Goal: Task Accomplishment & Management: Use online tool/utility

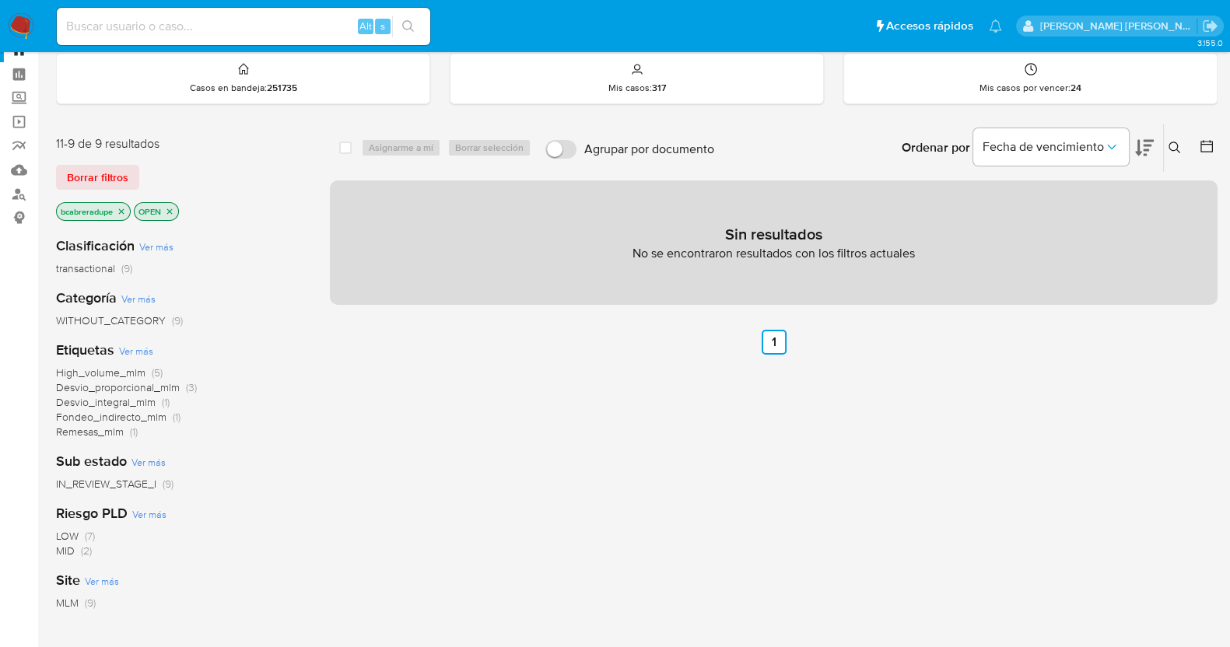
scroll to position [96, 0]
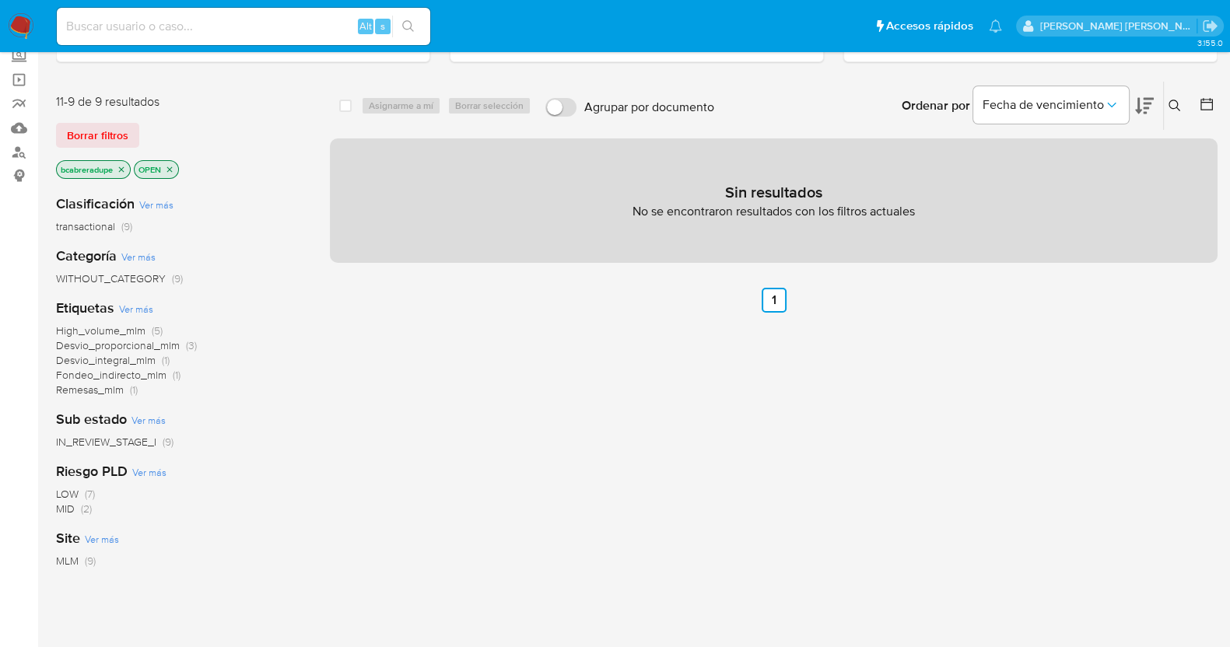
click at [109, 329] on span "High_volume_mlm" at bounding box center [100, 331] width 89 height 16
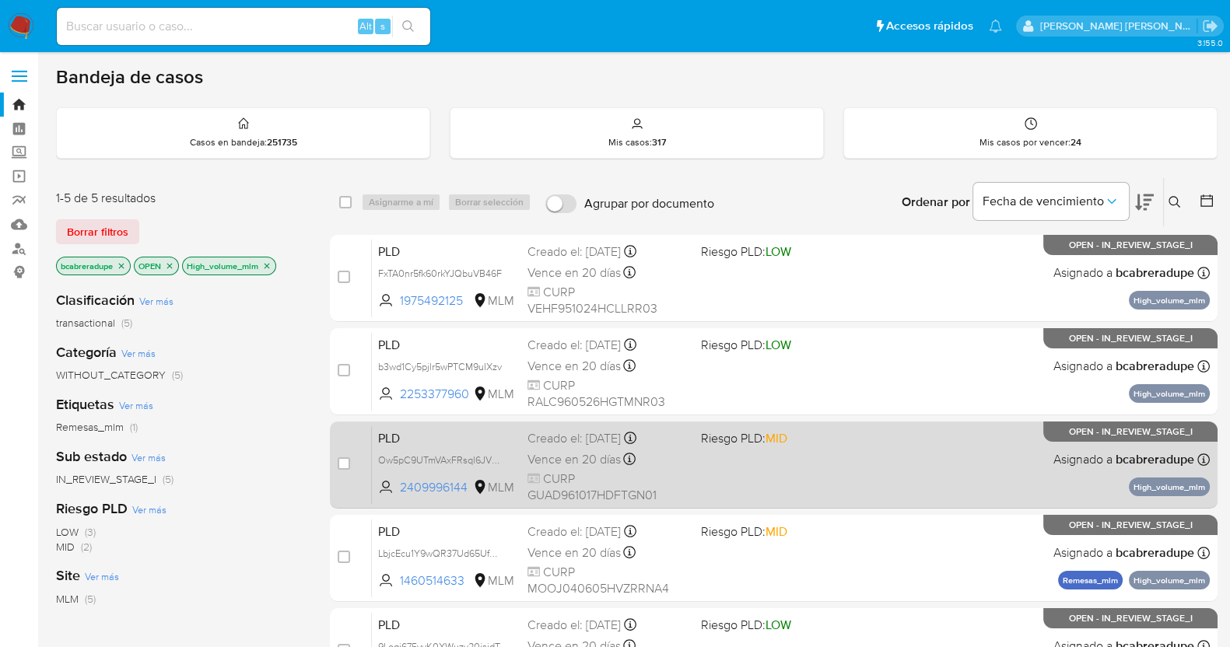
click at [605, 457] on span "Vence en 20 días" at bounding box center [574, 459] width 93 height 17
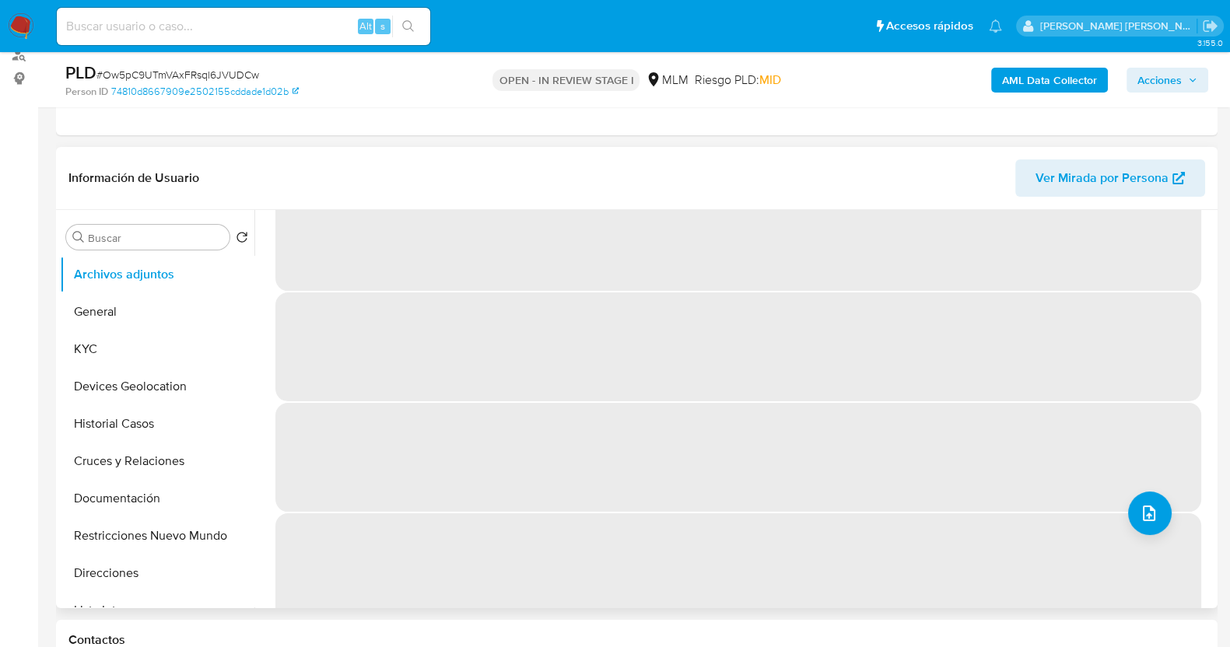
scroll to position [65, 0]
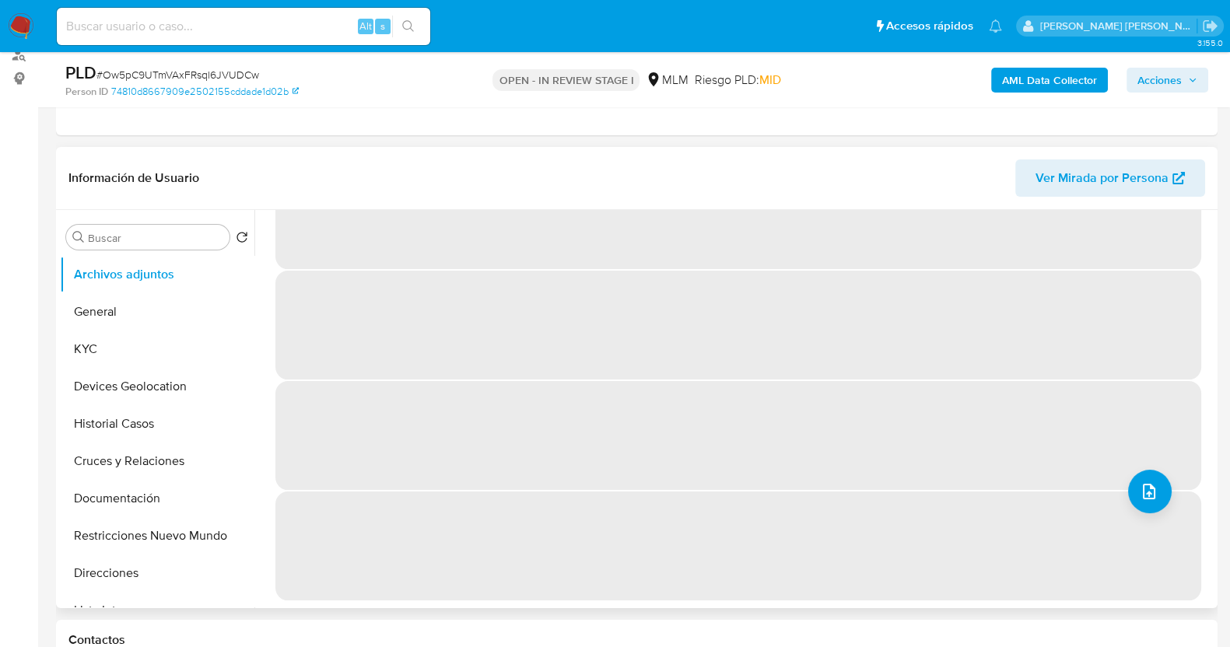
select select "10"
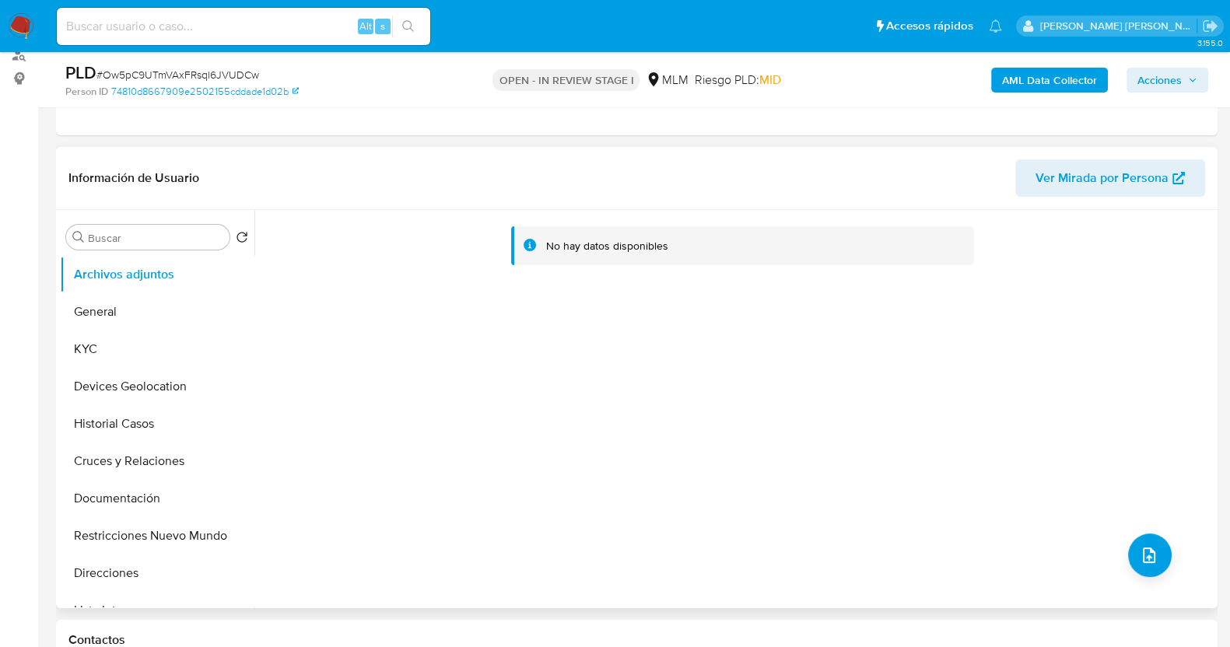
scroll to position [0, 0]
click at [117, 348] on button "KYC" at bounding box center [151, 349] width 182 height 37
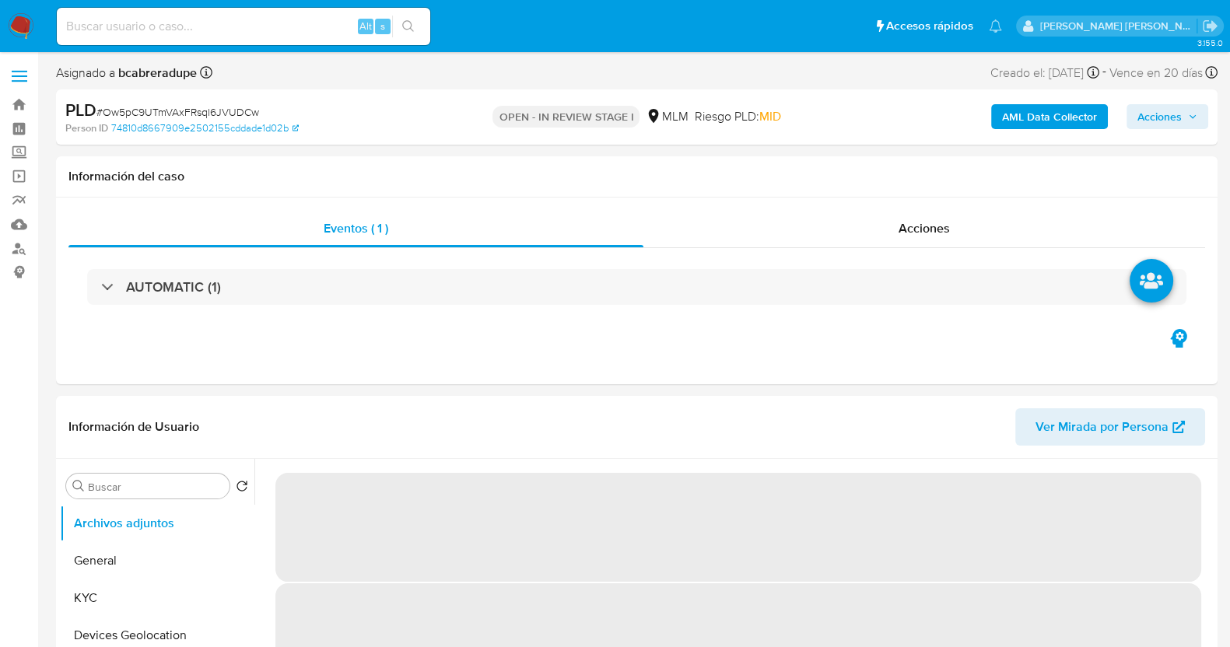
select select "10"
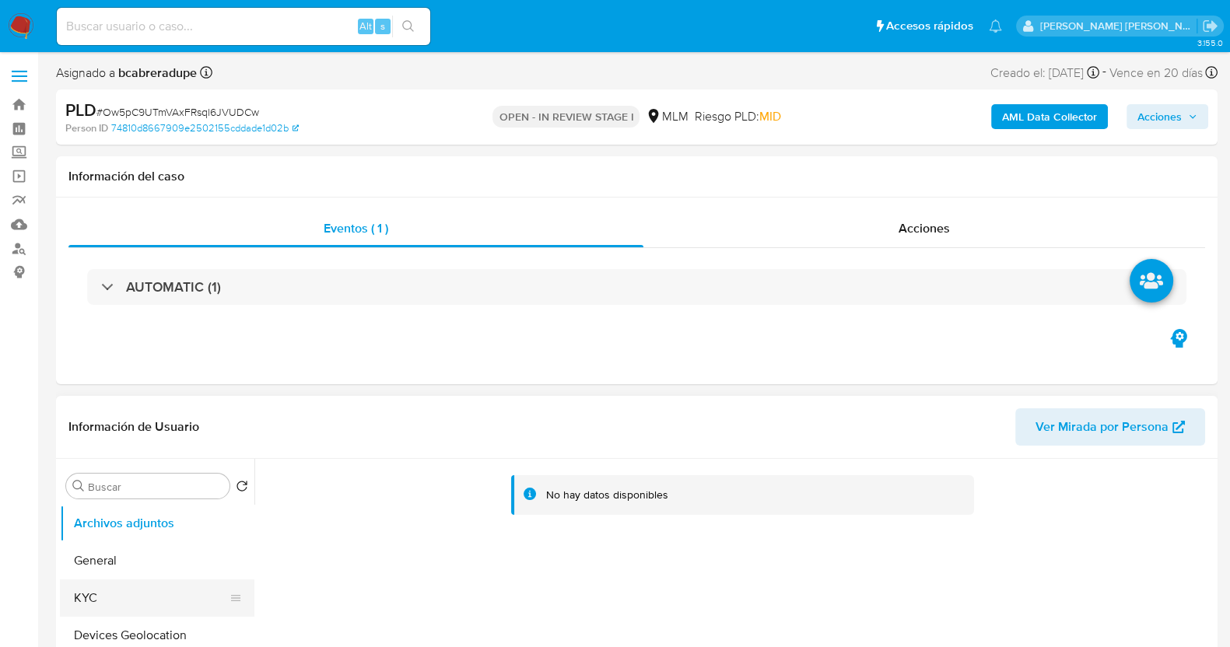
click at [112, 589] on button "KYC" at bounding box center [151, 598] width 182 height 37
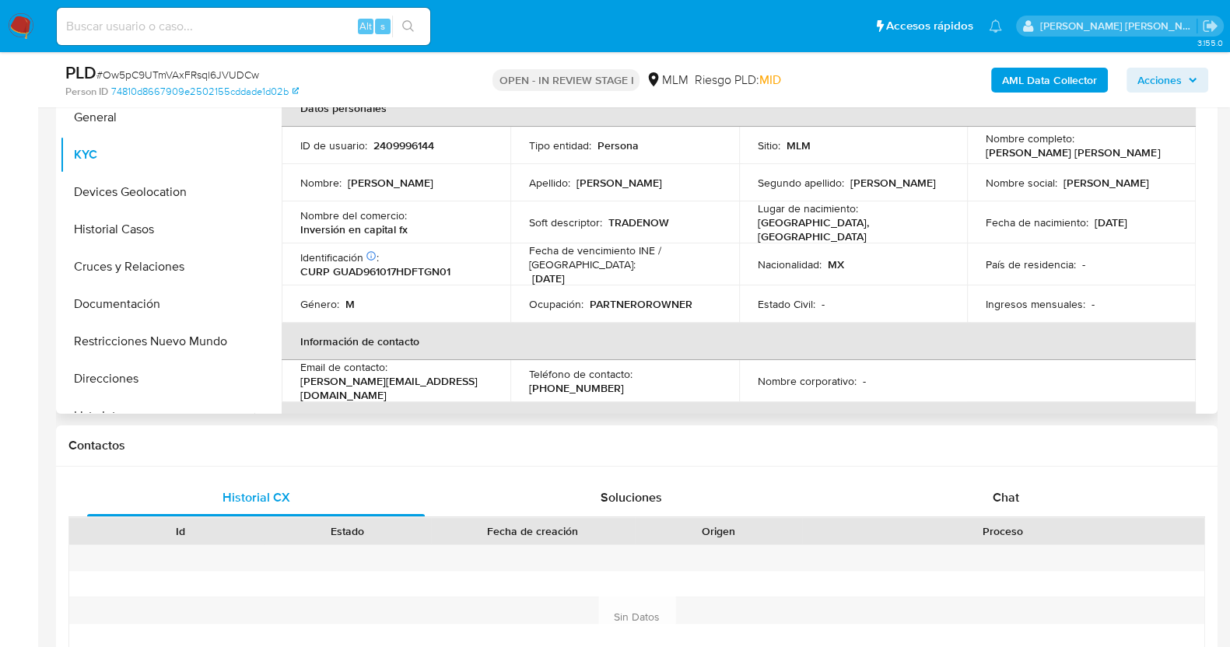
click at [402, 142] on p "2409996144" at bounding box center [403, 146] width 61 height 14
copy p "2409996144"
click at [665, 219] on p "TRADENOW" at bounding box center [638, 223] width 61 height 14
drag, startPoint x: 296, startPoint y: 227, endPoint x: 426, endPoint y: 227, distance: 130.7
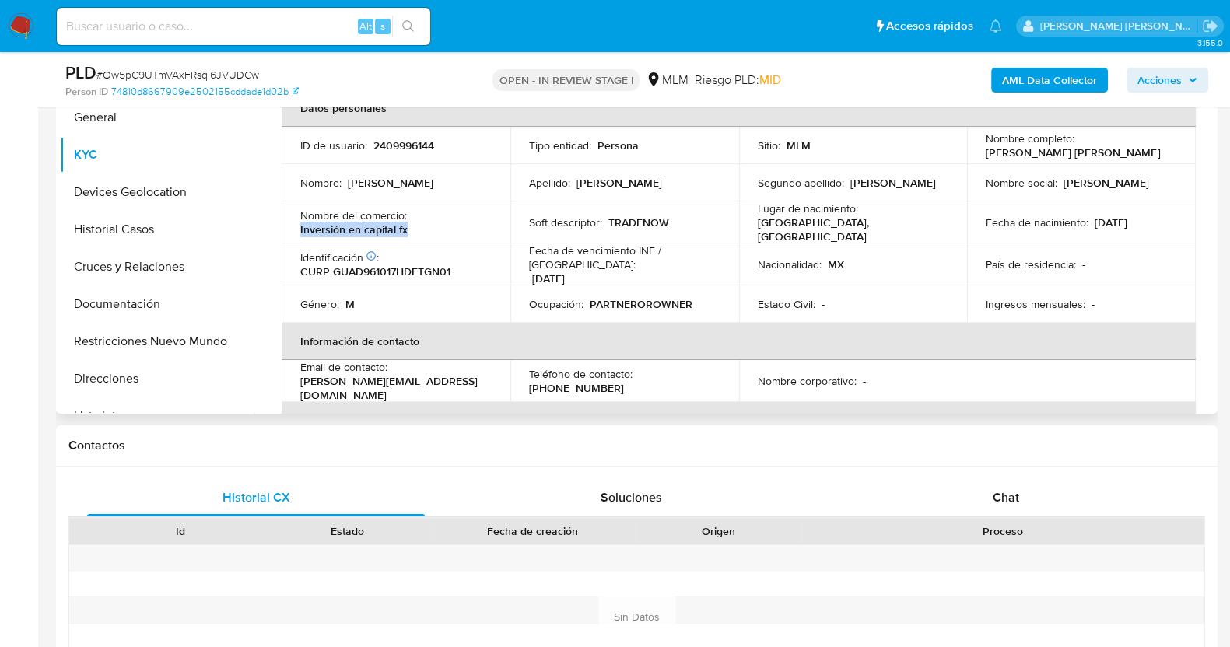
click at [426, 227] on td "Nombre del comercio : Inversión en capital fx" at bounding box center [396, 223] width 229 height 42
copy p "Inversión en capital fx"
click at [644, 216] on p "TRADENOW" at bounding box center [638, 223] width 61 height 14
copy p "TRADENOW"
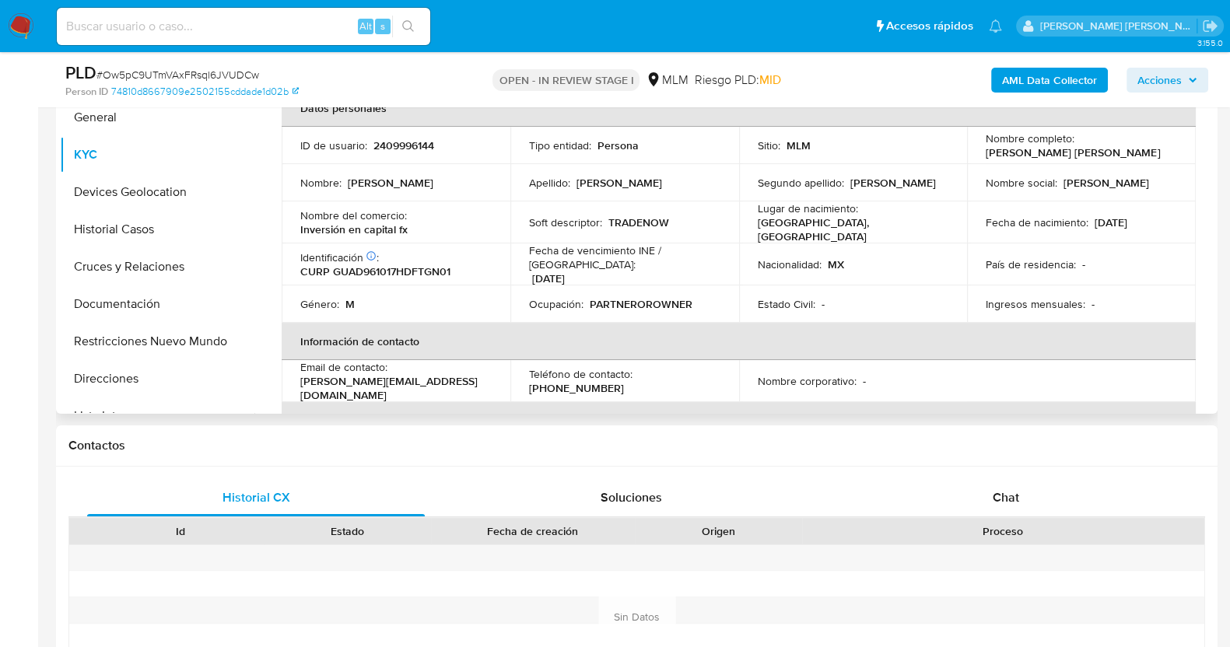
click at [565, 272] on p "31/12/2031" at bounding box center [548, 279] width 33 height 14
click at [146, 295] on button "Documentación" at bounding box center [151, 304] width 182 height 37
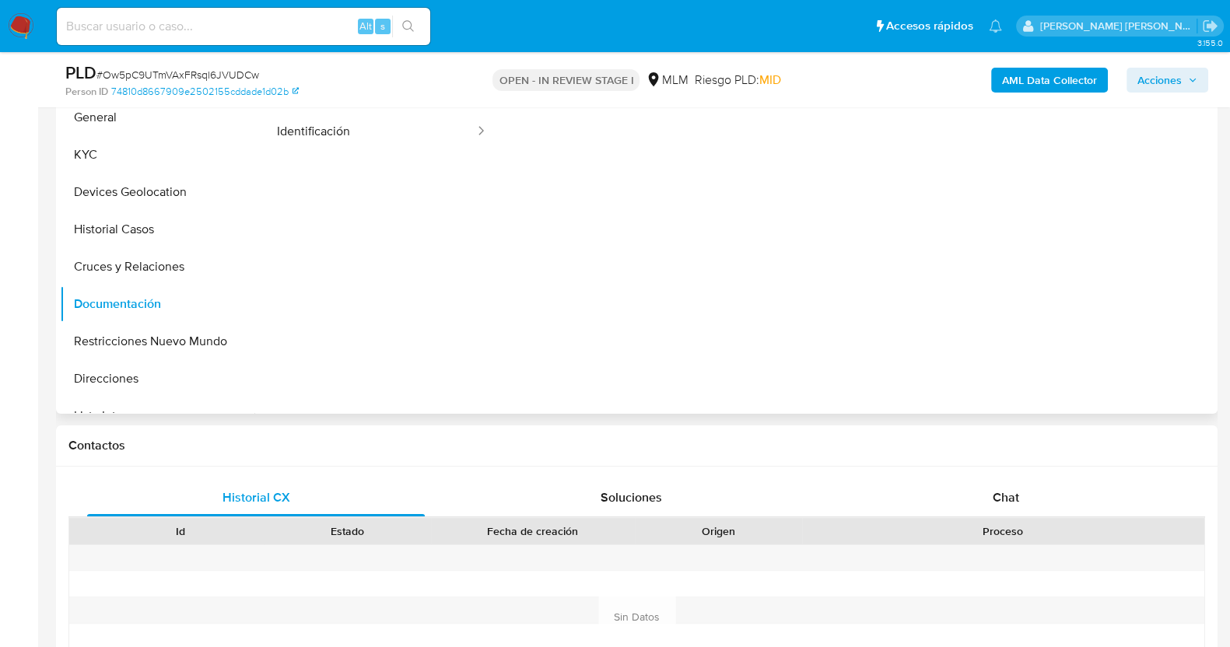
scroll to position [194, 0]
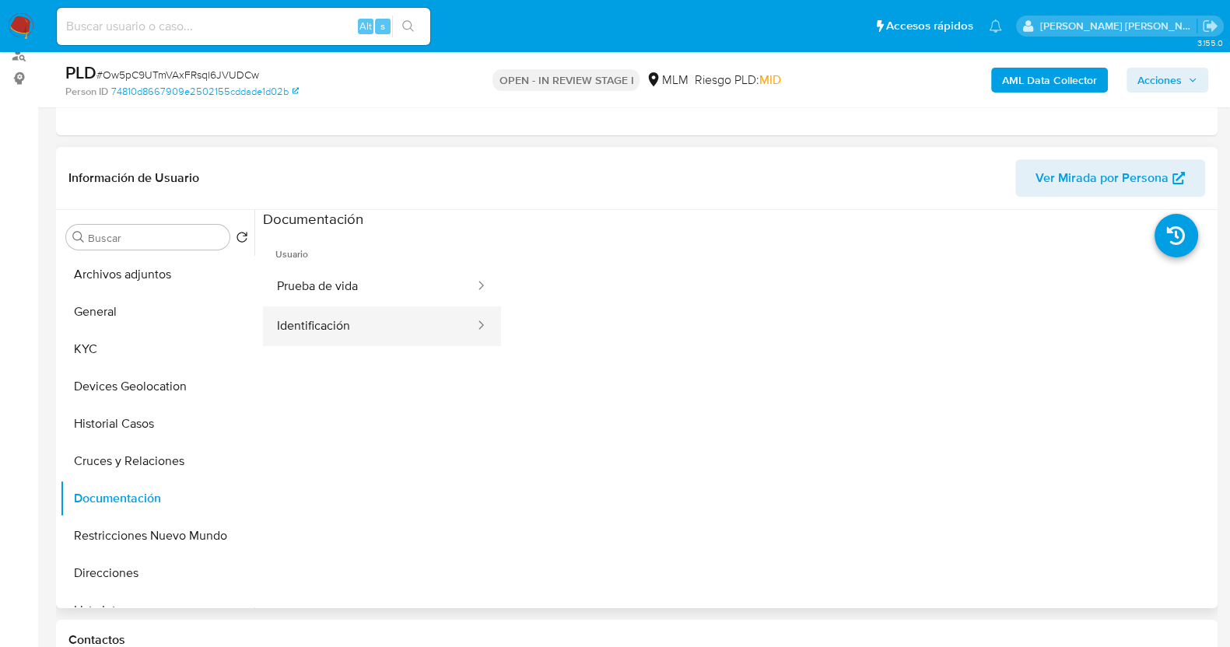
click at [409, 328] on button "Identificación" at bounding box center [369, 327] width 213 height 40
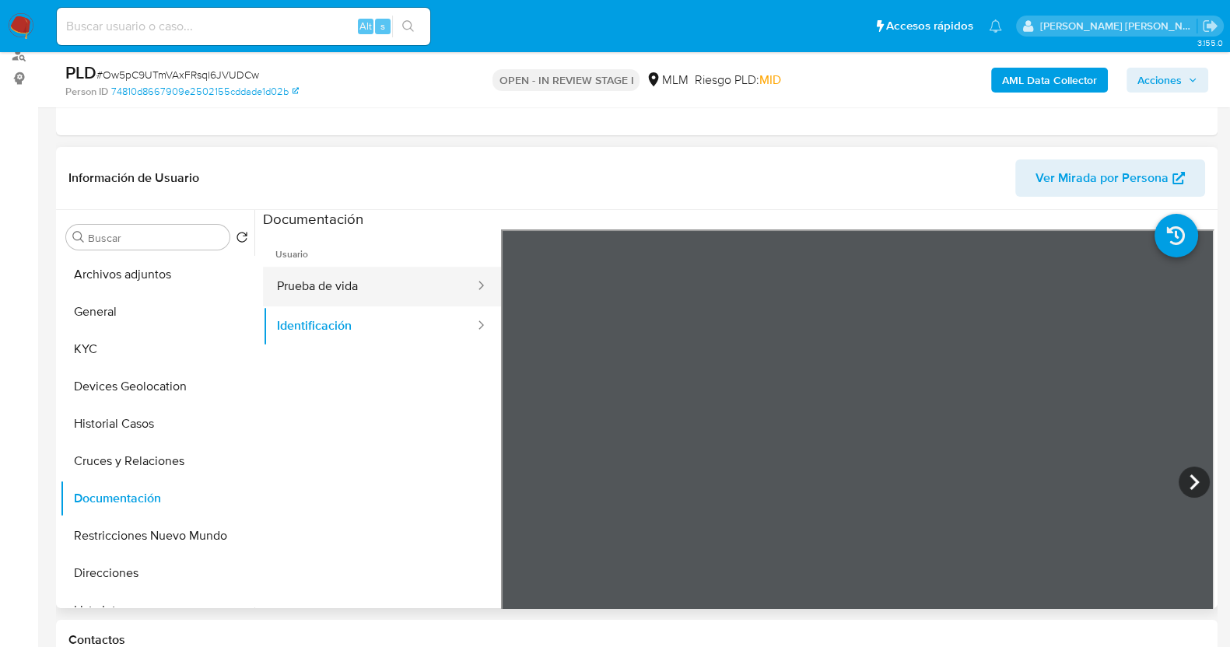
click at [380, 292] on button "Prueba de vida" at bounding box center [369, 287] width 213 height 40
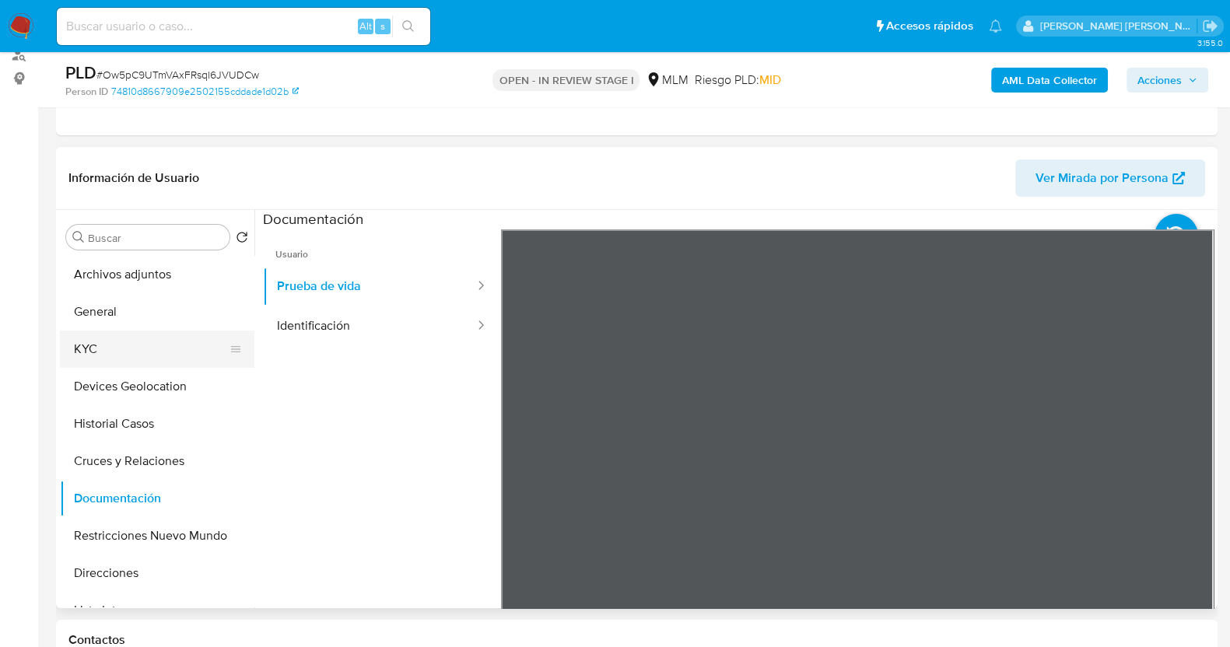
click at [134, 352] on button "KYC" at bounding box center [151, 349] width 182 height 37
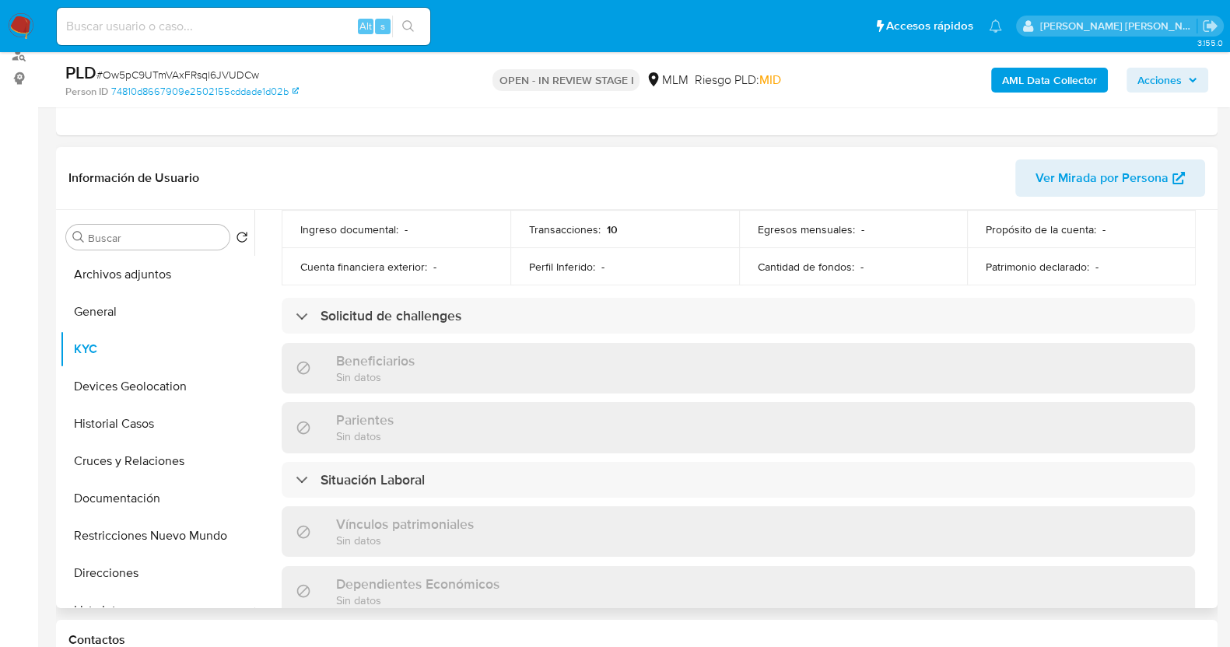
scroll to position [767, 0]
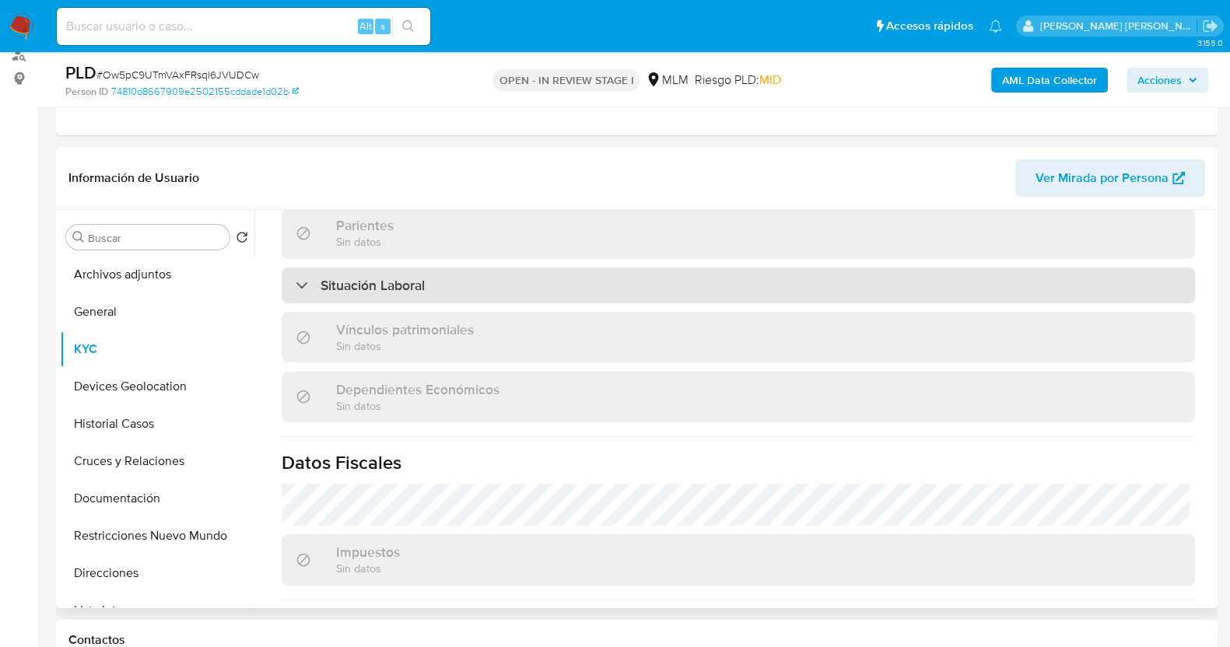
click at [514, 283] on div "Situación Laboral" at bounding box center [738, 286] width 913 height 36
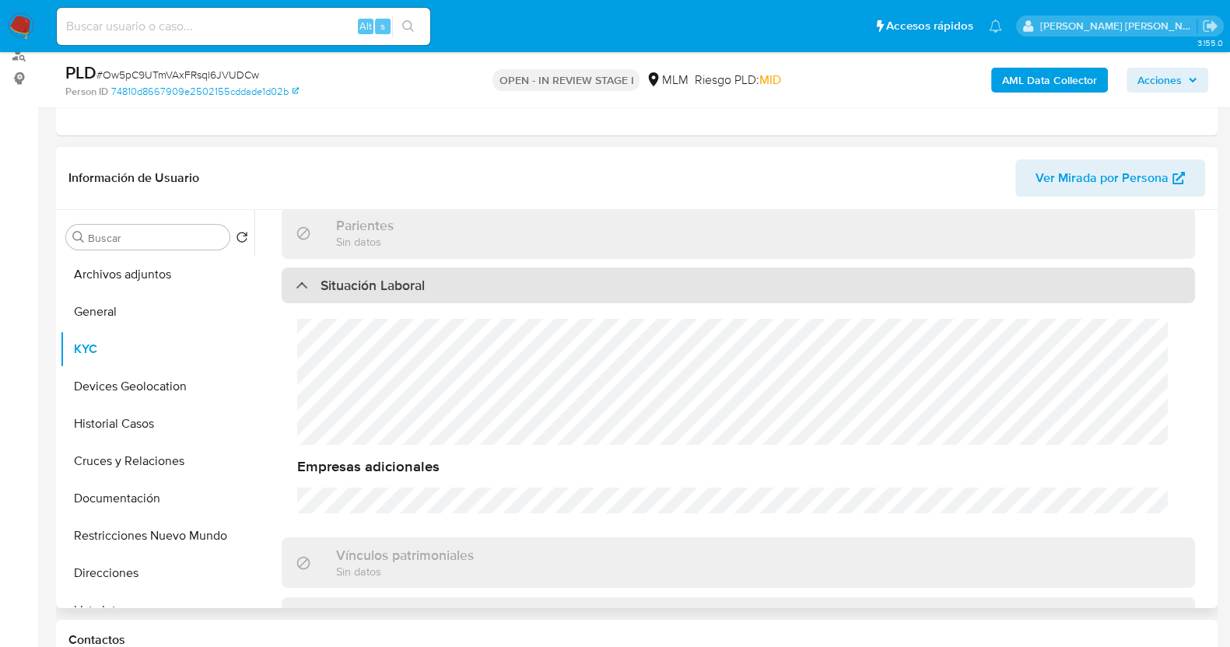
click at [514, 283] on div "Situación Laboral" at bounding box center [738, 286] width 913 height 36
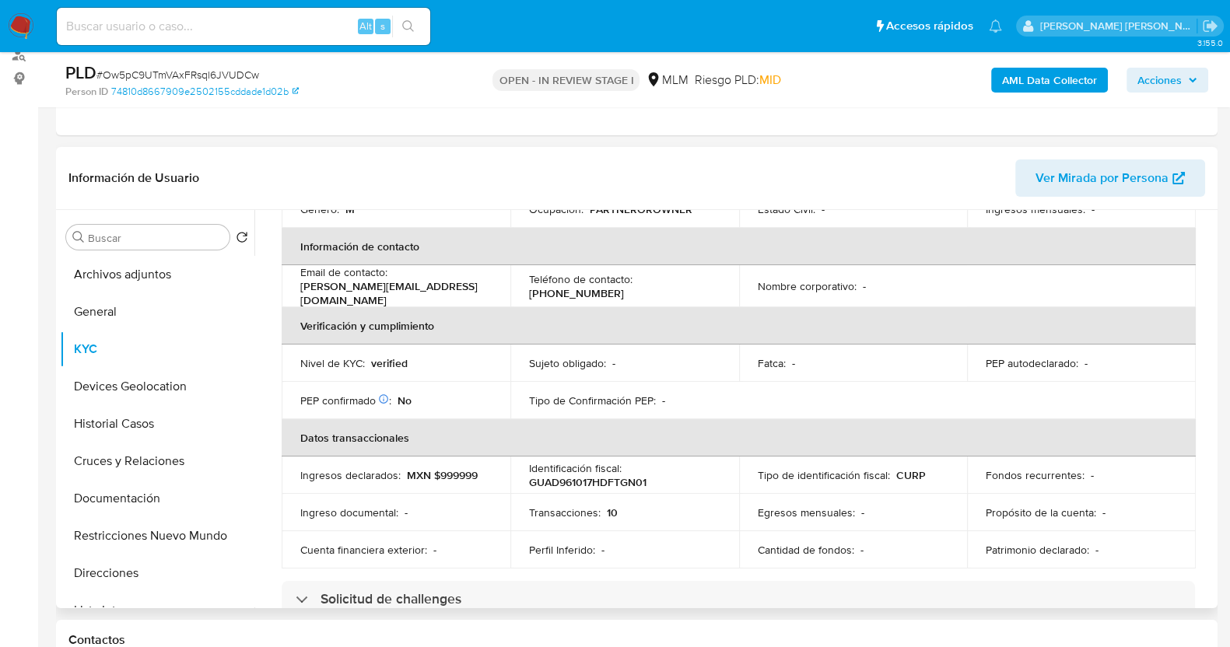
scroll to position [184, 0]
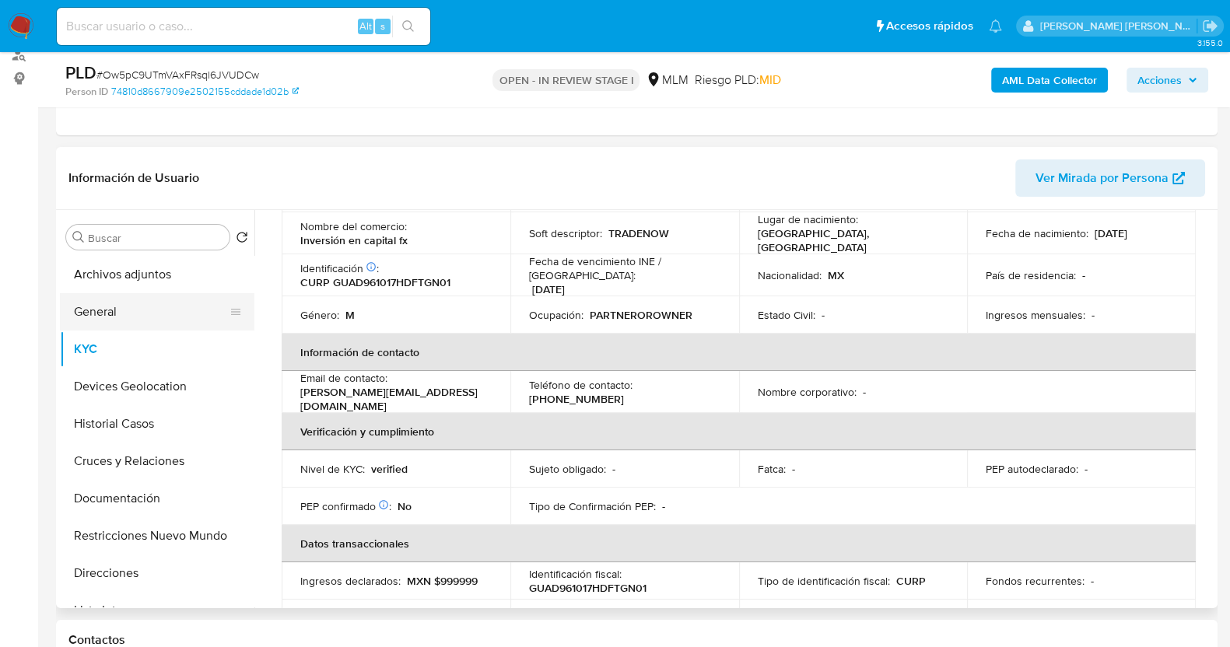
click at [137, 314] on button "General" at bounding box center [151, 311] width 182 height 37
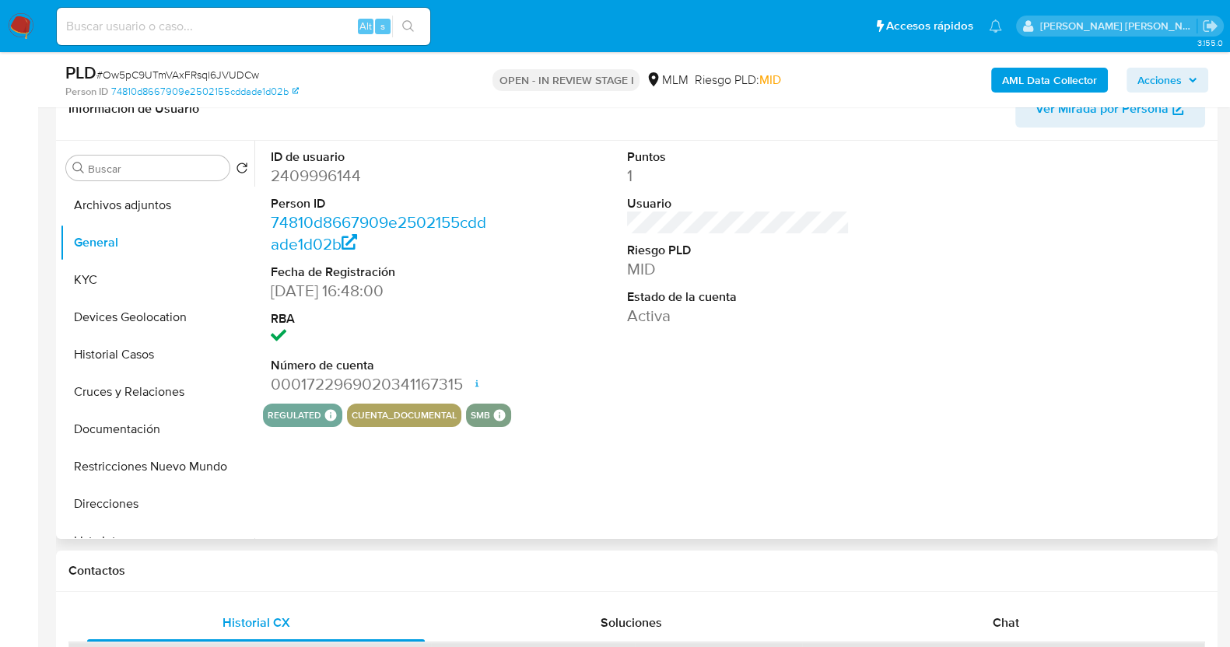
scroll to position [388, 0]
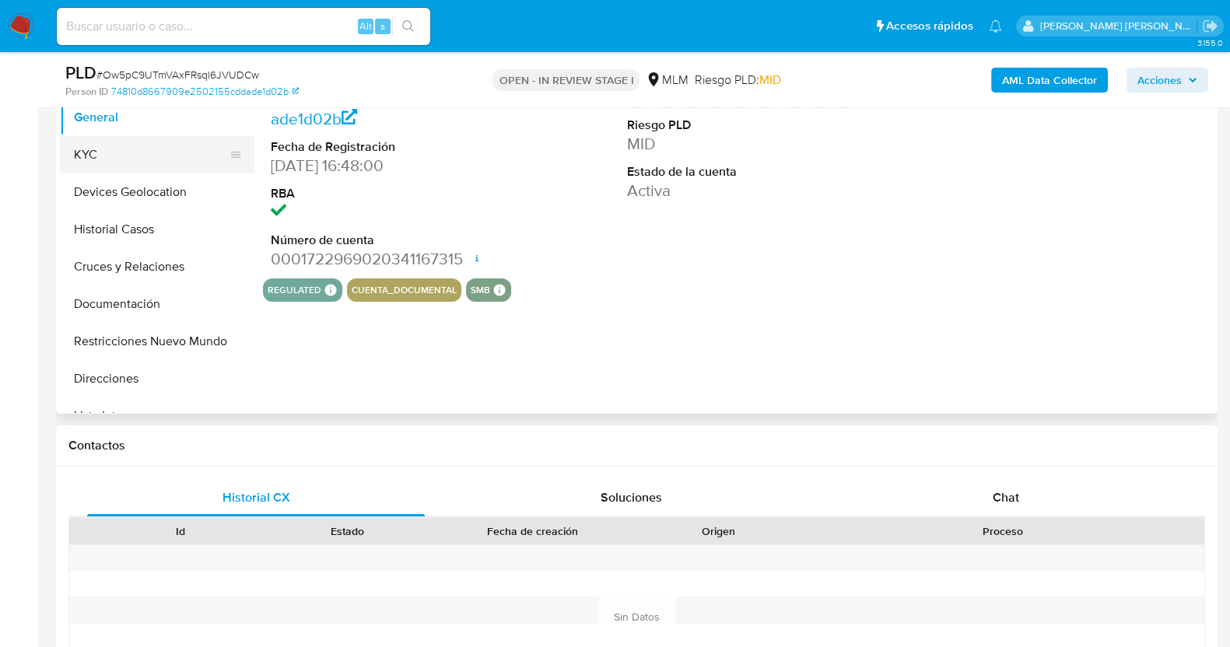
click at [124, 157] on button "KYC" at bounding box center [151, 154] width 182 height 37
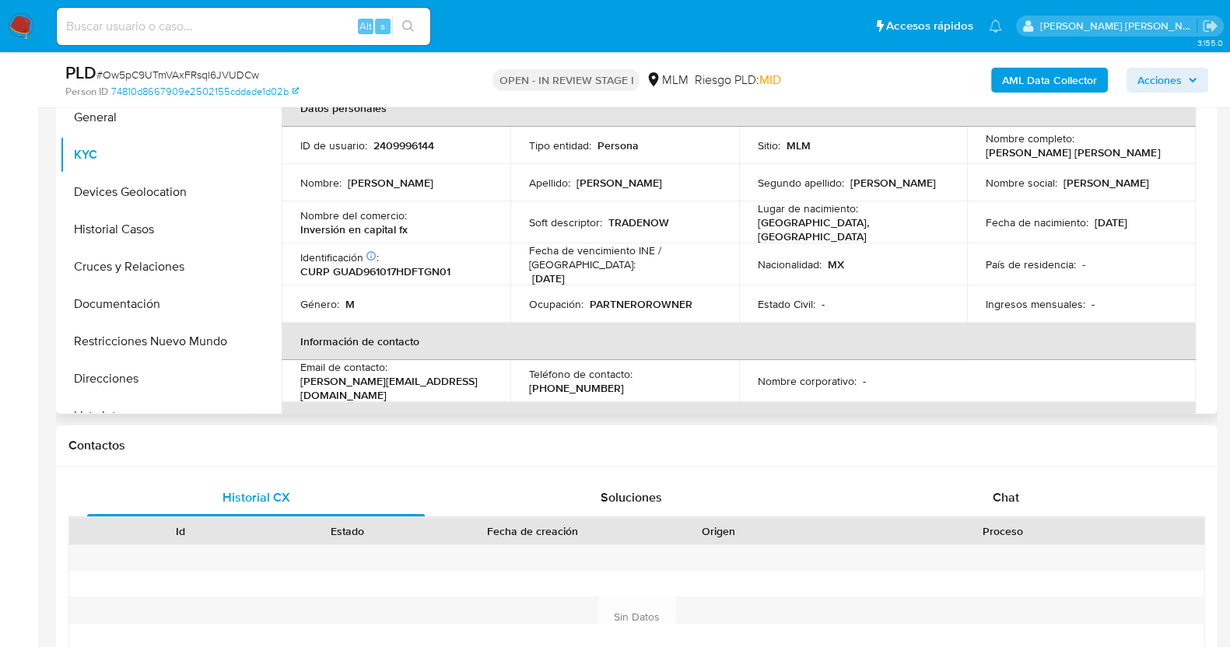
click at [665, 297] on p "PARTNEROROWNER" at bounding box center [641, 304] width 103 height 14
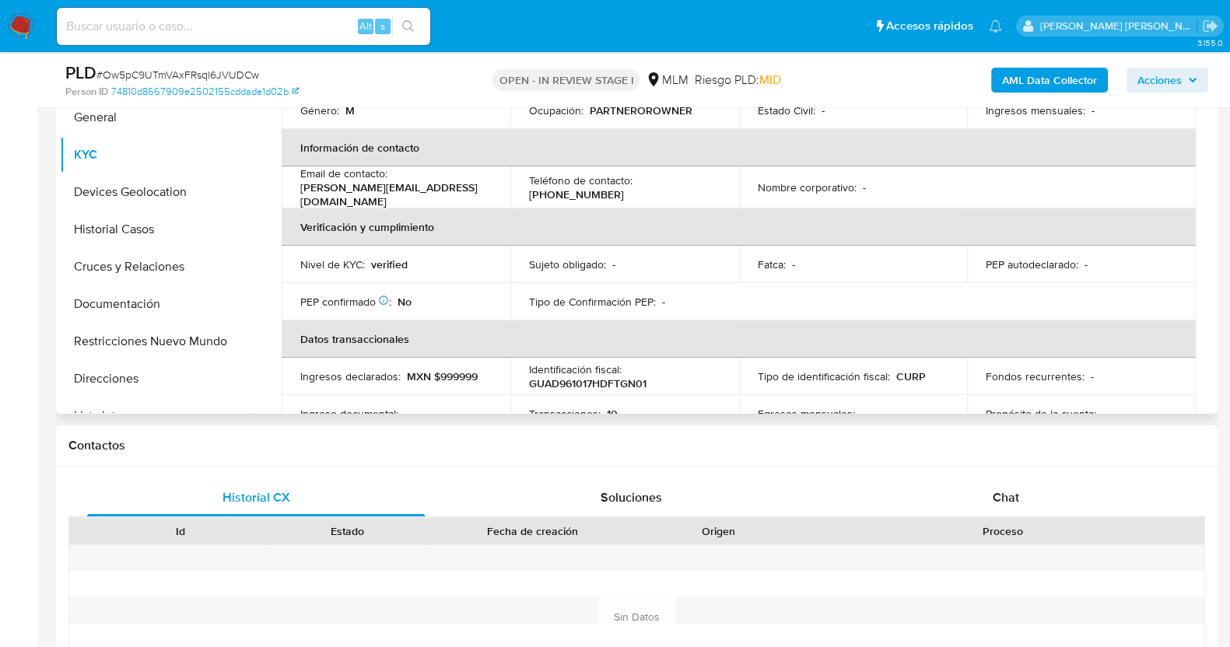
scroll to position [0, 0]
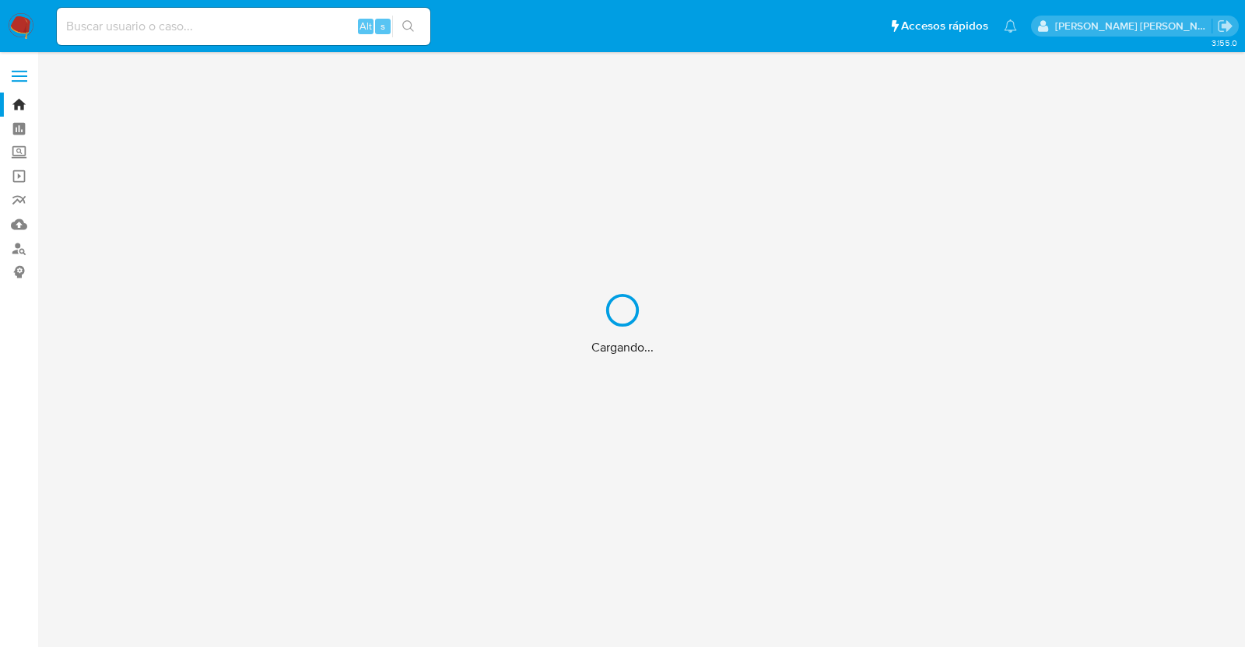
drag, startPoint x: 275, startPoint y: 26, endPoint x: 290, endPoint y: 33, distance: 16.7
click at [276, 26] on div "Cargando..." at bounding box center [622, 323] width 1245 height 647
click at [306, 39] on div "Cargando..." at bounding box center [622, 323] width 1245 height 647
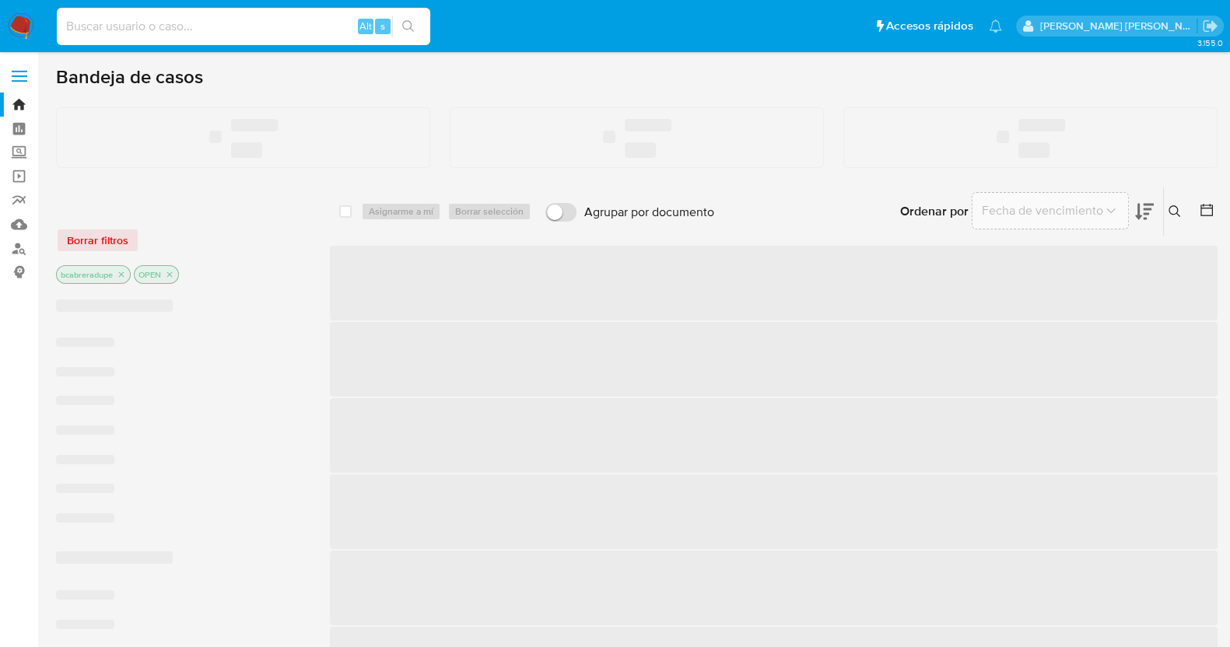
click at [307, 30] on input at bounding box center [243, 26] width 373 height 20
paste input "399840246"
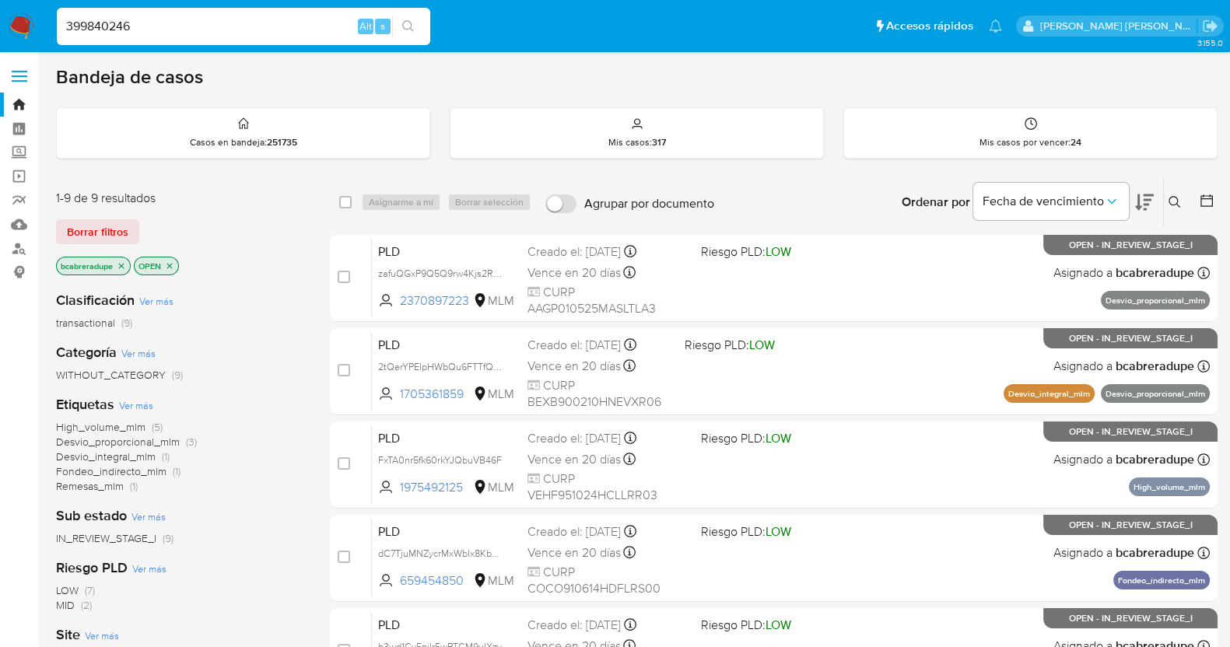
type input "399840246"
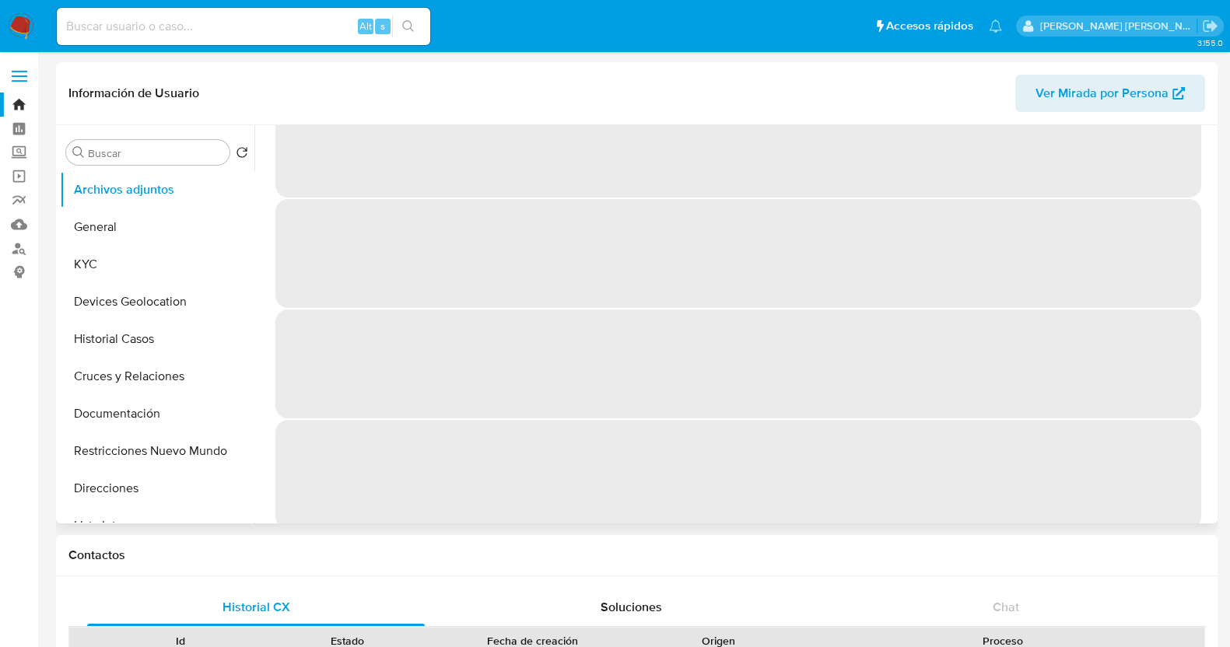
scroll to position [65, 0]
select select "10"
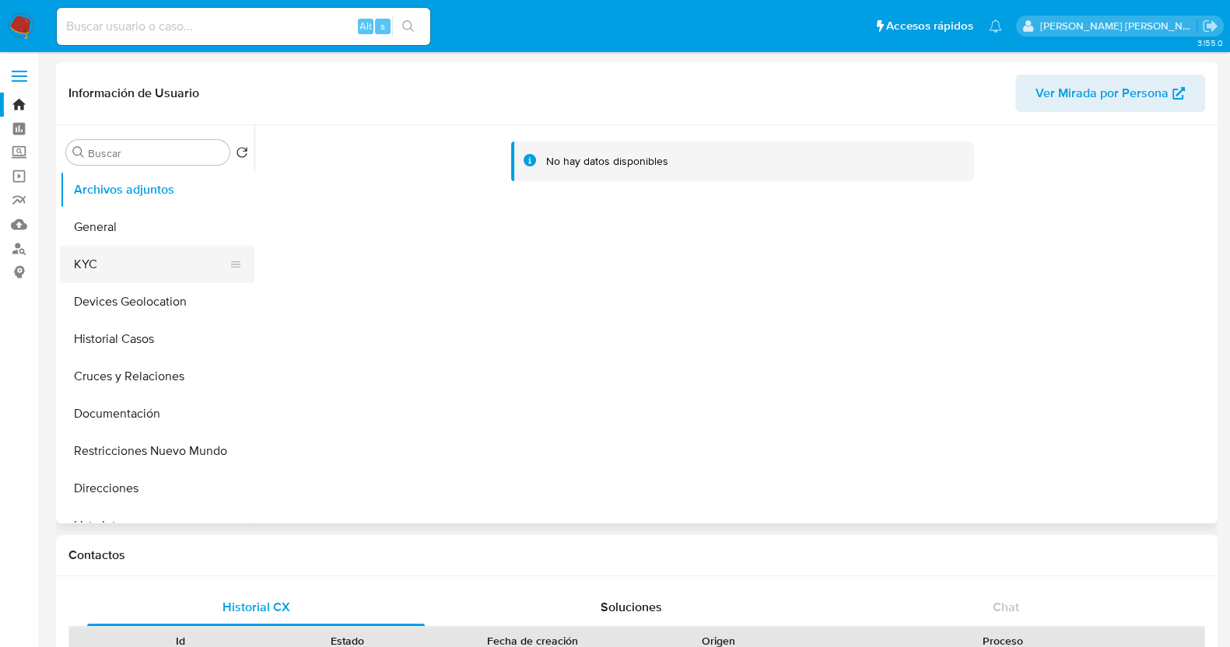
click at [153, 254] on button "KYC" at bounding box center [151, 264] width 182 height 37
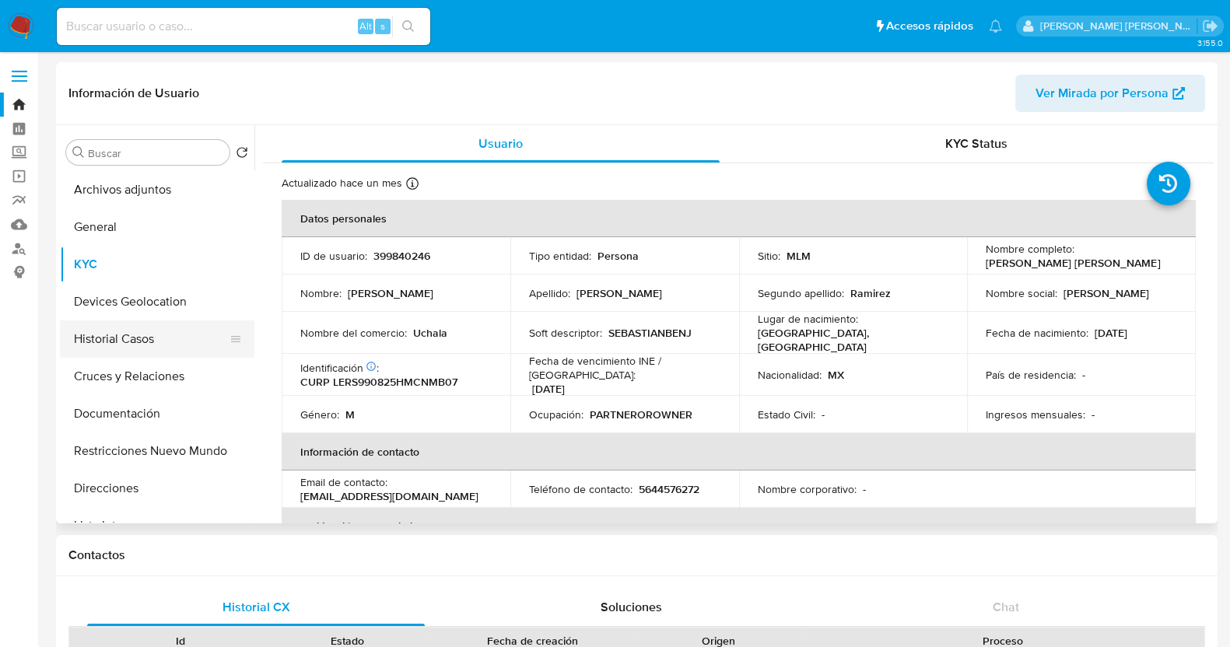
click at [127, 339] on button "Historial Casos" at bounding box center [151, 339] width 182 height 37
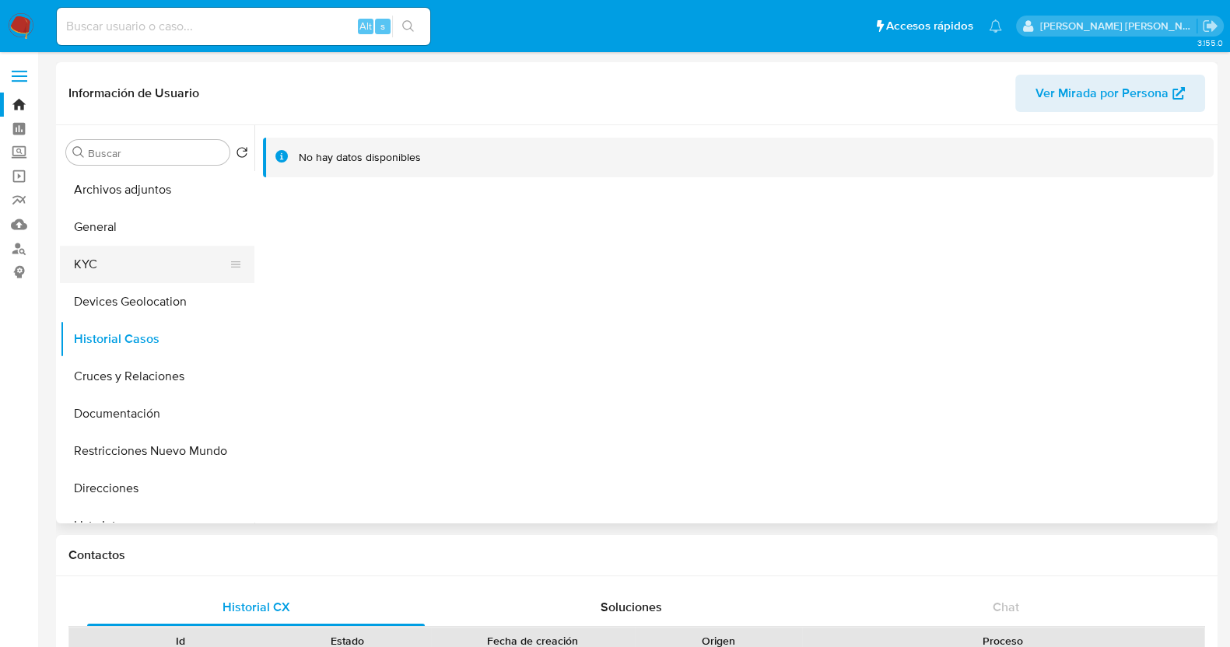
click at [109, 251] on button "KYC" at bounding box center [151, 264] width 182 height 37
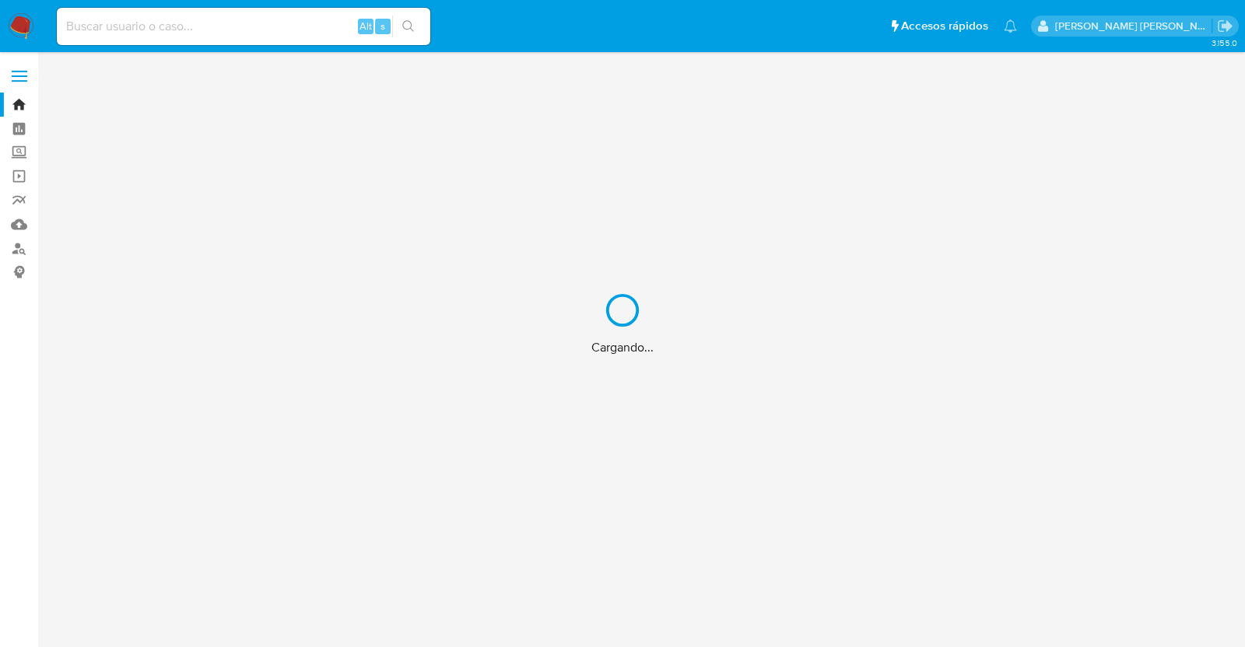
click at [273, 24] on div "Cargando..." at bounding box center [622, 323] width 1245 height 647
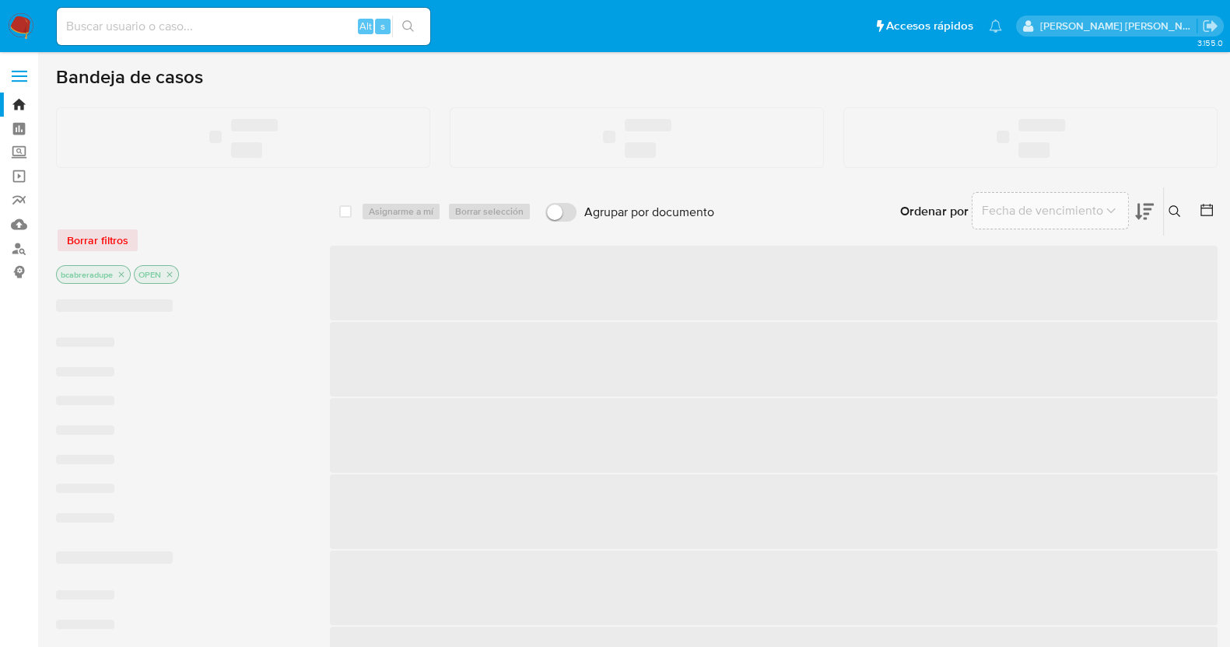
click at [272, 25] on input at bounding box center [243, 26] width 373 height 20
paste input "399840246"
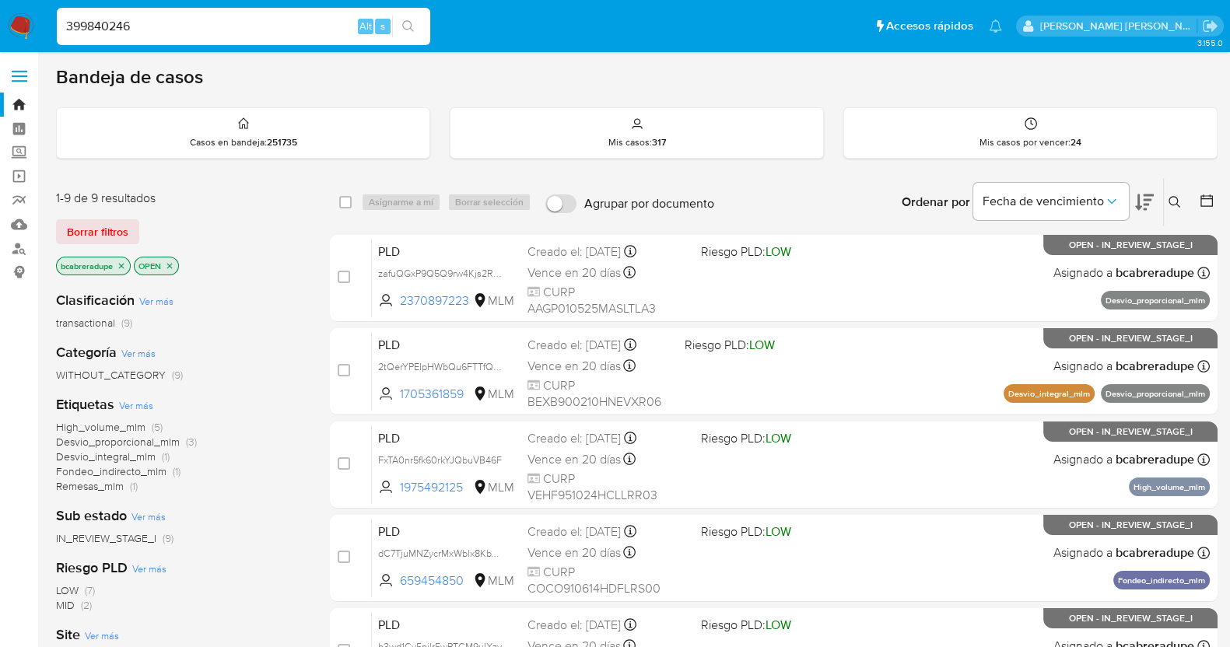
type input "399840246"
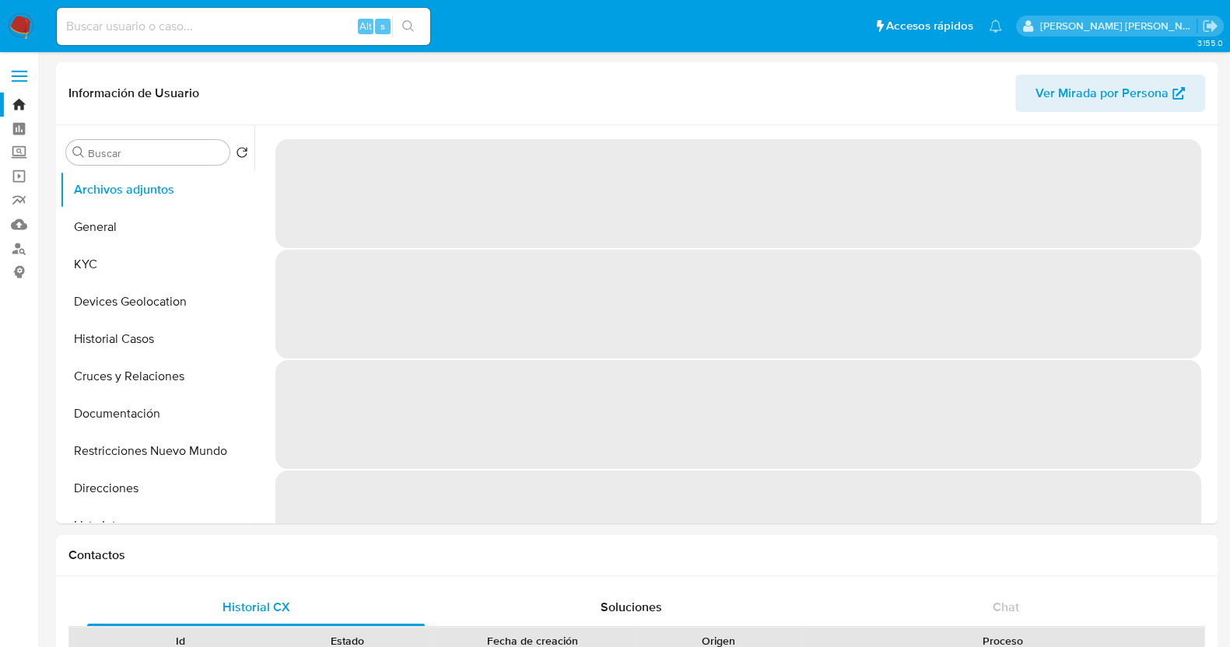
select select "10"
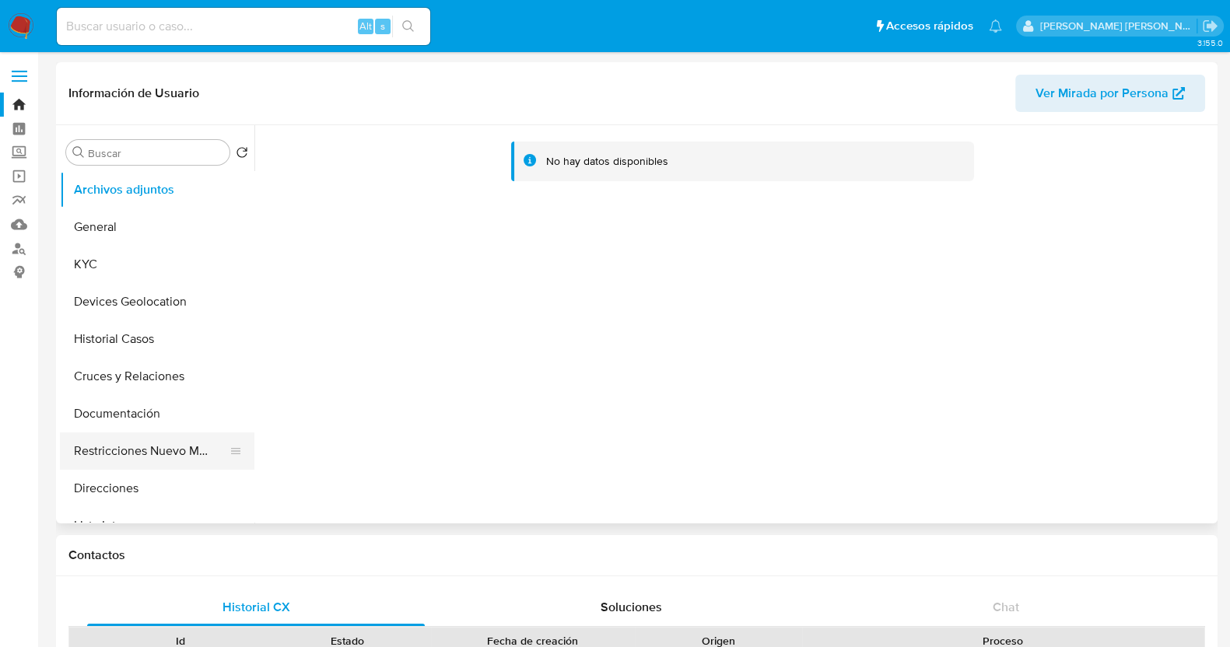
click at [161, 448] on button "Restricciones Nuevo Mundo" at bounding box center [151, 451] width 182 height 37
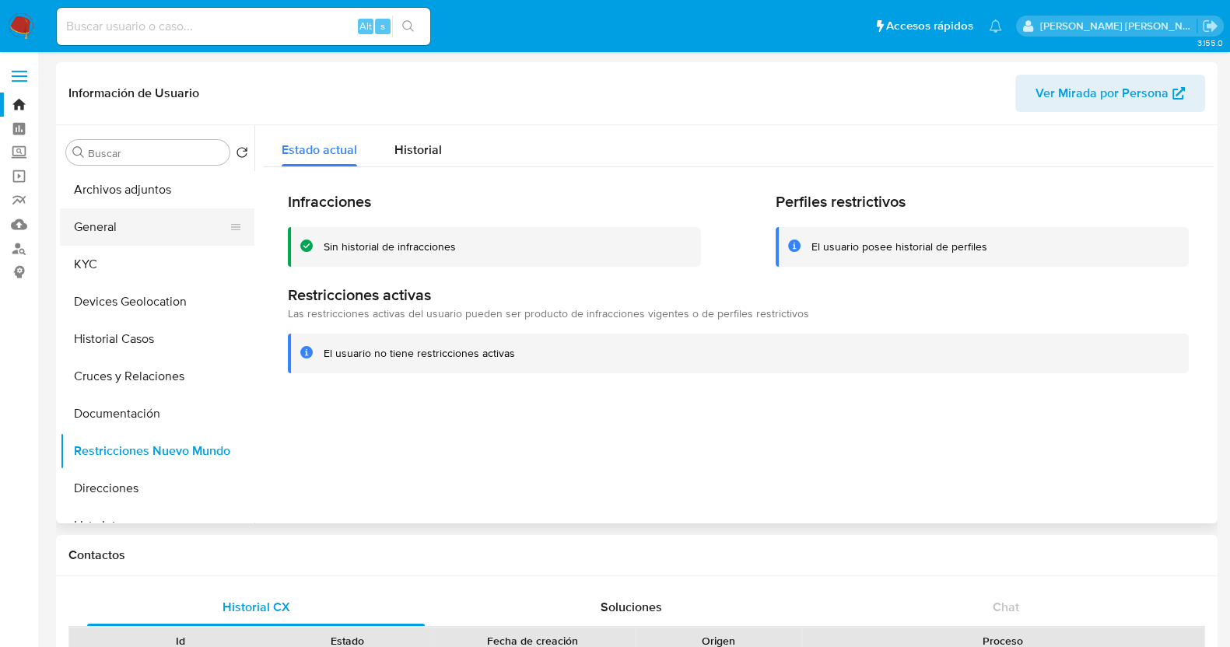
click at [117, 231] on button "General" at bounding box center [151, 227] width 182 height 37
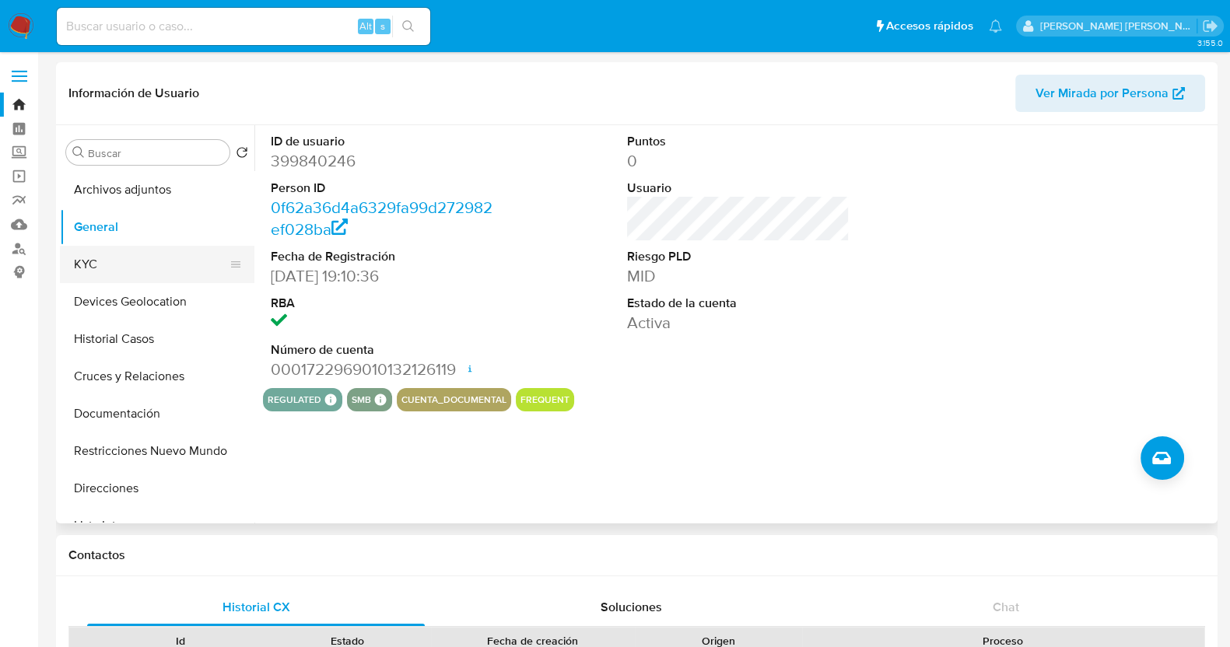
drag, startPoint x: 120, startPoint y: 268, endPoint x: 153, endPoint y: 258, distance: 35.0
click at [120, 268] on button "KYC" at bounding box center [151, 264] width 182 height 37
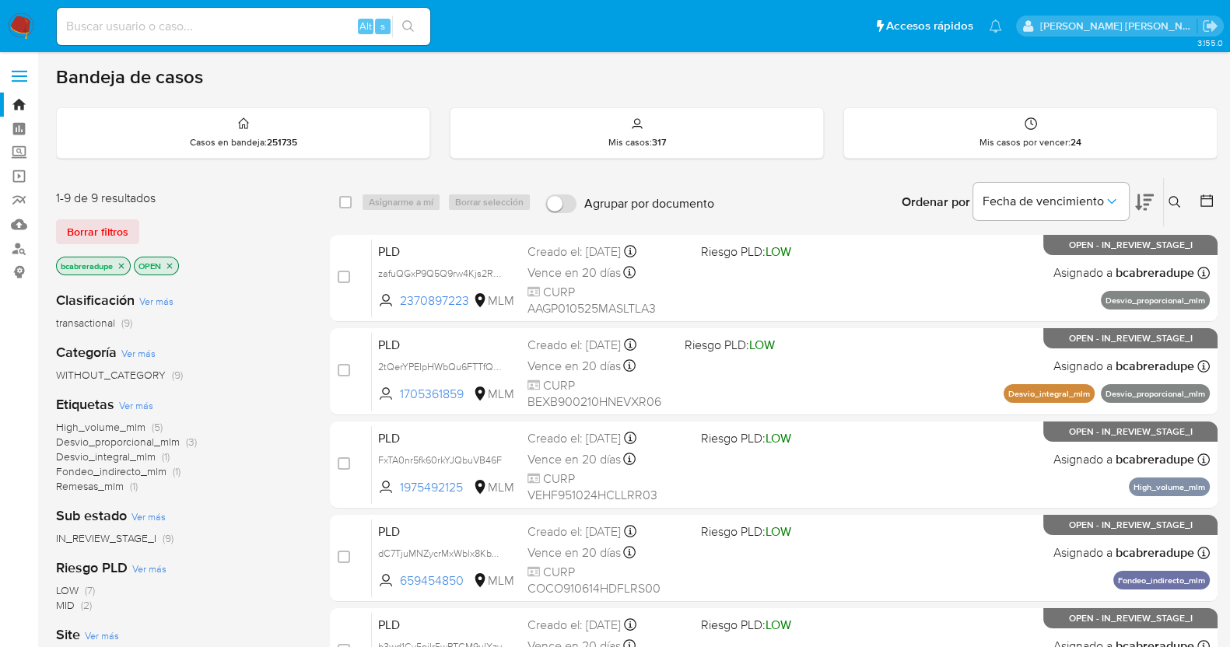
click at [133, 28] on input at bounding box center [243, 26] width 373 height 20
paste input "2114851949"
type input "2114851949"
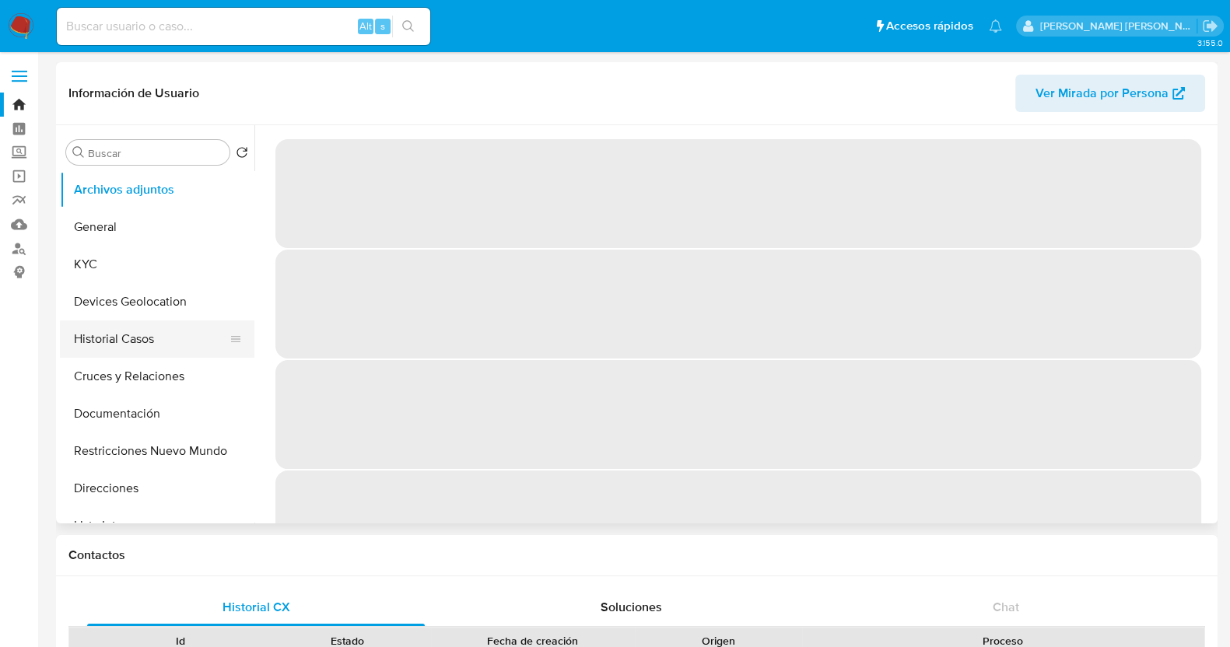
click at [140, 337] on button "Historial Casos" at bounding box center [151, 339] width 182 height 37
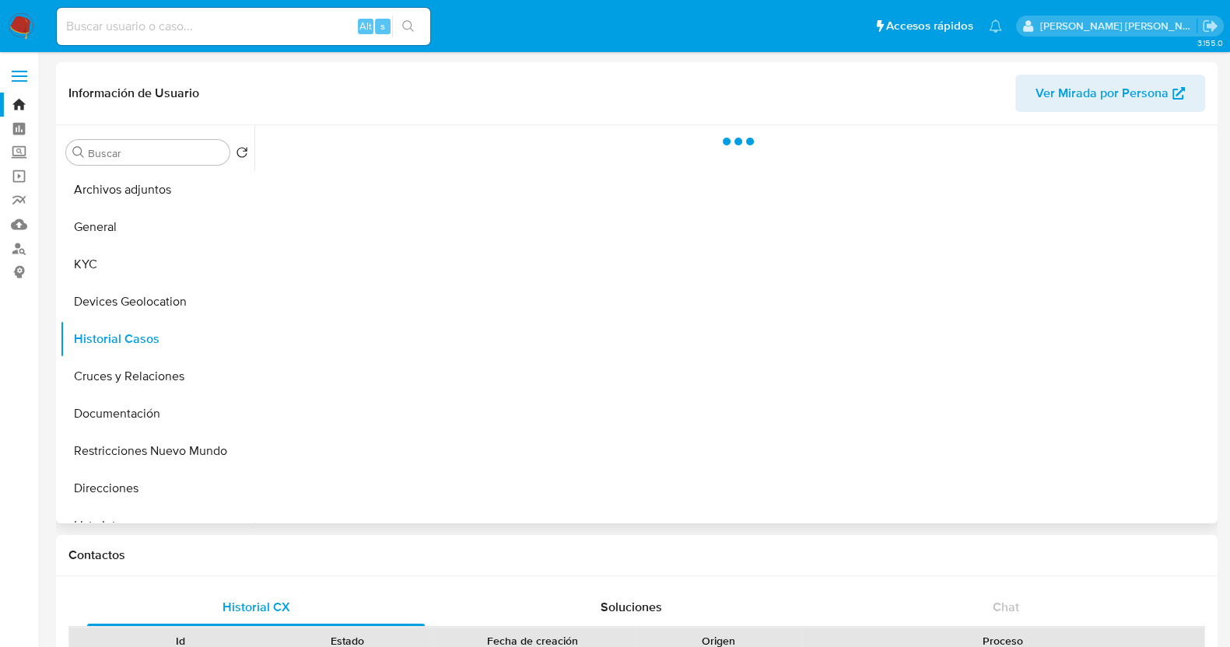
select select "10"
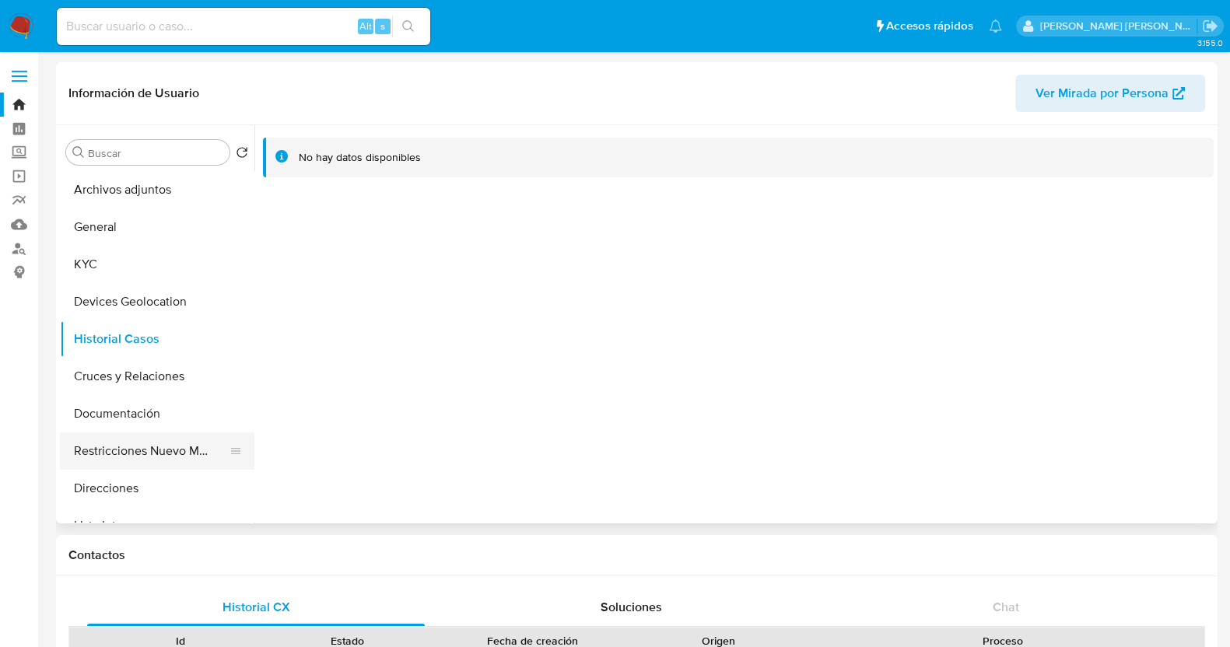
click at [187, 443] on button "Restricciones Nuevo Mundo" at bounding box center [151, 451] width 182 height 37
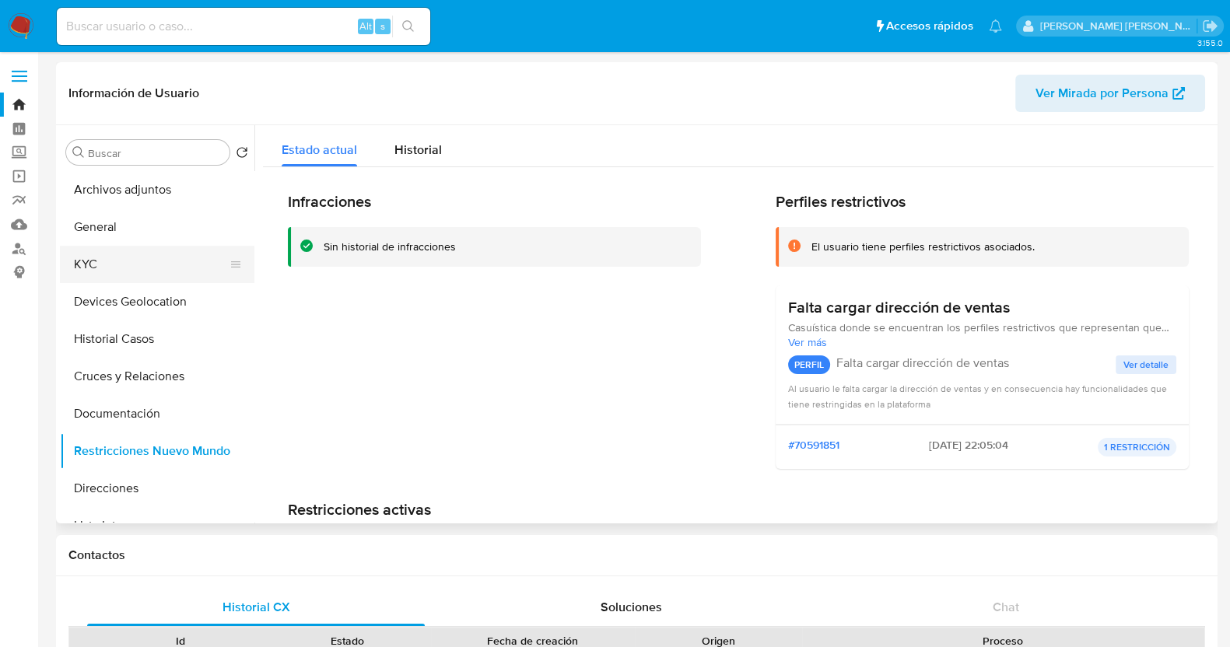
click at [110, 261] on button "KYC" at bounding box center [151, 264] width 182 height 37
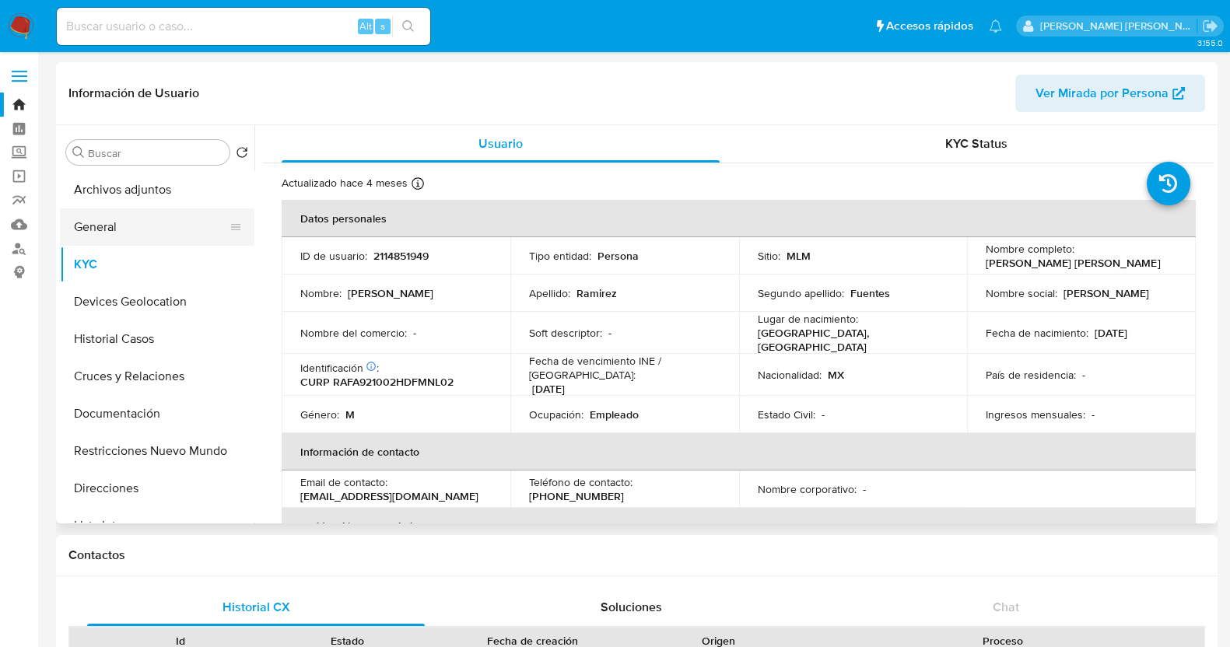
click at [146, 223] on button "General" at bounding box center [151, 227] width 182 height 37
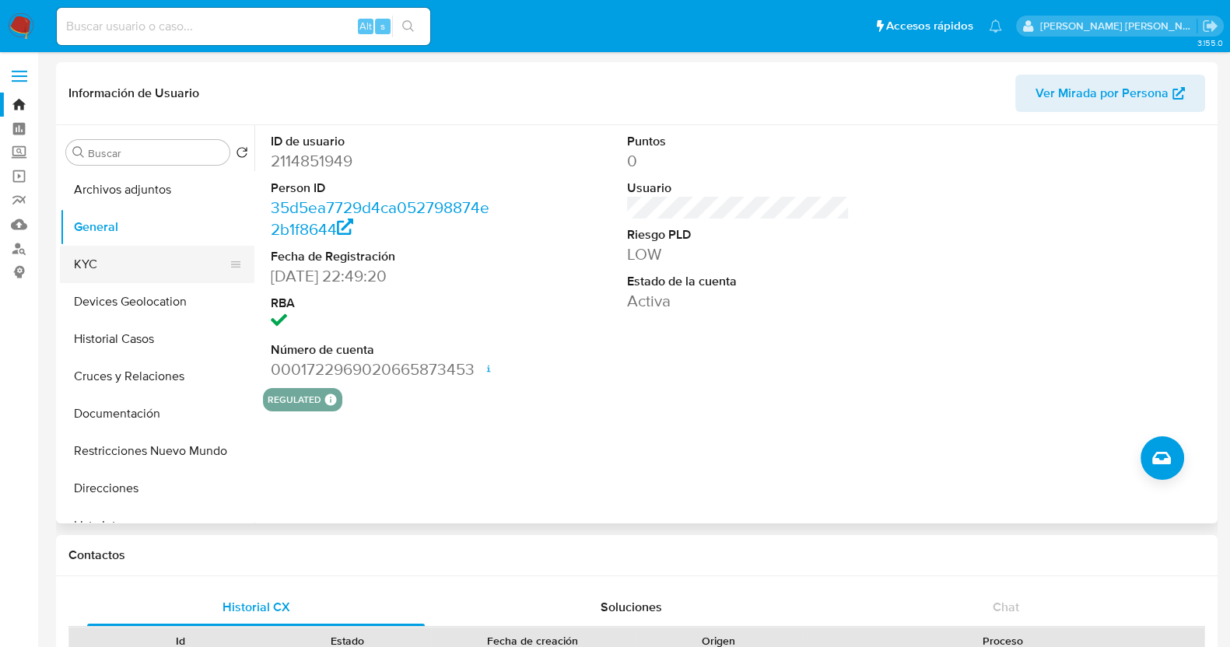
click at [108, 273] on button "KYC" at bounding box center [151, 264] width 182 height 37
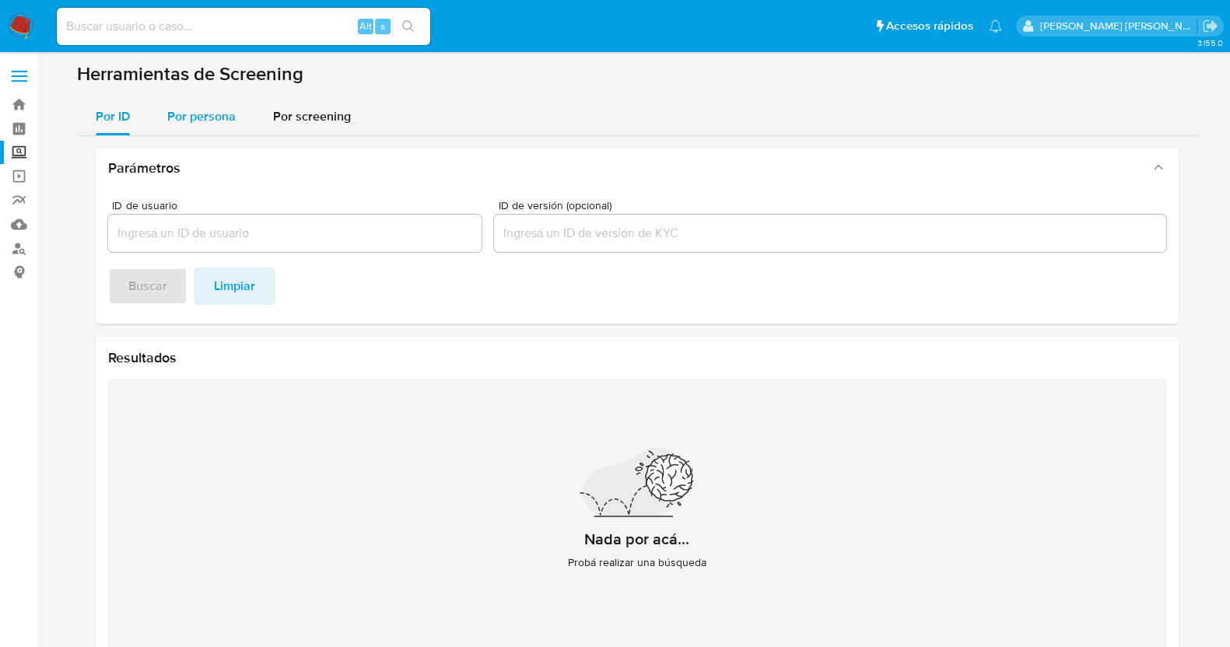
click at [225, 118] on span "Por persona" at bounding box center [201, 116] width 68 height 18
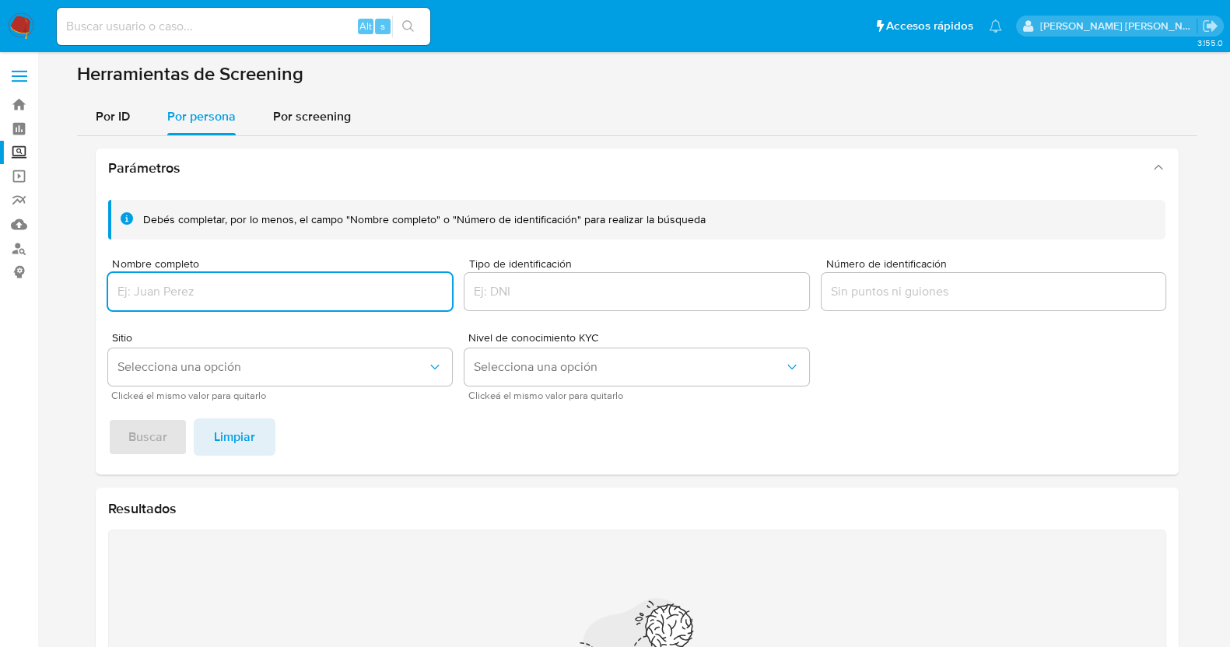
click at [300, 301] on div at bounding box center [280, 291] width 345 height 37
click at [313, 299] on input "Nombre completo" at bounding box center [280, 292] width 345 height 20
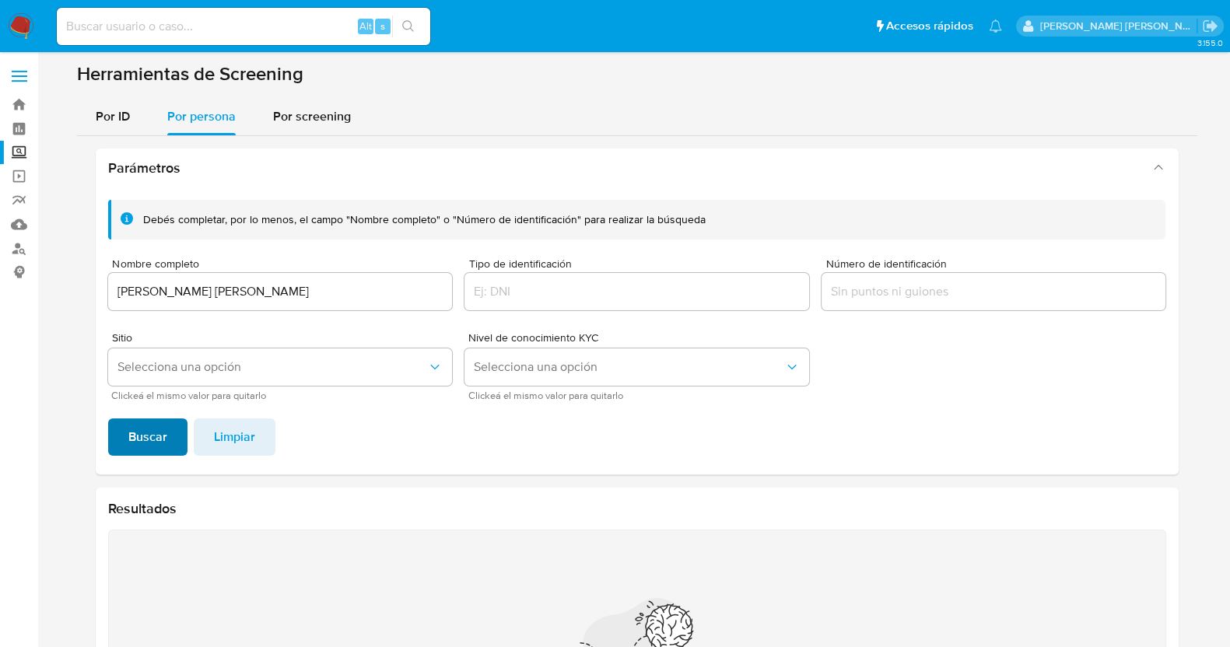
click at [163, 441] on span "Buscar" at bounding box center [147, 437] width 39 height 34
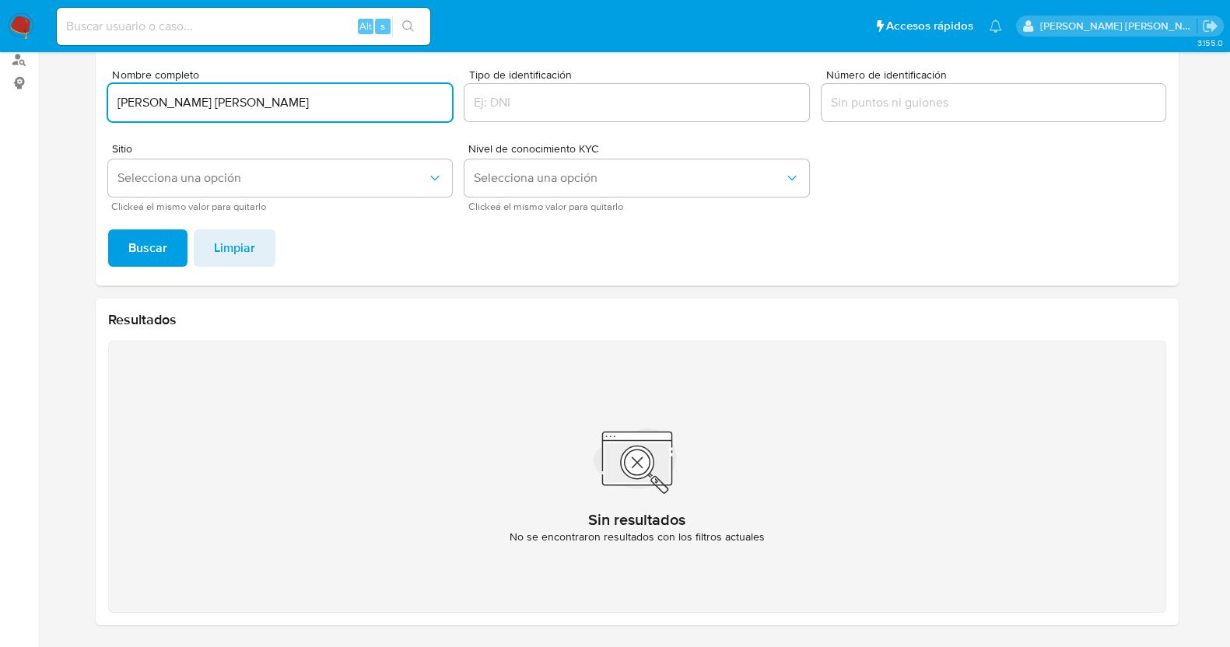
drag, startPoint x: 228, startPoint y: 102, endPoint x: 292, endPoint y: 106, distance: 63.9
click at [292, 106] on input "[PERSON_NAME] [PERSON_NAME]" at bounding box center [280, 103] width 345 height 20
click at [115, 96] on input "[PERSON_NAME]" at bounding box center [280, 103] width 345 height 20
type input "[PERSON_NAME]"
click at [161, 244] on span "Buscar" at bounding box center [147, 248] width 39 height 34
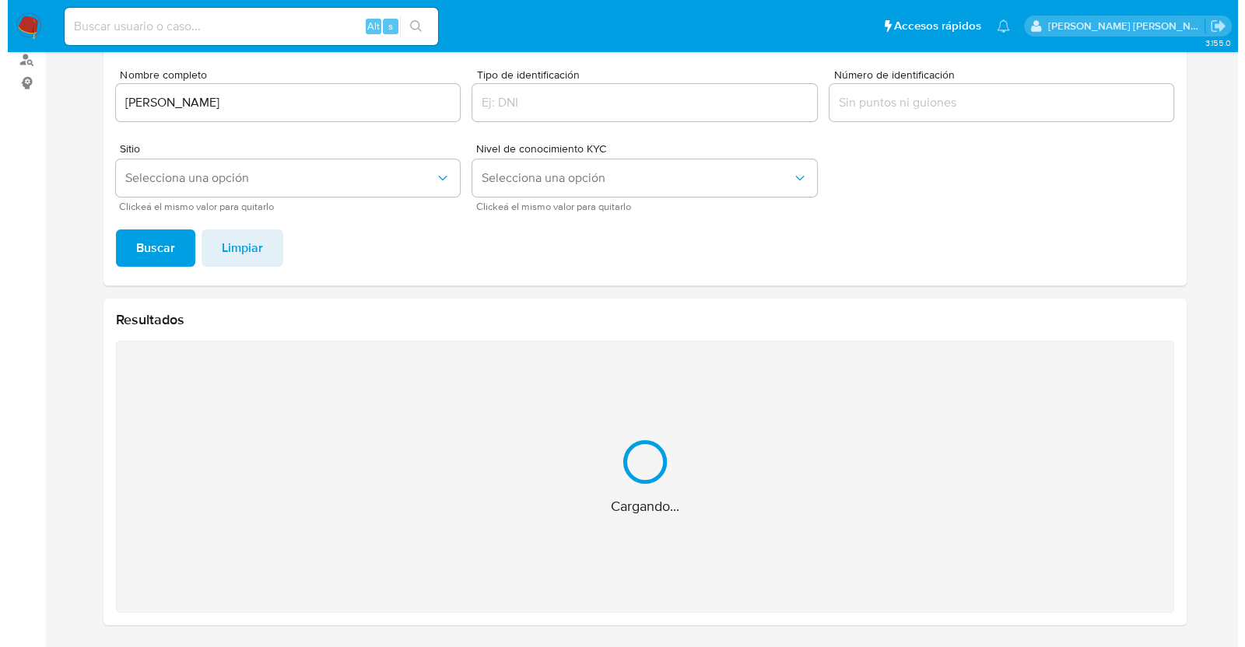
scroll to position [0, 0]
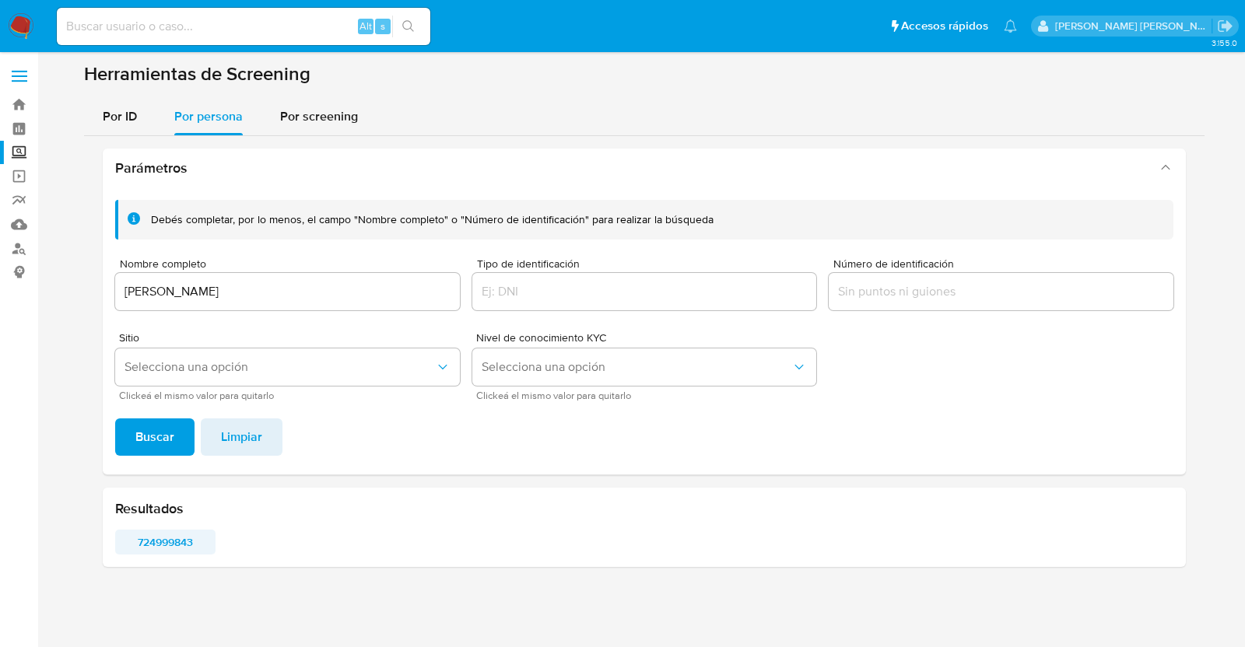
click at [188, 546] on span "724999843" at bounding box center [165, 542] width 79 height 22
click at [153, 546] on span "724999843" at bounding box center [165, 542] width 79 height 22
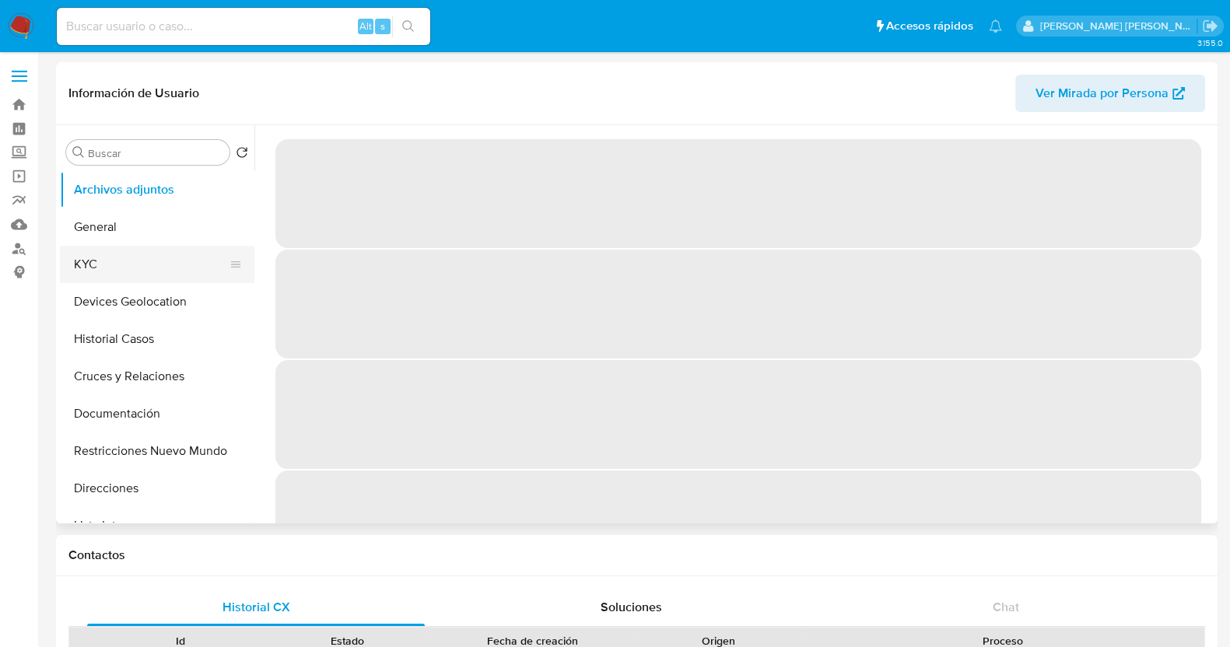
select select "10"
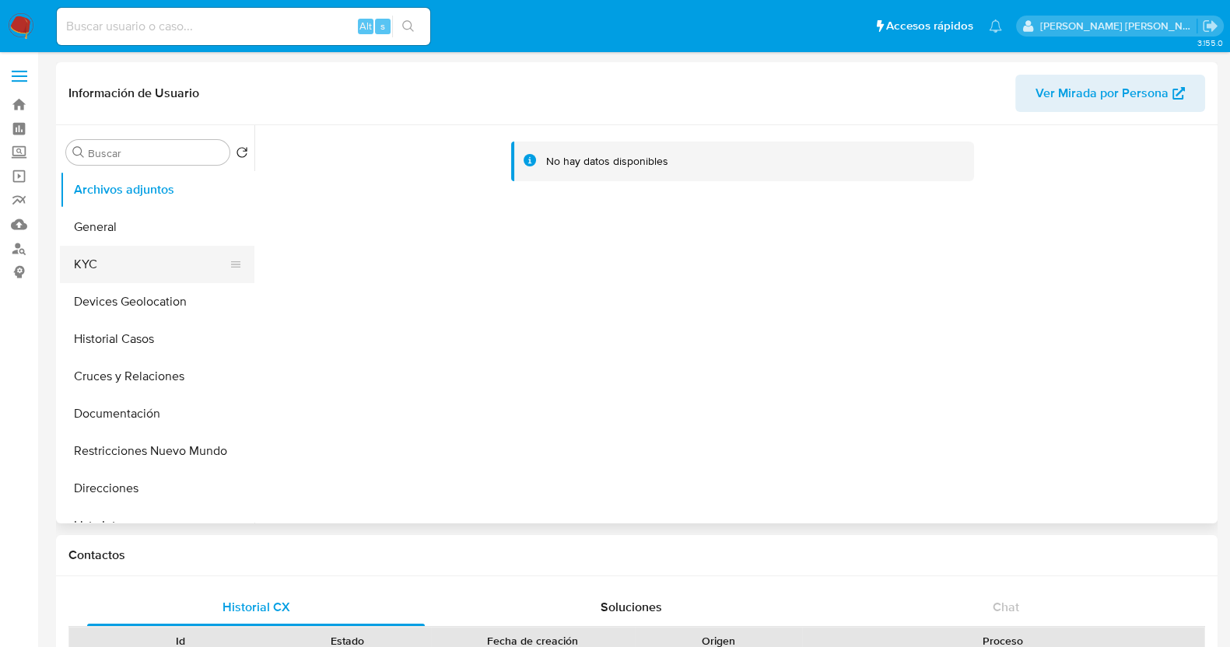
click at [131, 270] on button "KYC" at bounding box center [151, 264] width 182 height 37
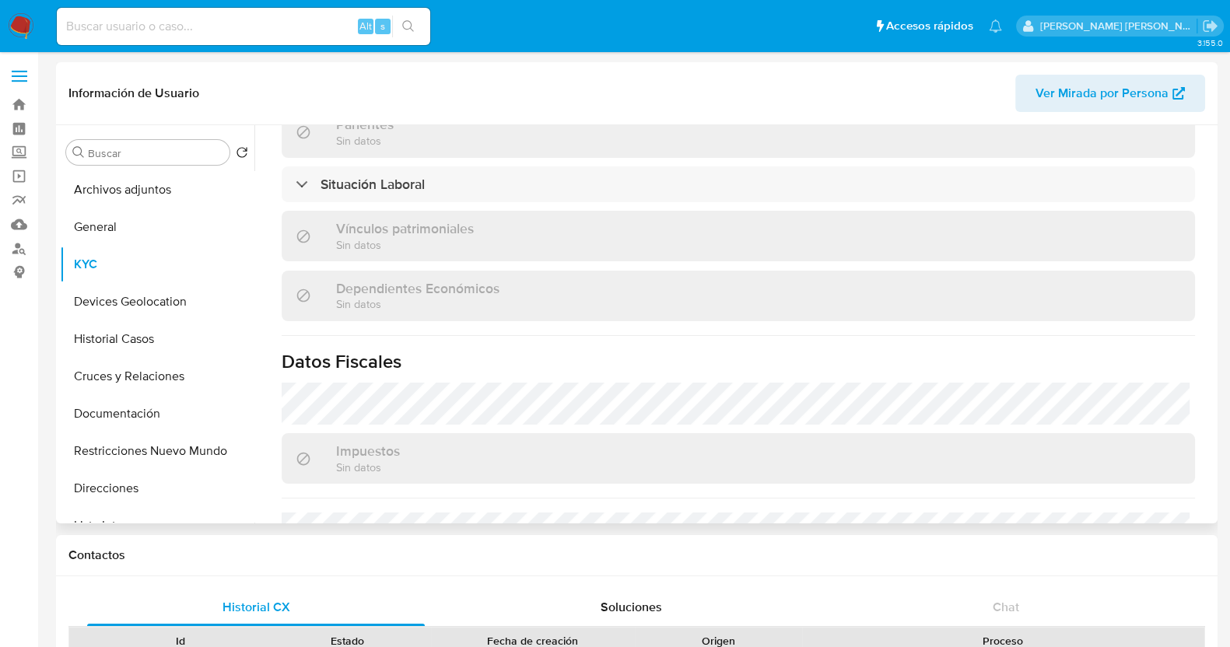
scroll to position [977, 0]
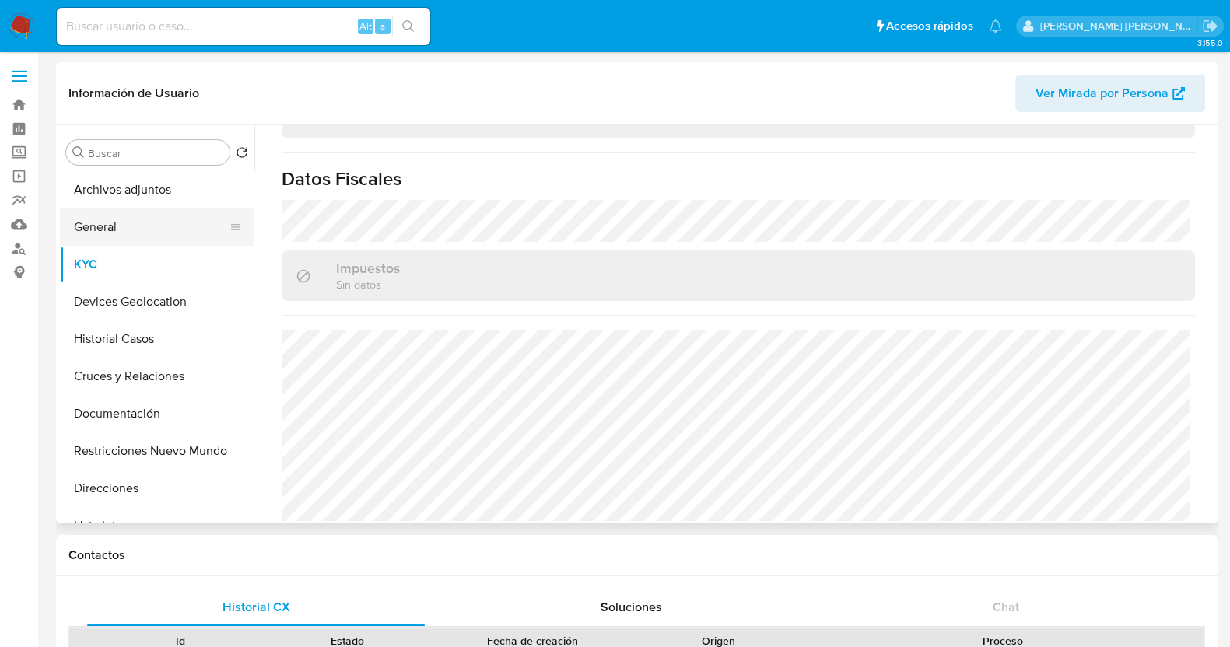
click at [120, 230] on button "General" at bounding box center [151, 227] width 182 height 37
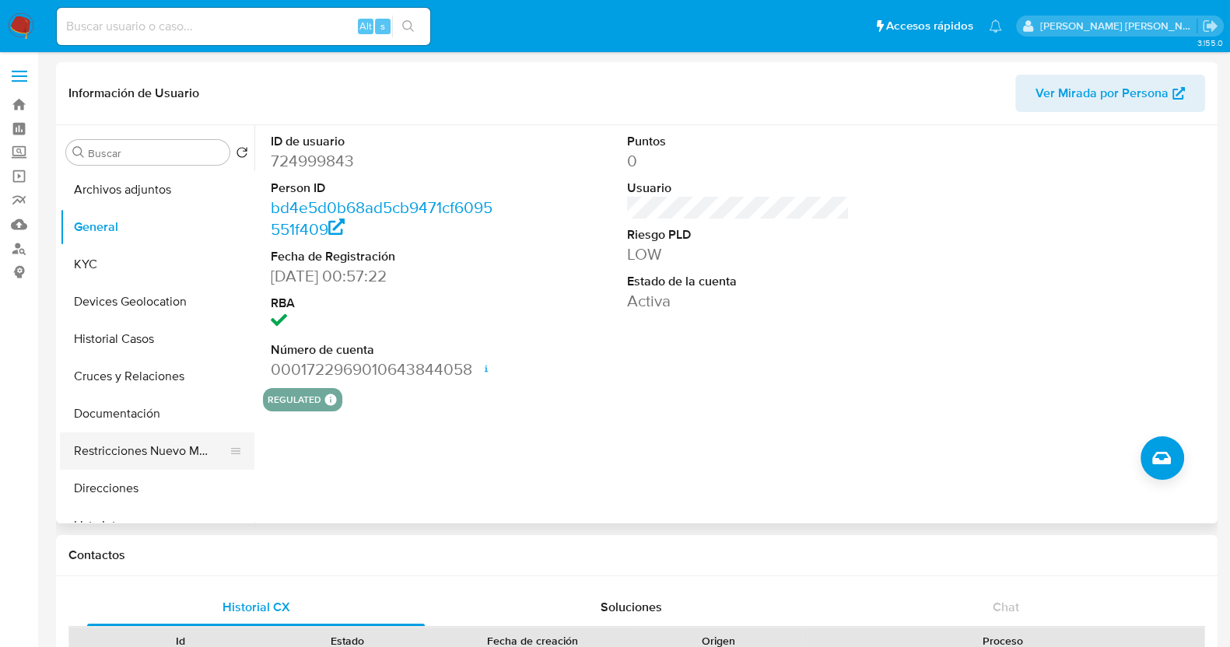
click at [147, 448] on button "Restricciones Nuevo Mundo" at bounding box center [151, 451] width 182 height 37
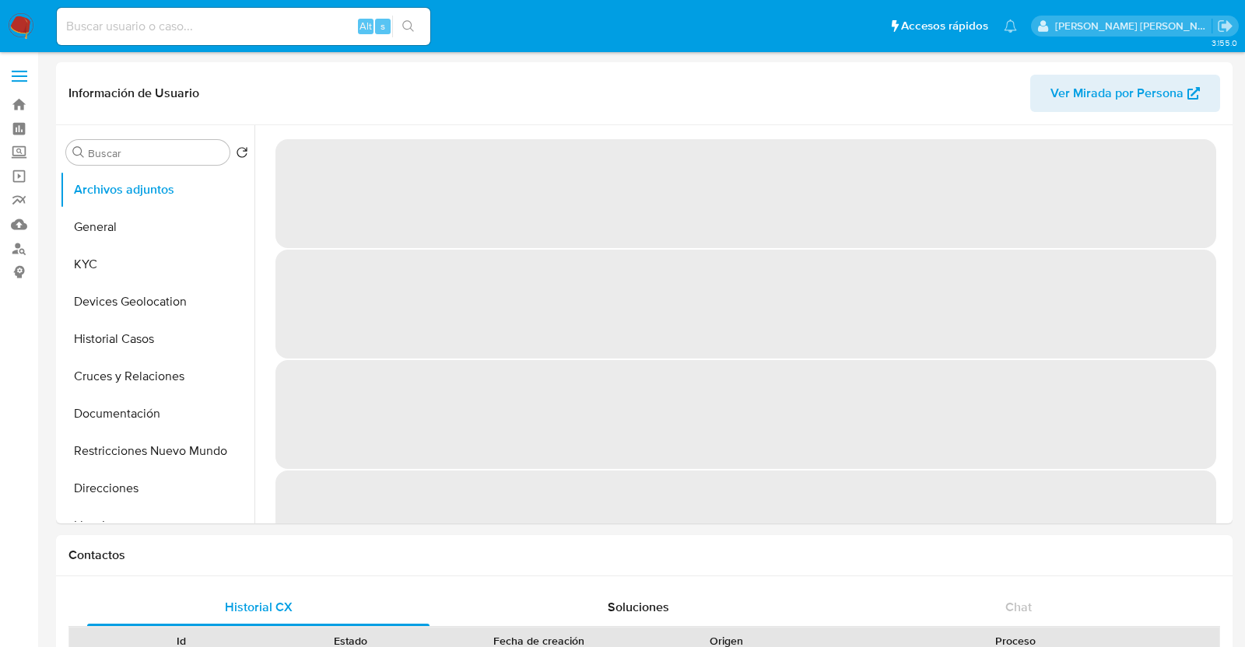
select select "10"
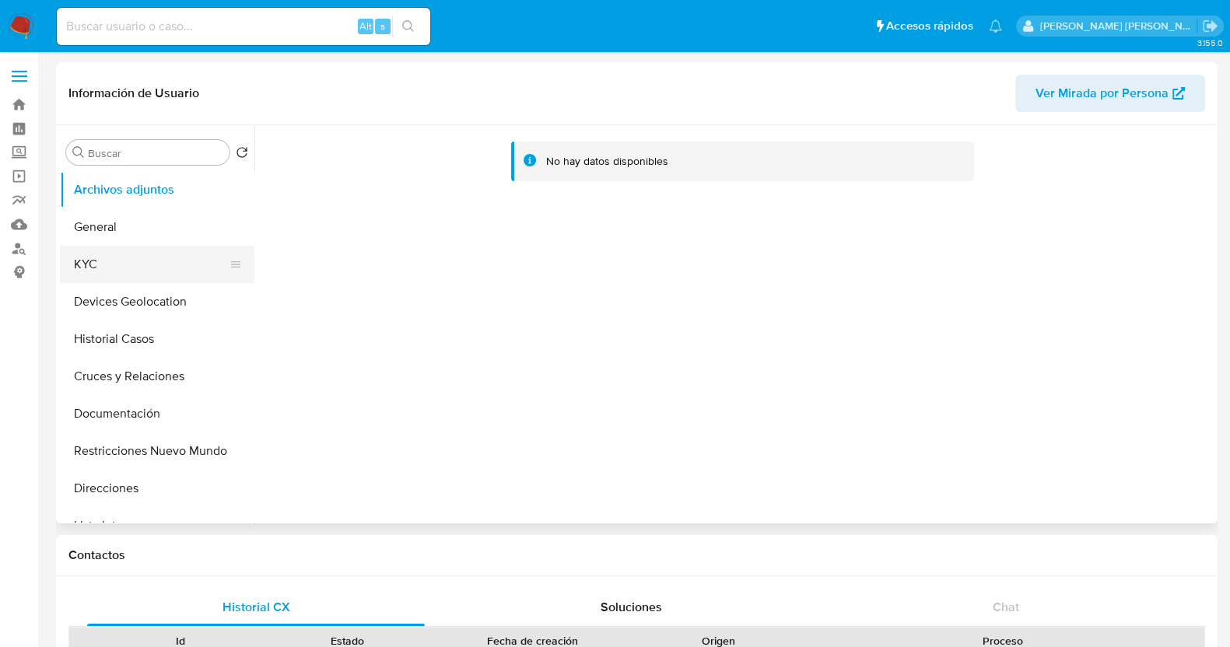
click at [145, 252] on button "KYC" at bounding box center [151, 264] width 182 height 37
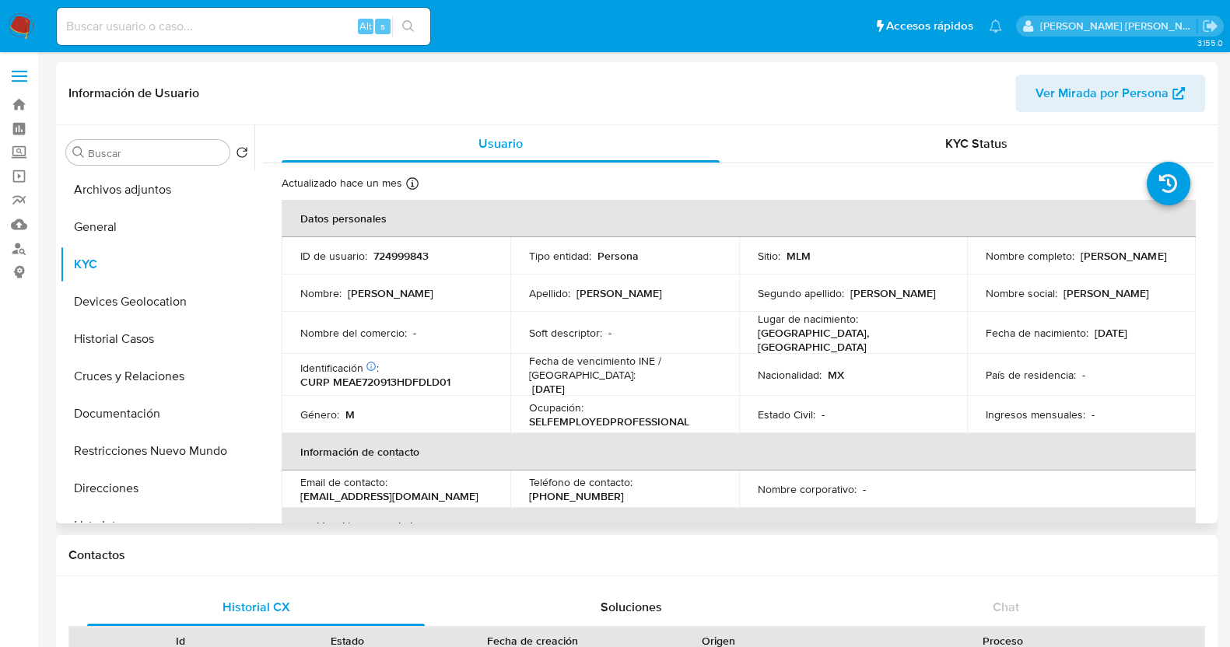
click at [406, 251] on p "724999843" at bounding box center [400, 256] width 55 height 14
copy p "724999843"
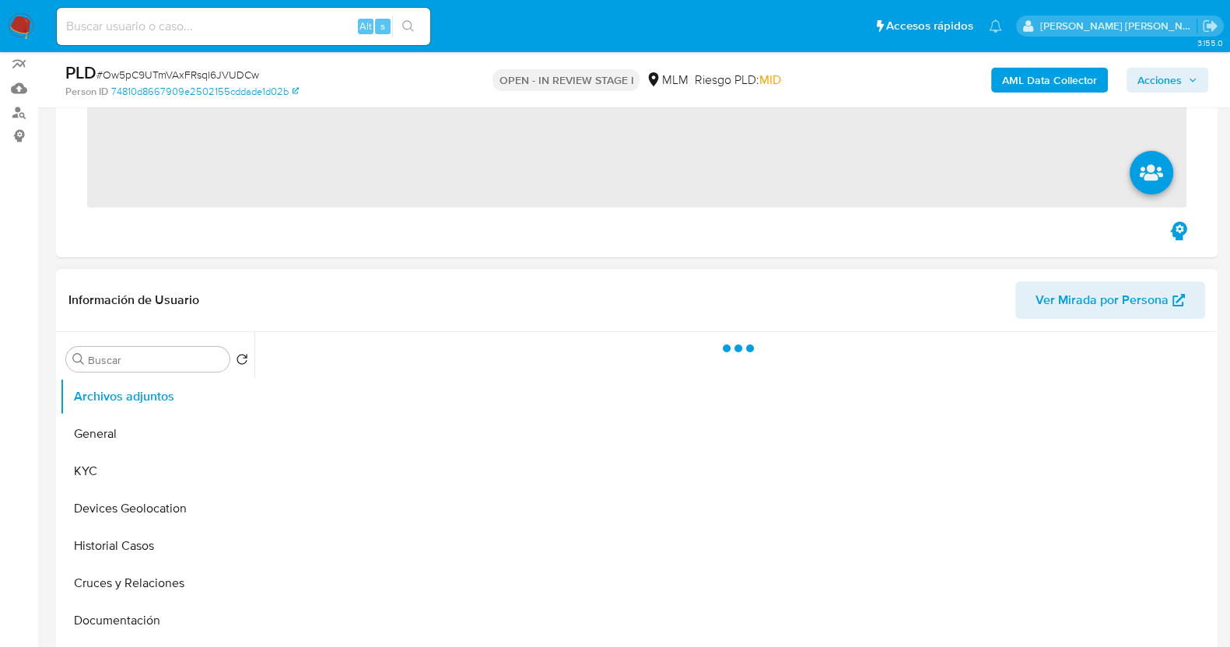
scroll to position [194, 0]
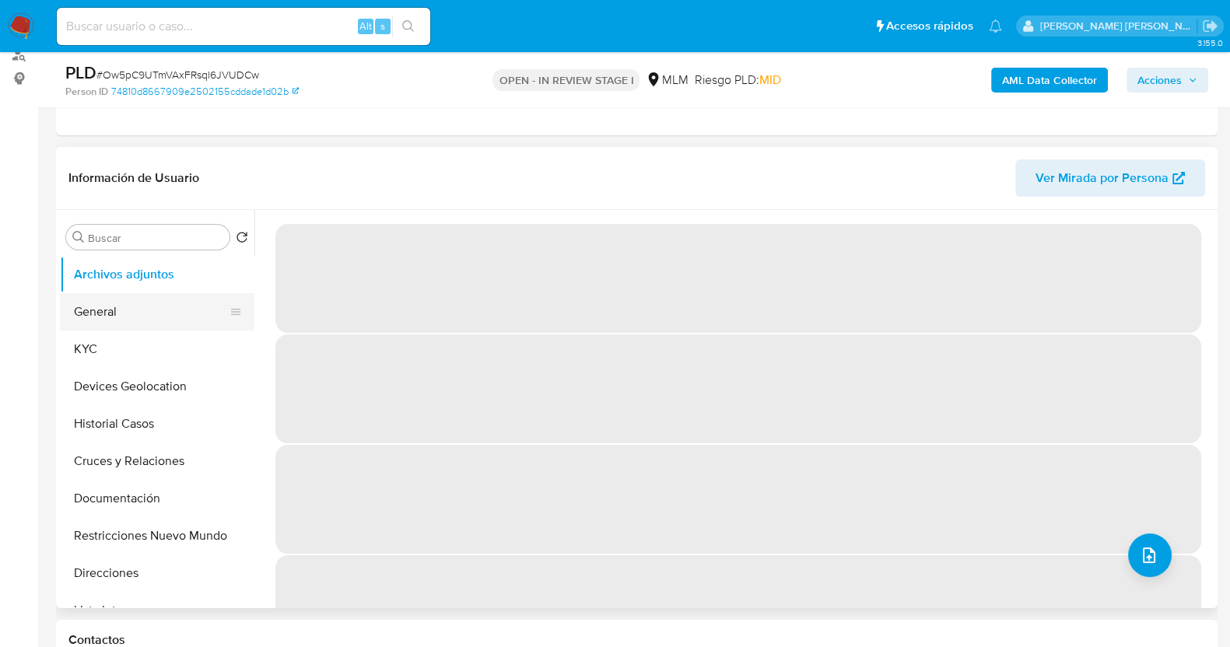
drag, startPoint x: 125, startPoint y: 363, endPoint x: 155, endPoint y: 305, distance: 65.4
click at [125, 361] on button "KYC" at bounding box center [157, 349] width 195 height 37
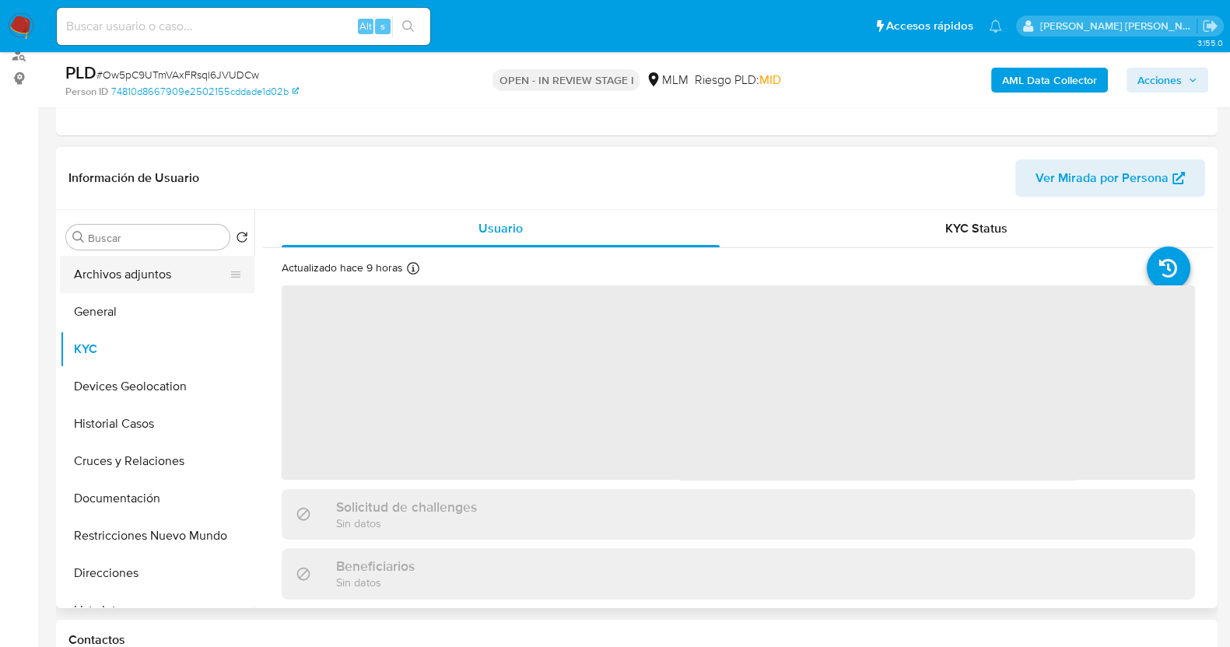
select select "10"
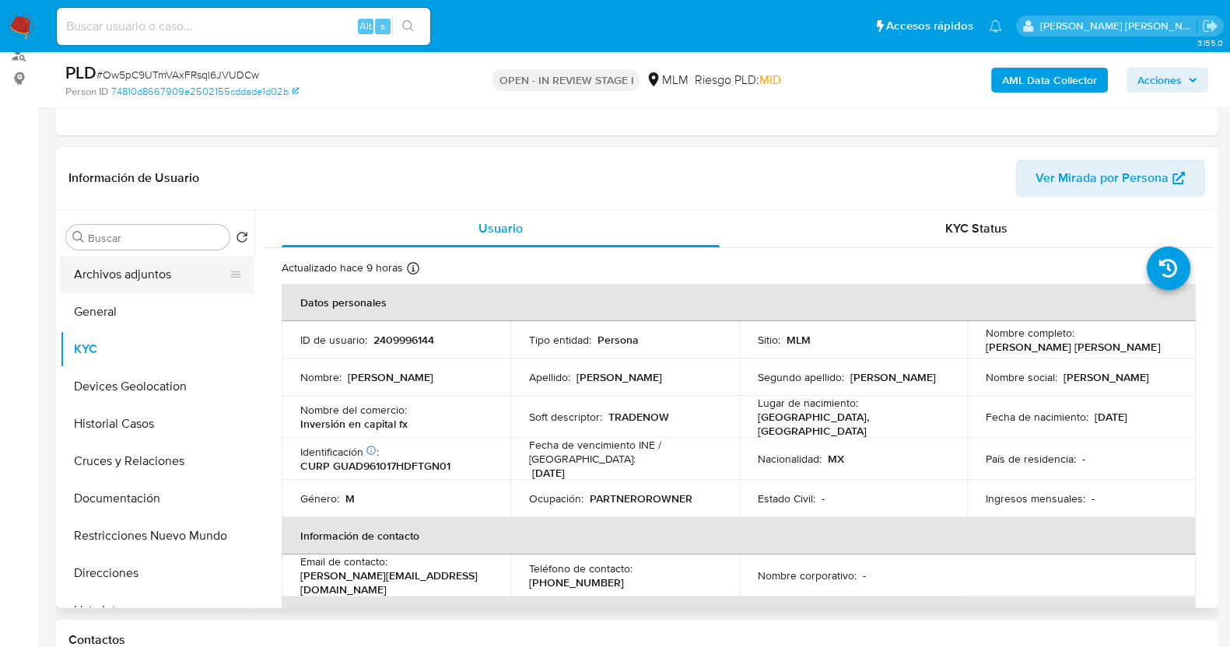
click at [178, 268] on button "Archivos adjuntos" at bounding box center [151, 274] width 182 height 37
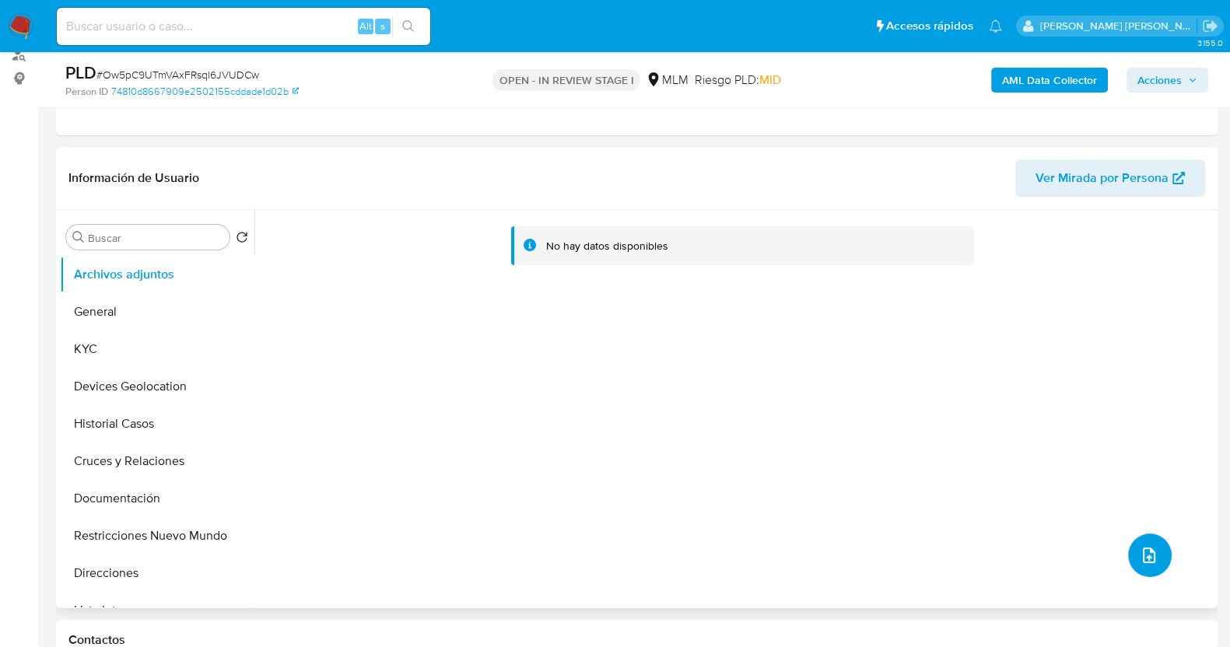
click at [1147, 542] on button "upload-file" at bounding box center [1150, 556] width 44 height 44
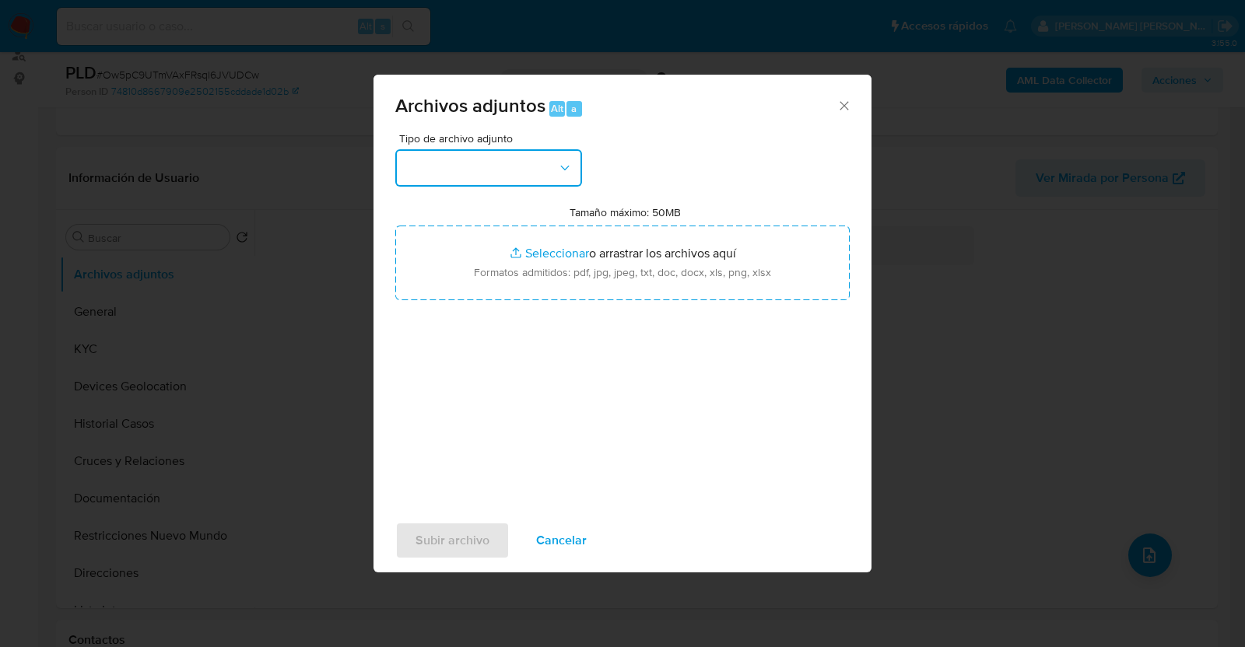
click at [542, 159] on button "button" at bounding box center [488, 167] width 187 height 37
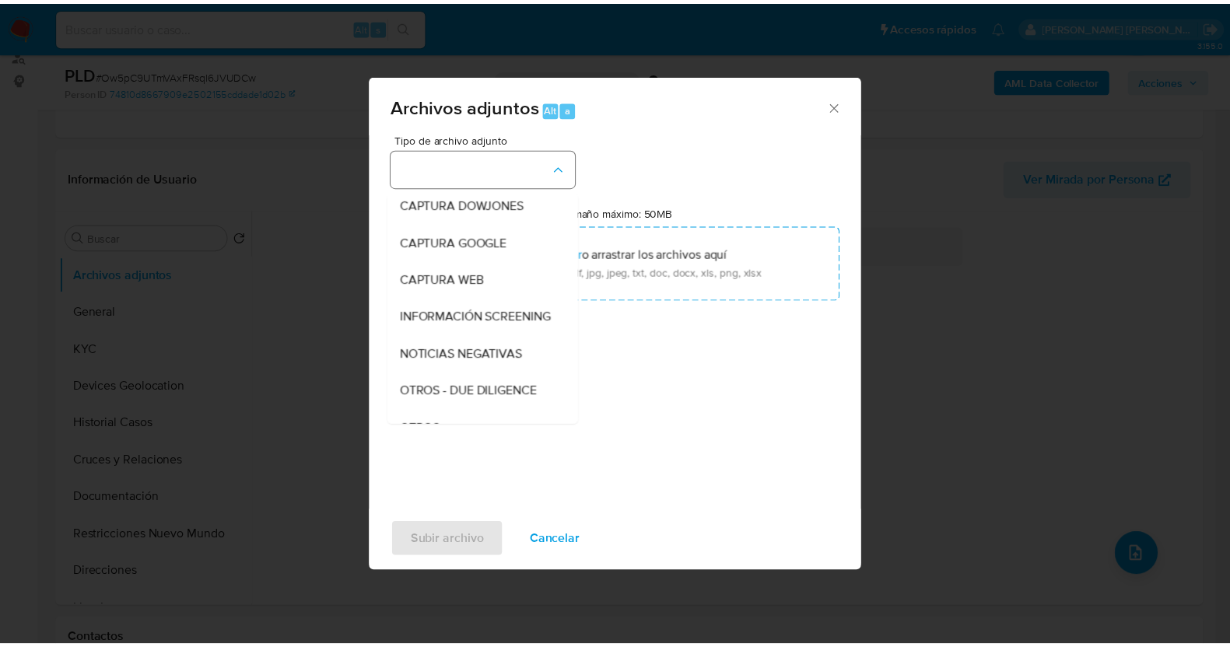
scroll to position [81, 0]
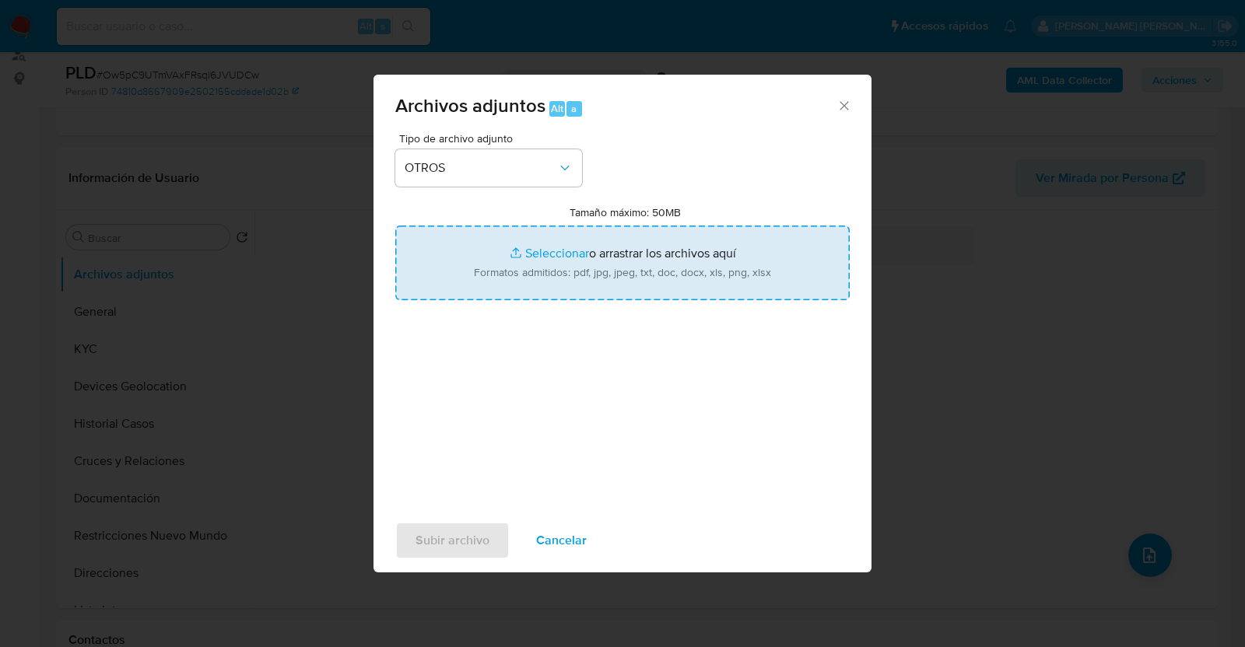
type input "C:\fakepath\2409996144_DONOVAN GUTIERREZ_JUL2025.pdf"
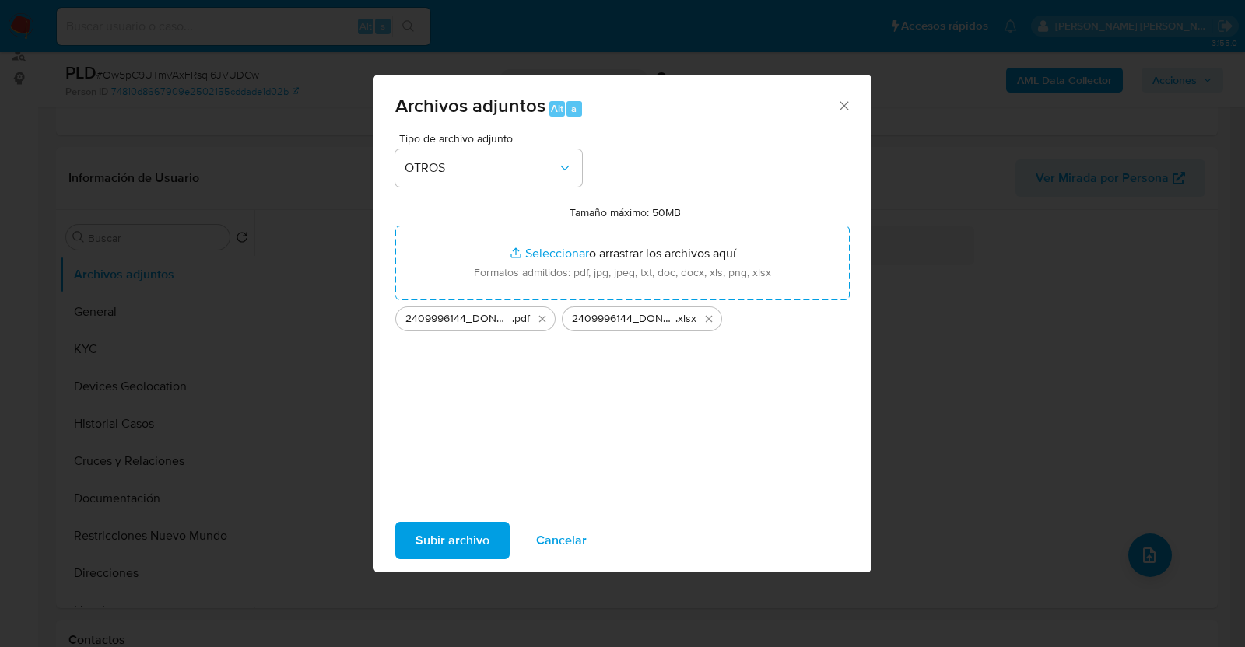
click at [459, 537] on span "Subir archivo" at bounding box center [453, 541] width 74 height 34
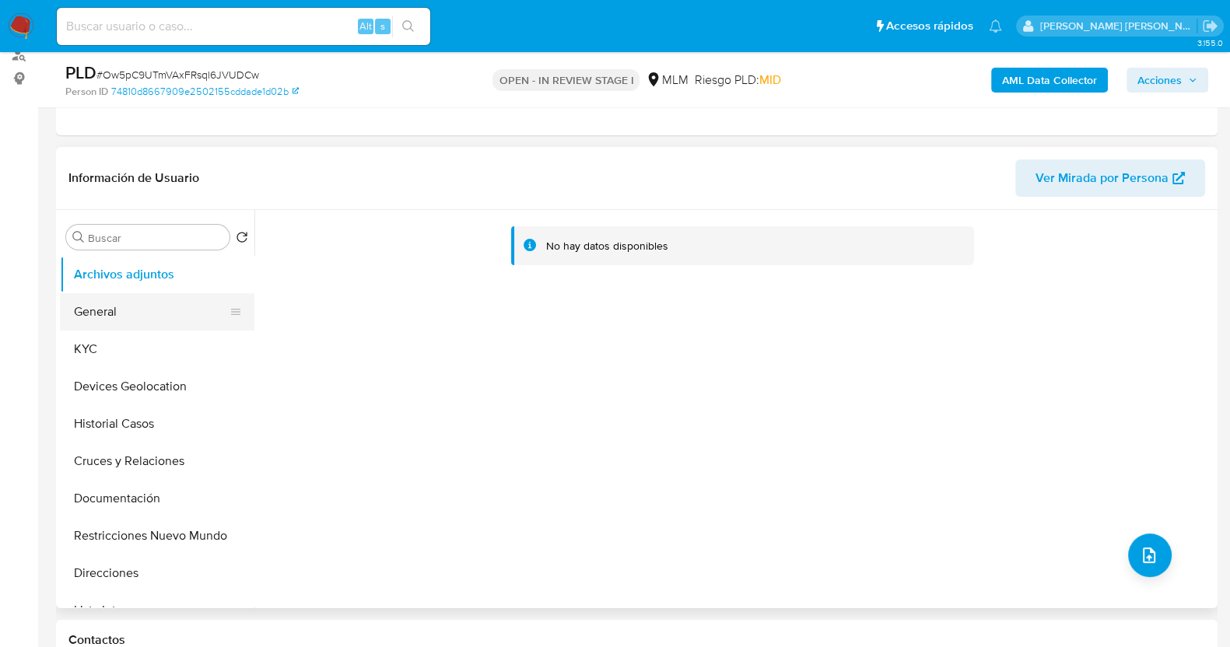
click at [132, 313] on button "General" at bounding box center [151, 311] width 182 height 37
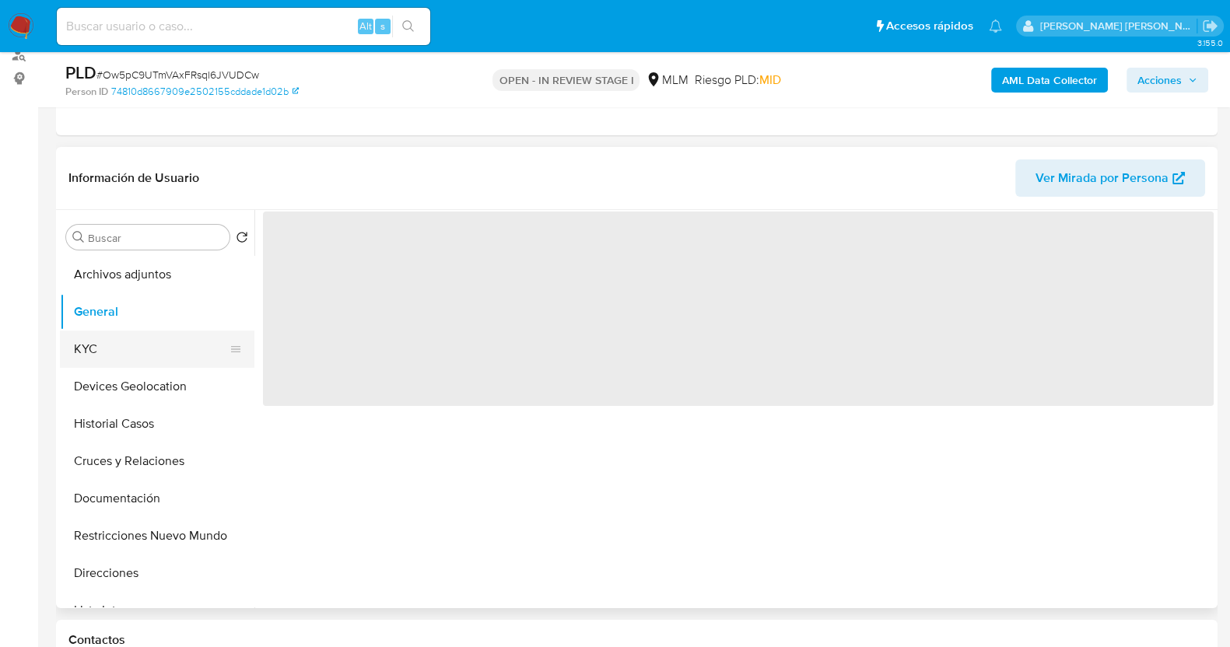
click at [124, 348] on button "KYC" at bounding box center [151, 349] width 182 height 37
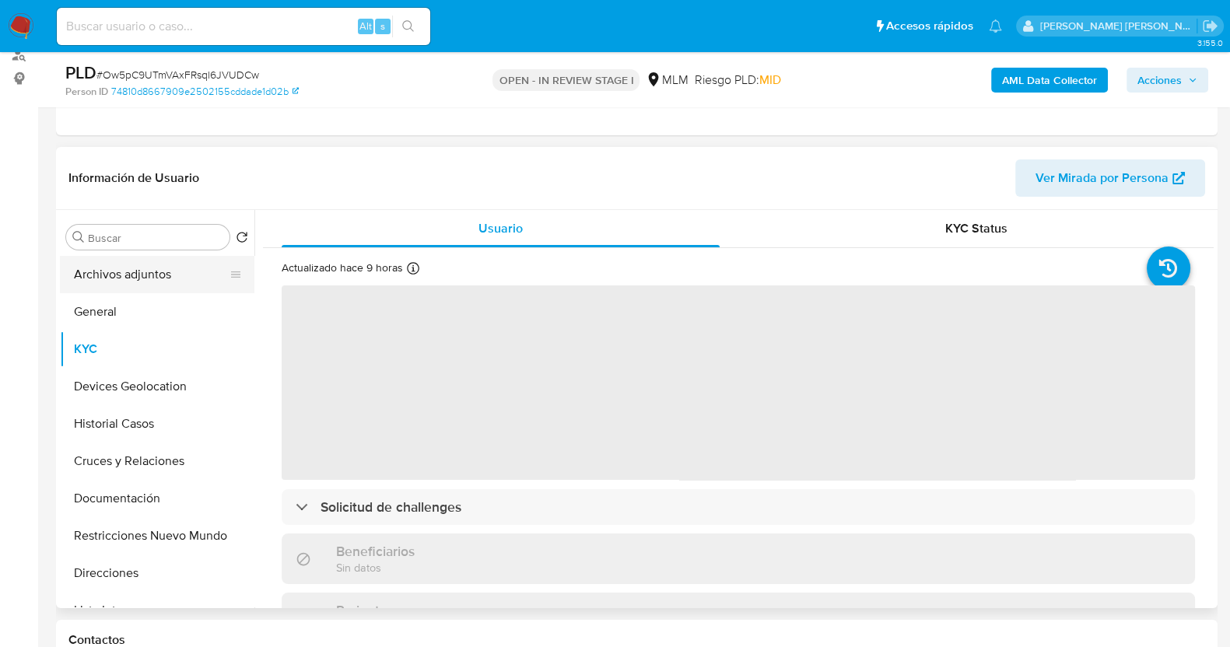
click at [150, 280] on button "Archivos adjuntos" at bounding box center [151, 274] width 182 height 37
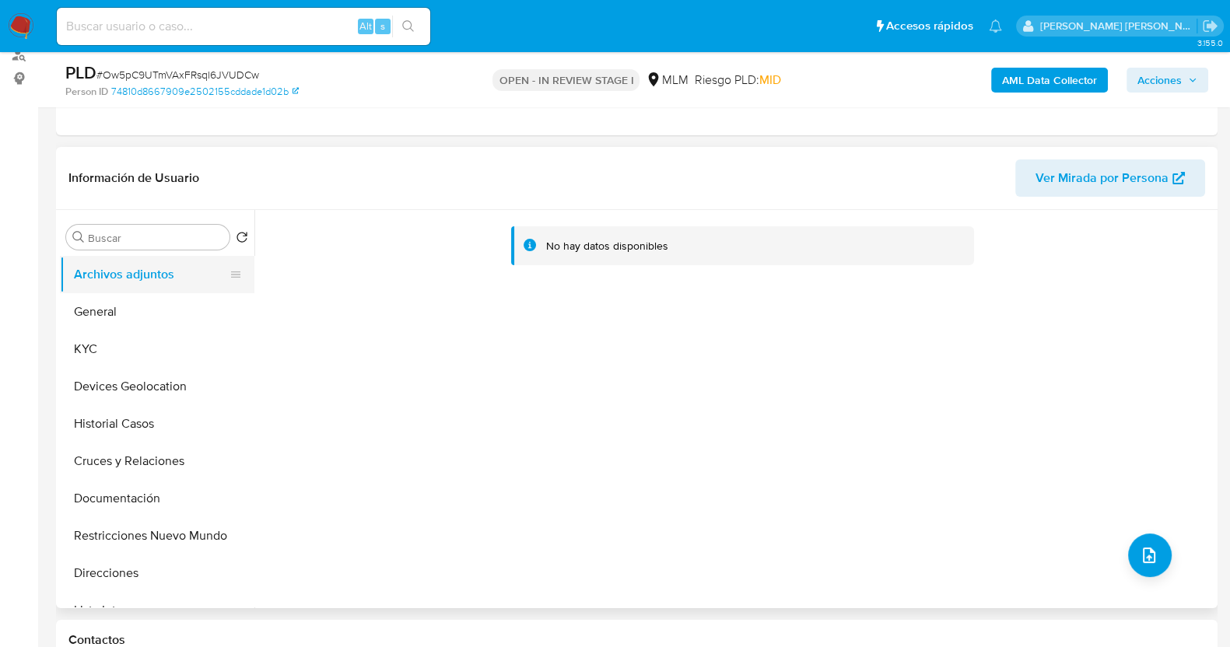
drag, startPoint x: 103, startPoint y: 300, endPoint x: 104, endPoint y: 291, distance: 9.4
click at [104, 302] on button "General" at bounding box center [157, 311] width 195 height 37
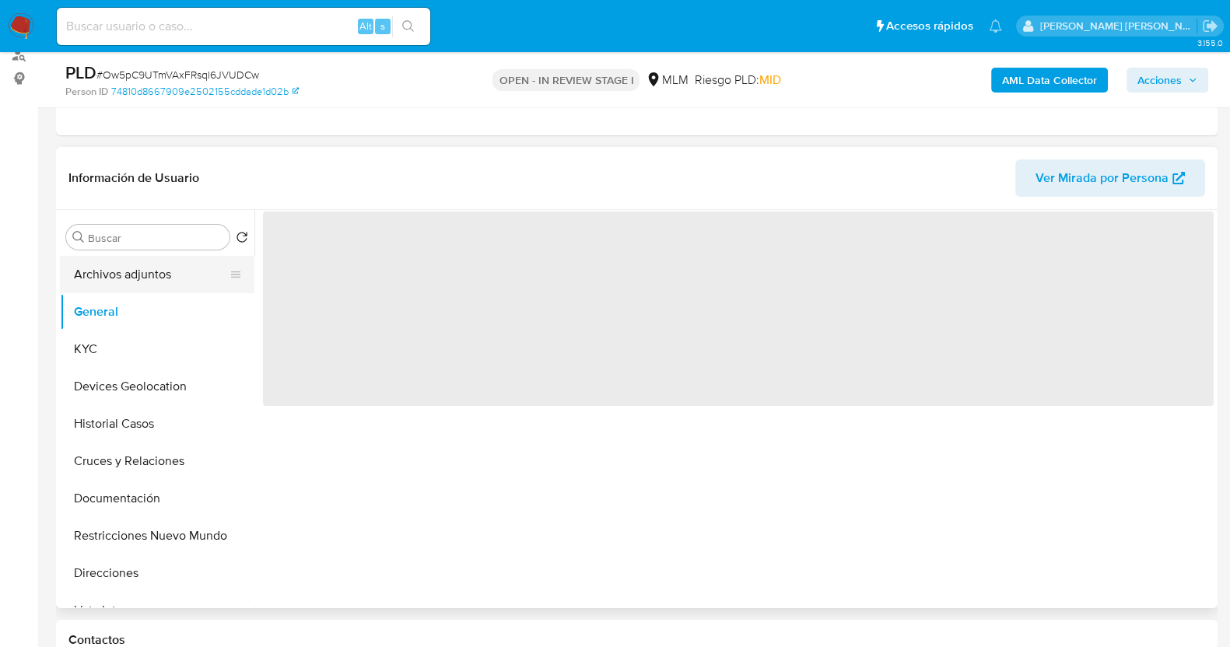
click at [115, 267] on button "Archivos adjuntos" at bounding box center [151, 274] width 182 height 37
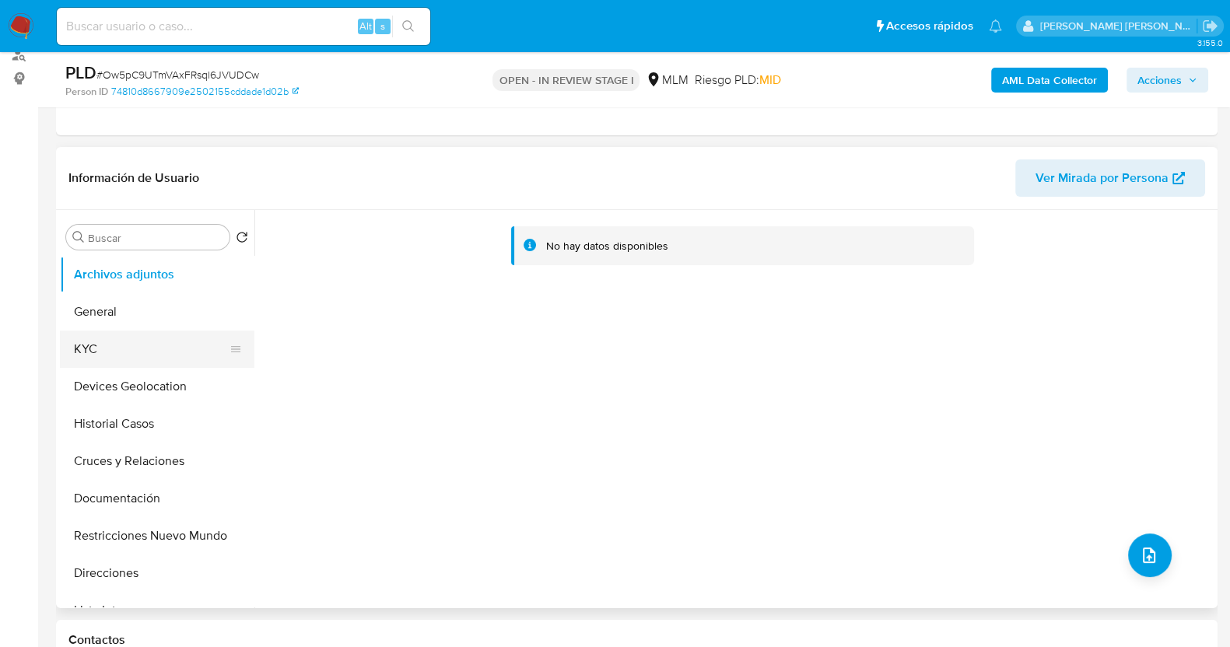
click at [109, 345] on button "KYC" at bounding box center [151, 349] width 182 height 37
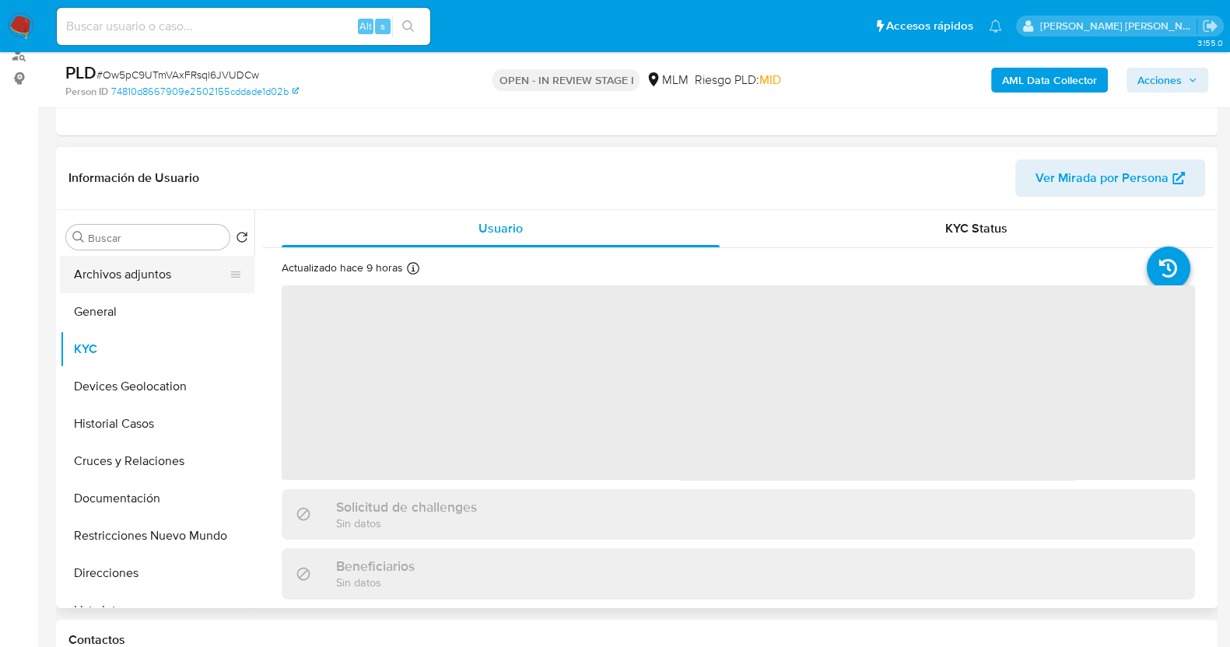
click at [121, 272] on button "Archivos adjuntos" at bounding box center [151, 274] width 182 height 37
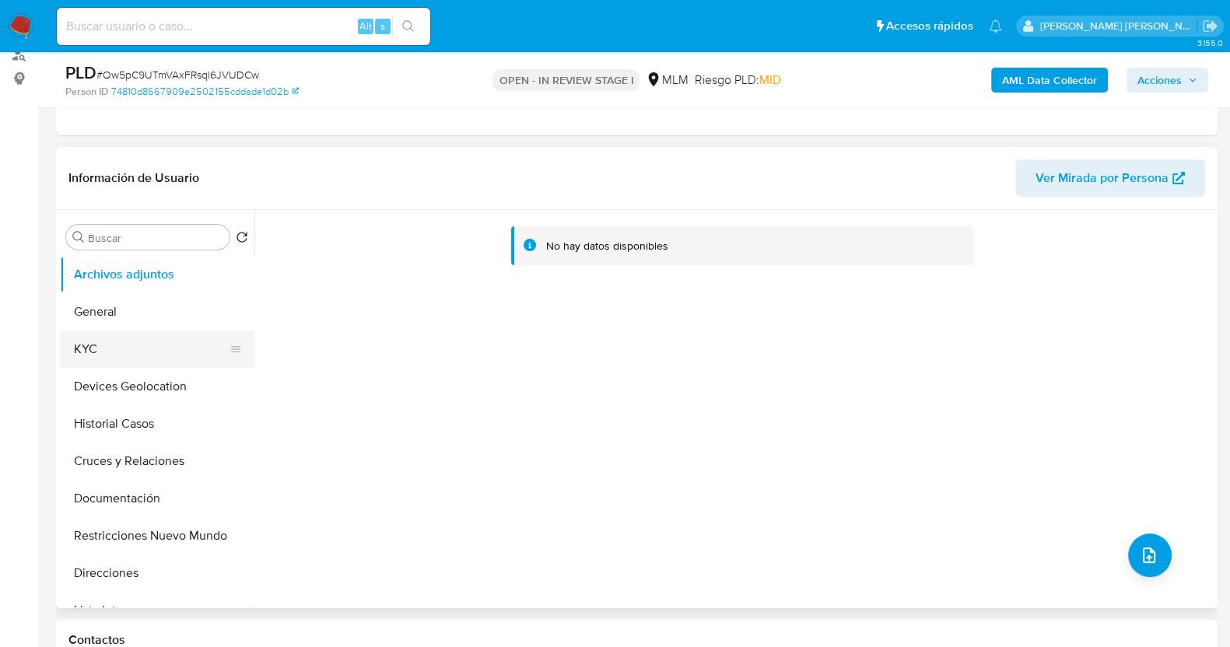
click at [127, 345] on button "KYC" at bounding box center [151, 349] width 182 height 37
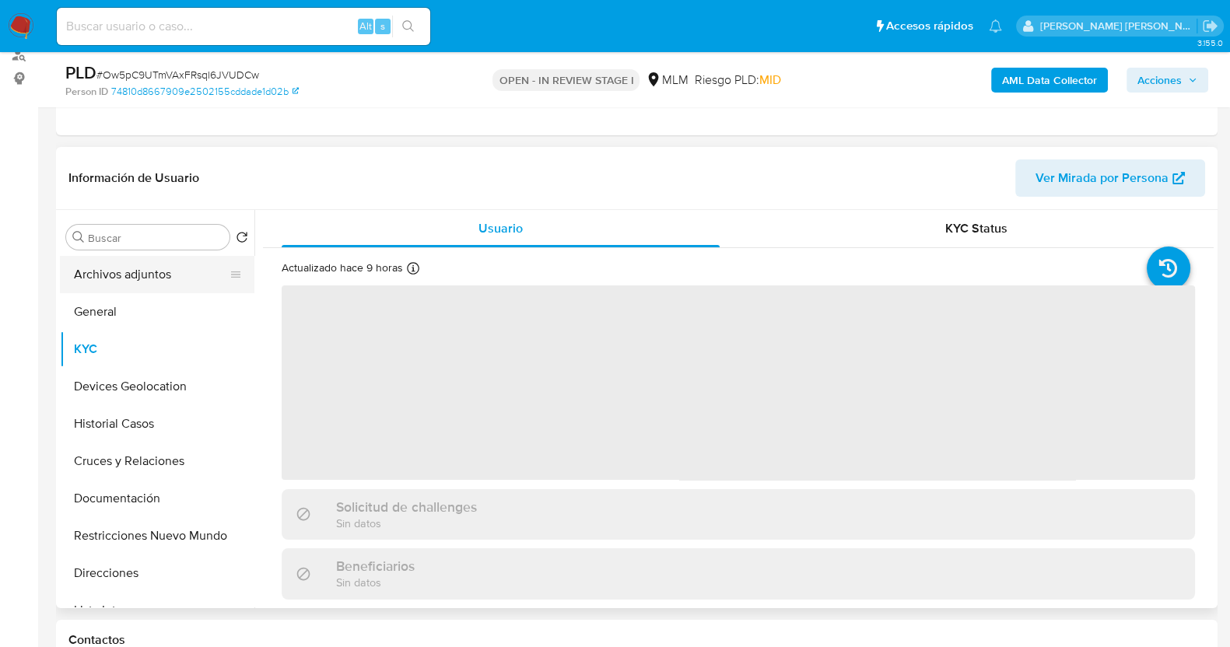
click at [130, 270] on button "Archivos adjuntos" at bounding box center [151, 274] width 182 height 37
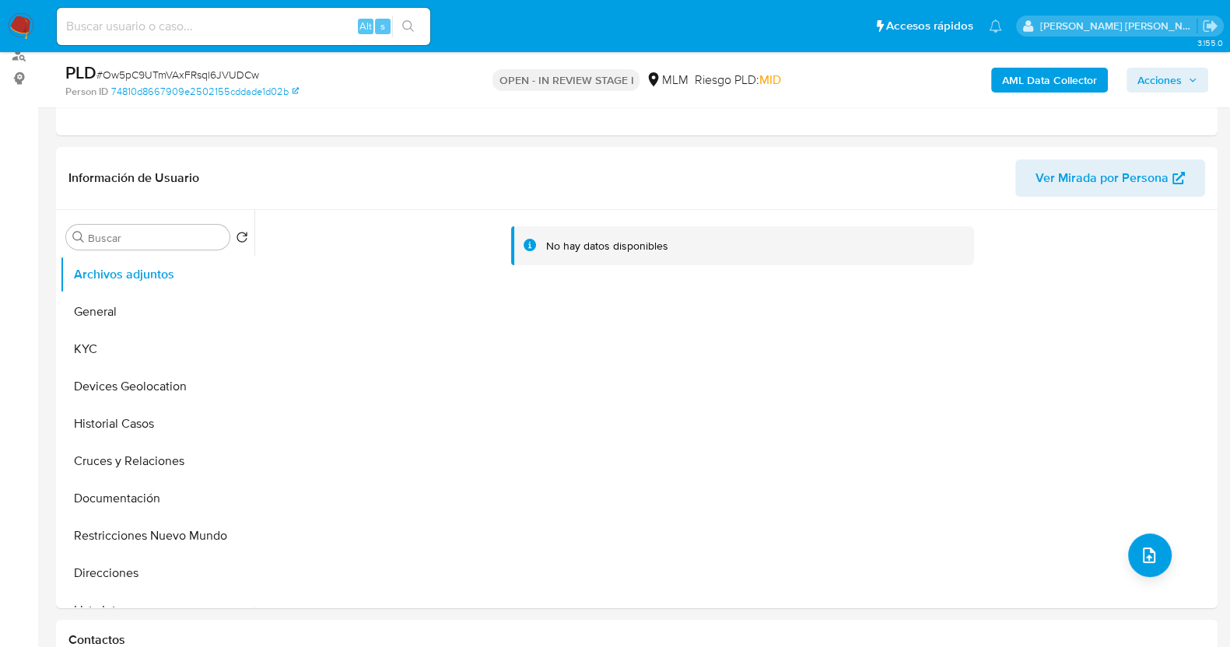
click at [215, 70] on span "# Ow5pC9UTmVAxFRsql6JVUDCw" at bounding box center [177, 75] width 163 height 16
copy span "Ow5pC9UTmVAxFRsql6JVUDCw"
click at [121, 312] on button "General" at bounding box center [151, 311] width 182 height 37
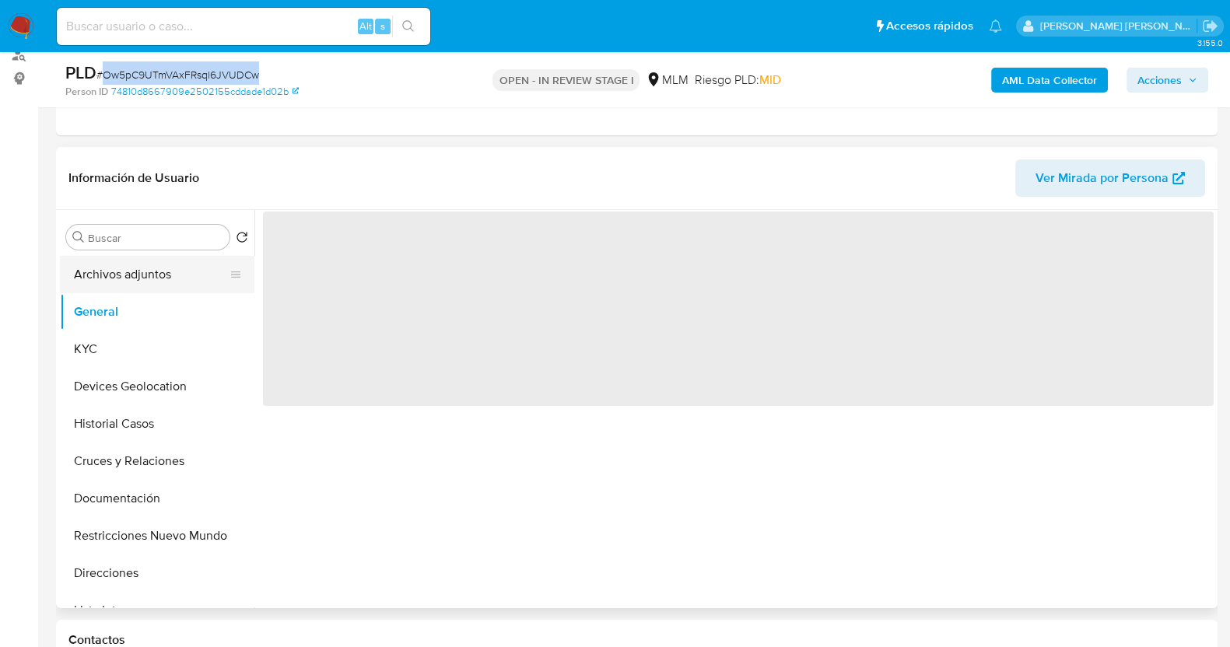
click at [131, 275] on button "Archivos adjuntos" at bounding box center [151, 274] width 182 height 37
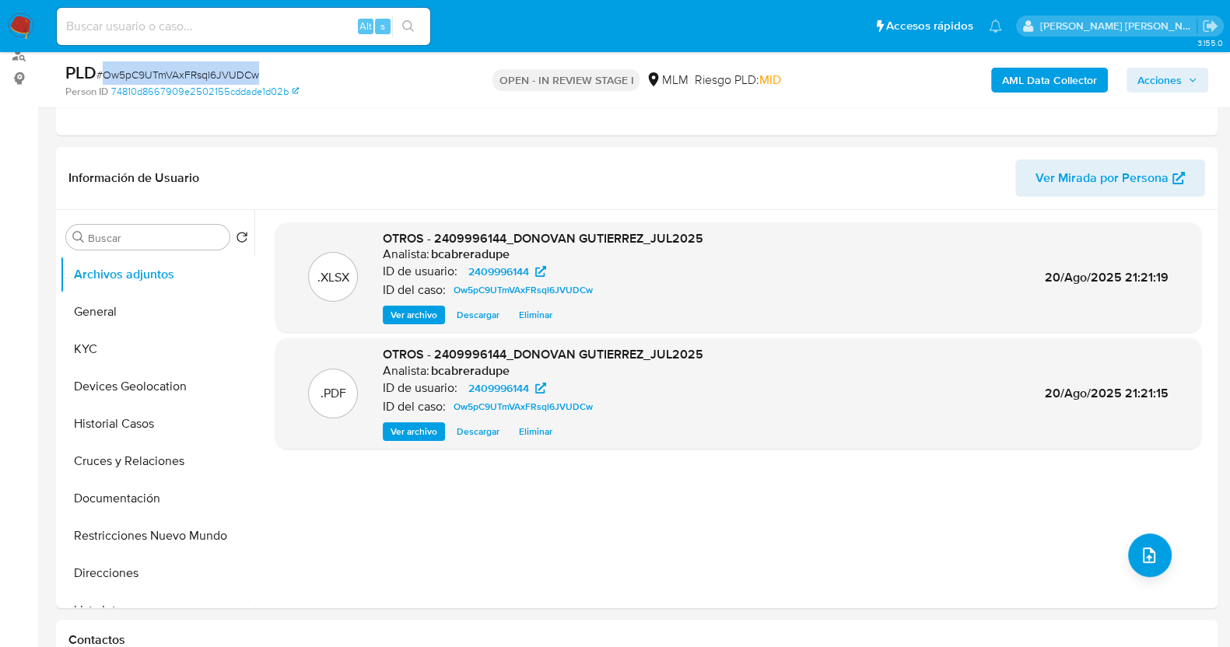
click at [1172, 77] on span "Acciones" at bounding box center [1160, 80] width 44 height 25
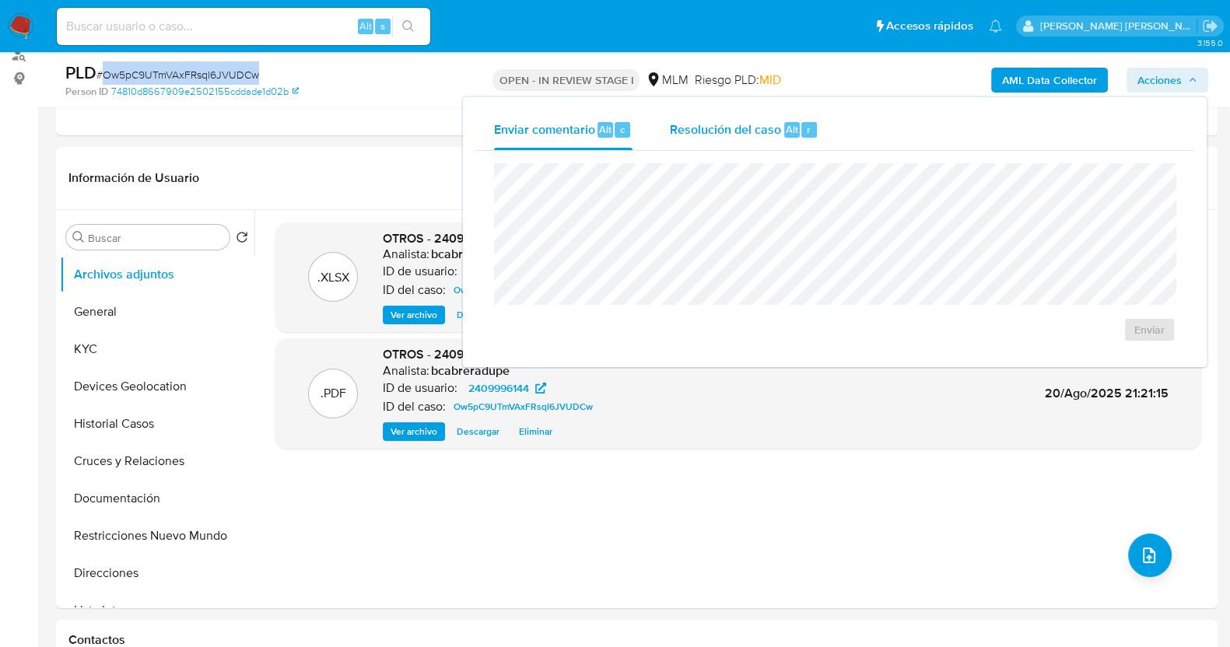
click at [743, 124] on span "Resolución del caso" at bounding box center [725, 129] width 111 height 18
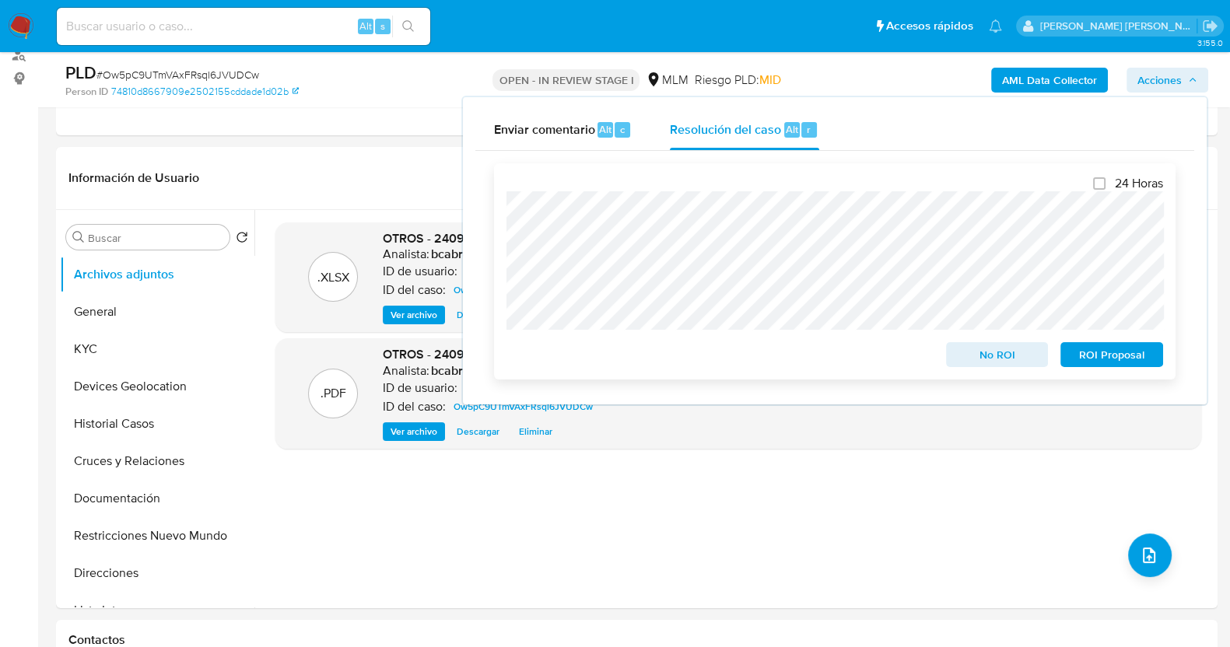
scroll to position [292, 0]
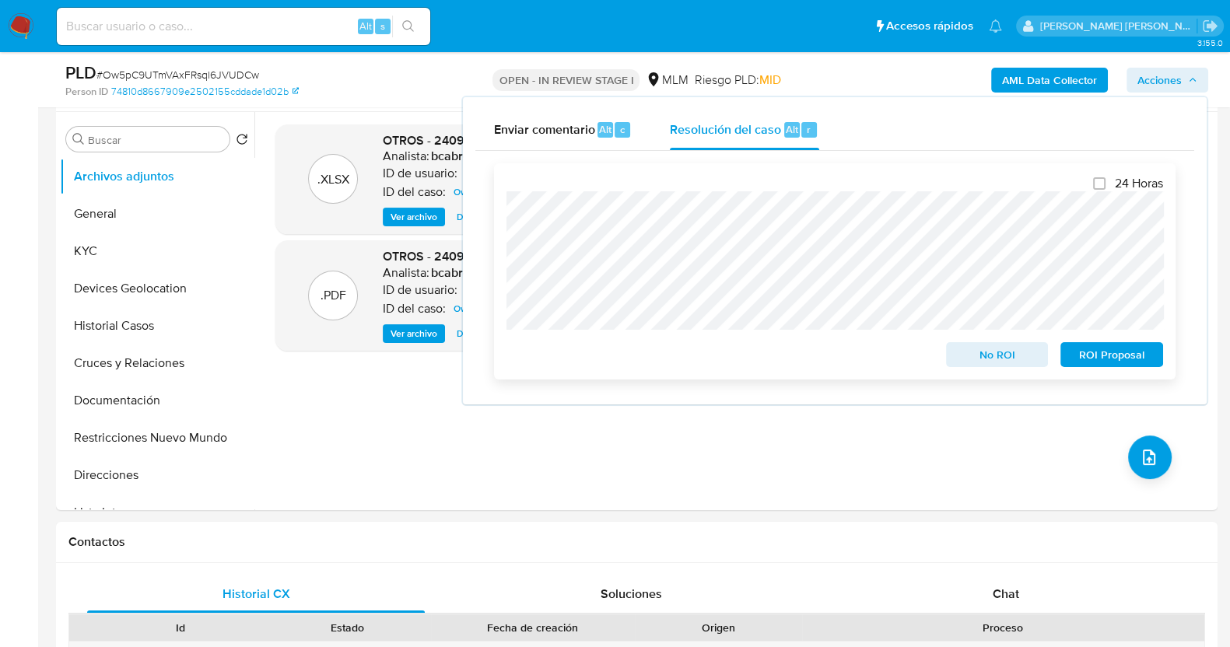
click at [1105, 352] on span "ROI Proposal" at bounding box center [1111, 355] width 81 height 22
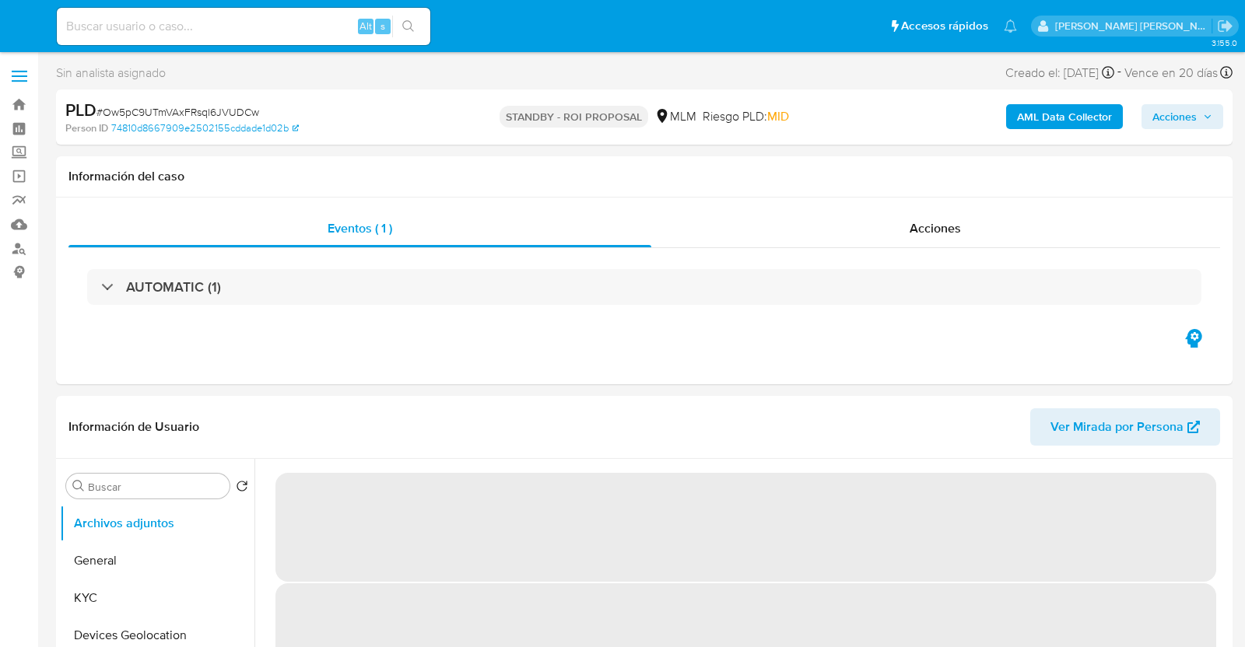
select select "10"
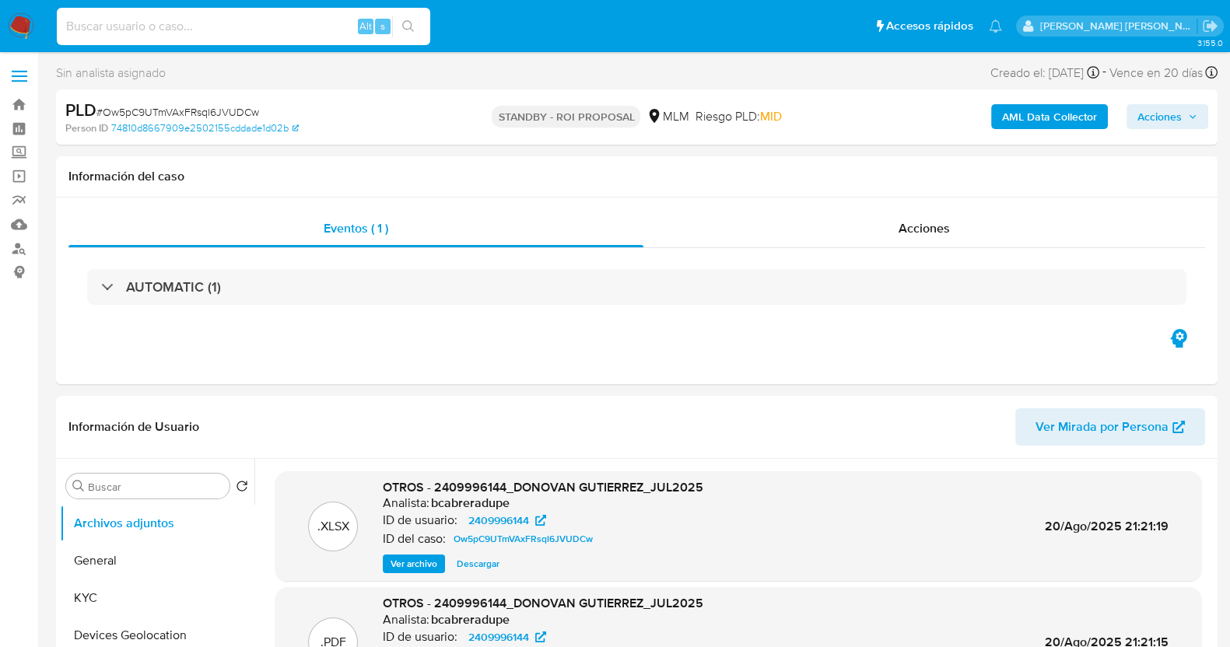
click at [216, 33] on input at bounding box center [243, 26] width 373 height 20
paste input "1253051480"
type input "1253051480"
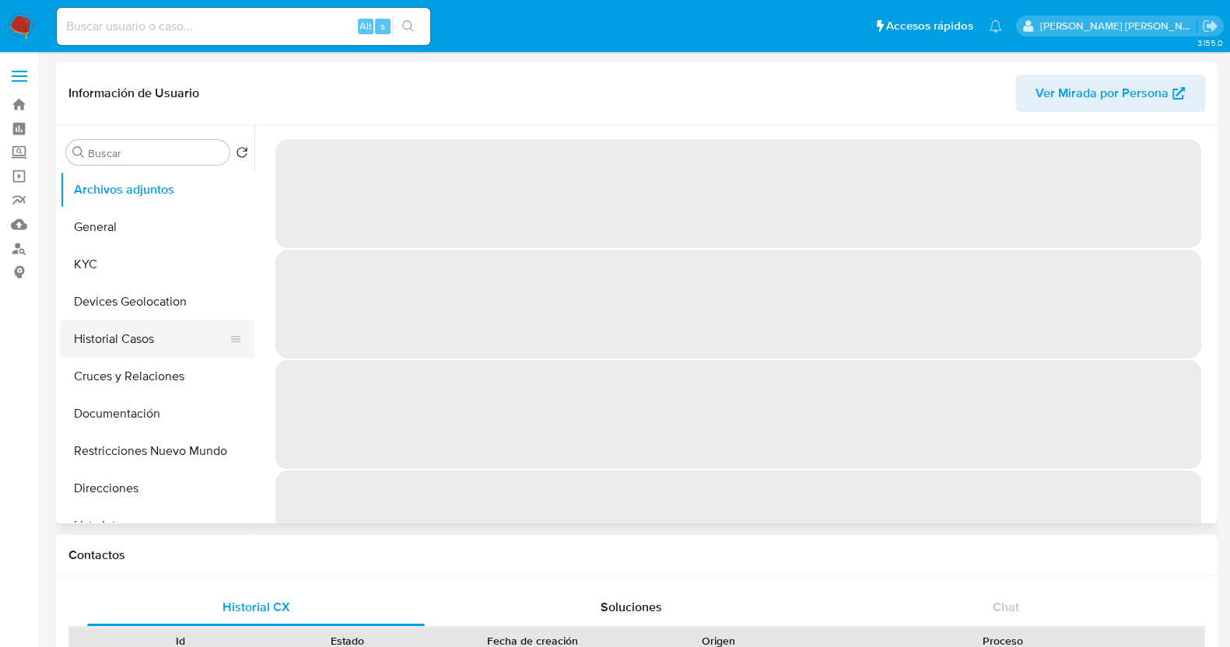
select select "10"
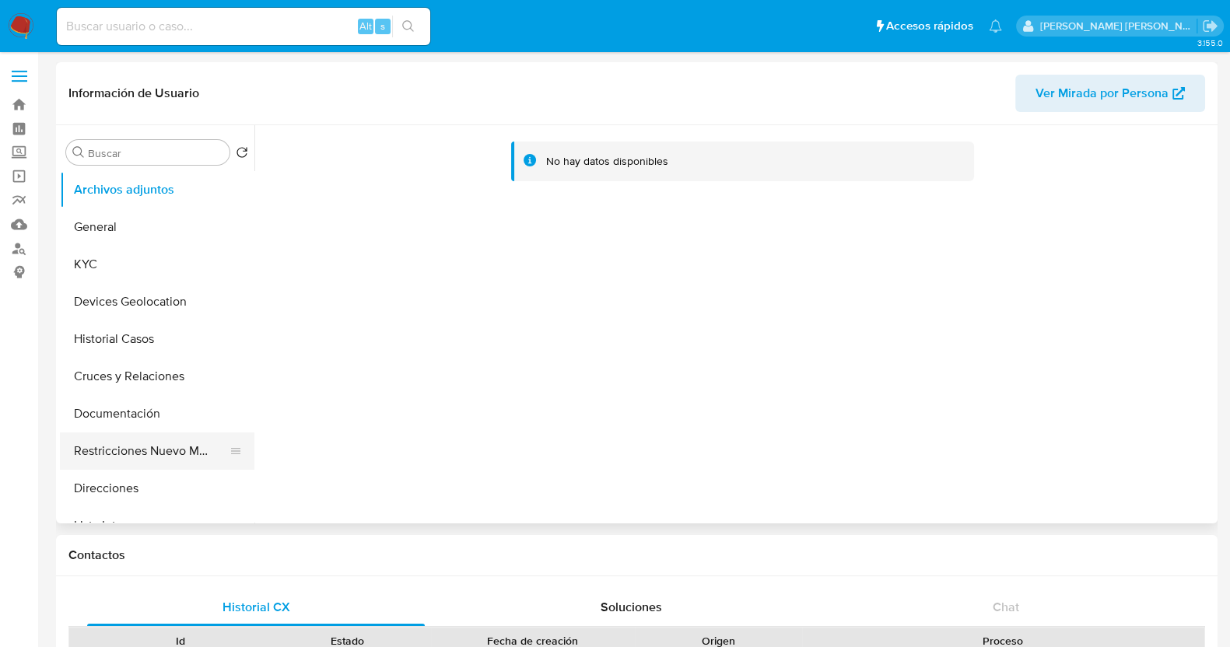
click at [172, 456] on button "Restricciones Nuevo Mundo" at bounding box center [151, 451] width 182 height 37
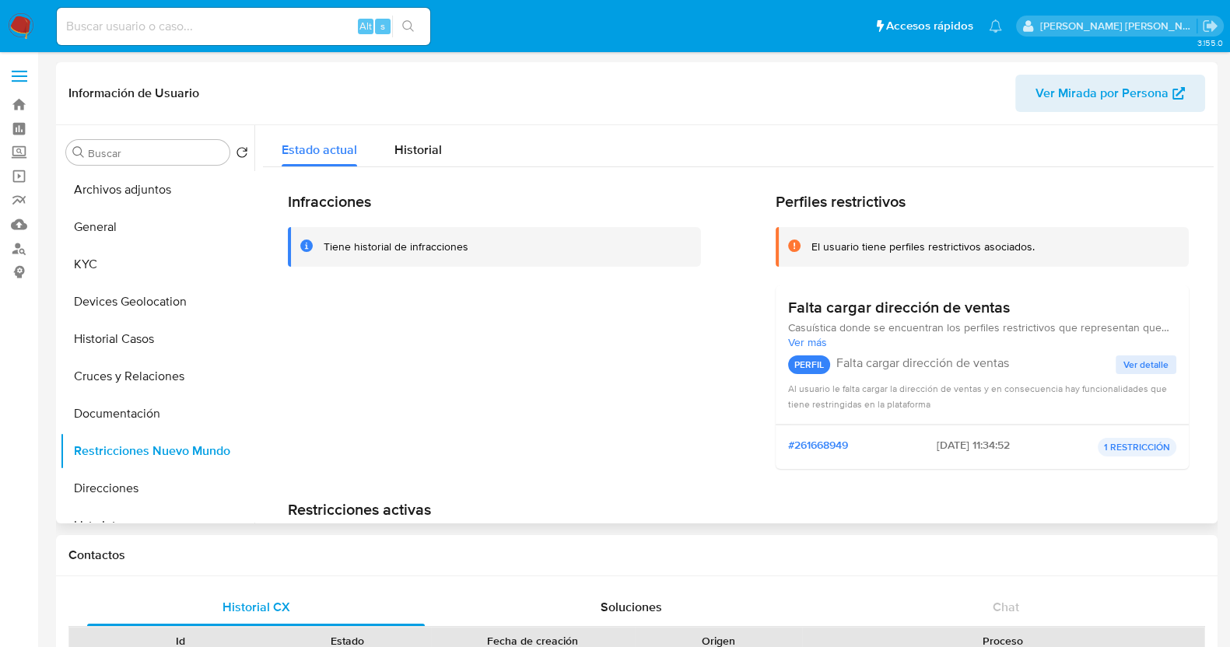
drag, startPoint x: 133, startPoint y: 416, endPoint x: 312, endPoint y: 317, distance: 204.8
click at [134, 415] on button "Documentación" at bounding box center [157, 413] width 195 height 37
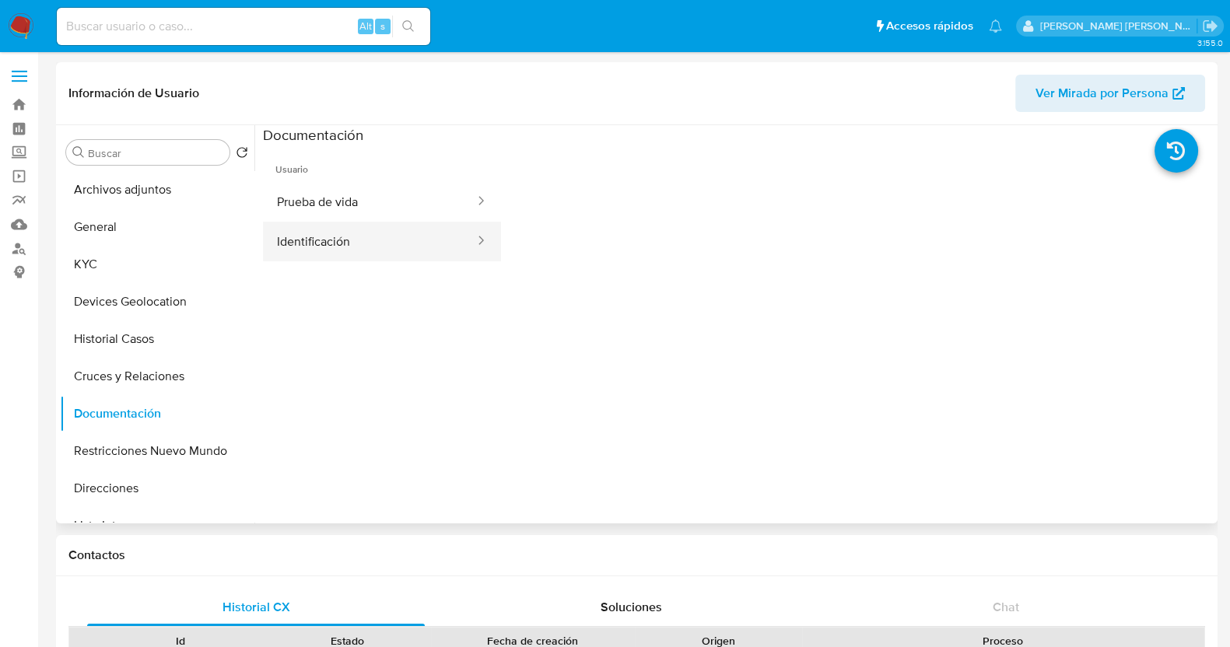
click at [377, 241] on button "Identificación" at bounding box center [369, 242] width 213 height 40
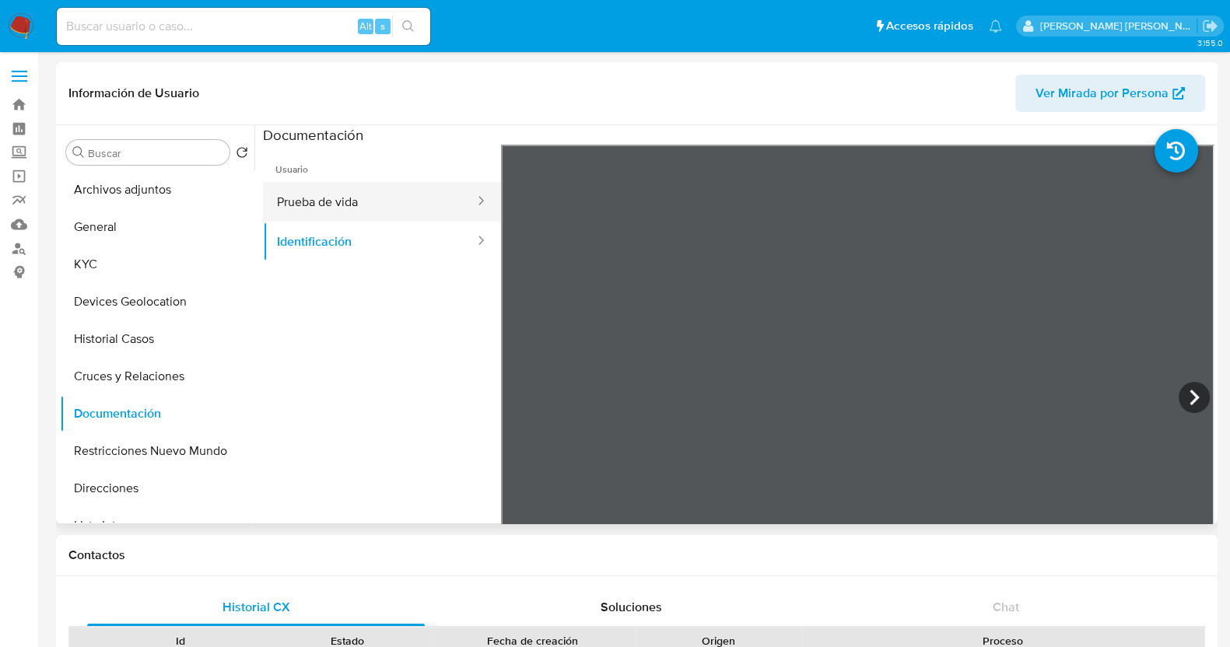
click at [373, 208] on button "Prueba de vida" at bounding box center [369, 202] width 213 height 40
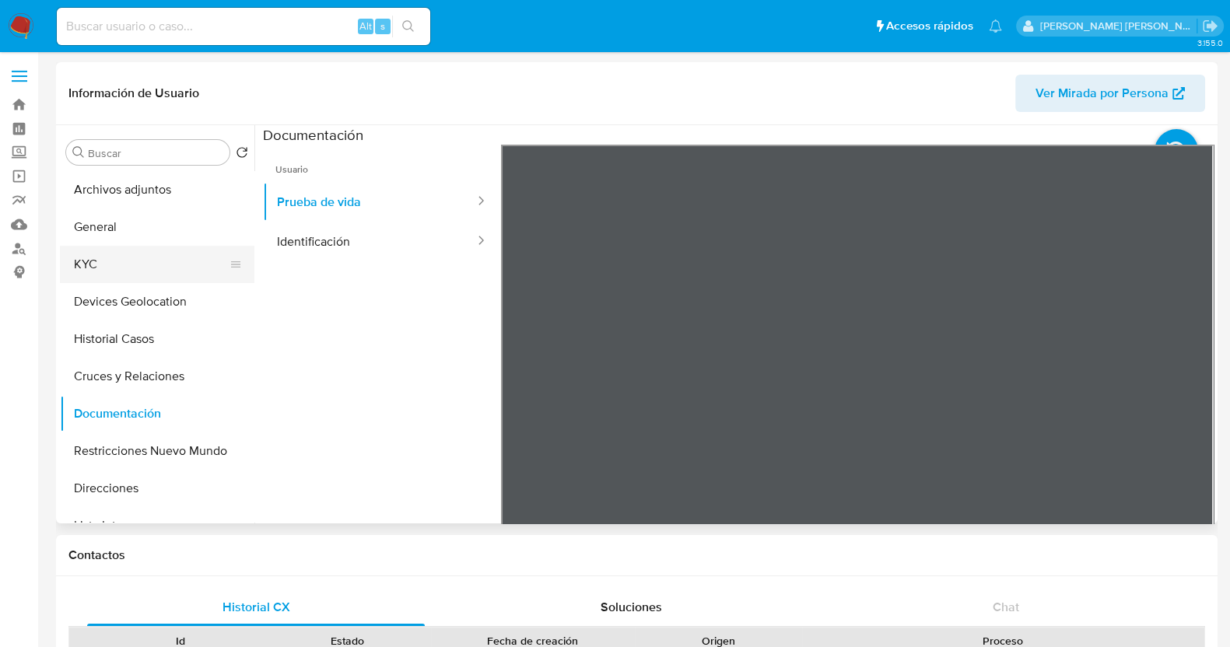
click at [121, 271] on button "KYC" at bounding box center [151, 264] width 182 height 37
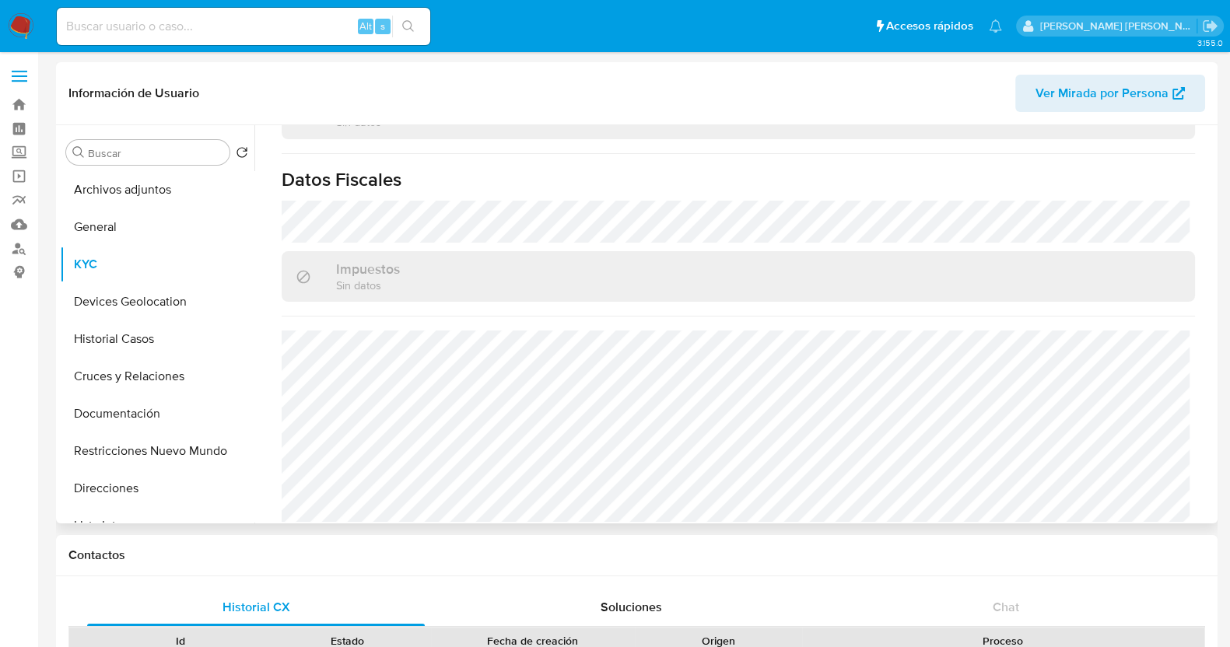
scroll to position [977, 0]
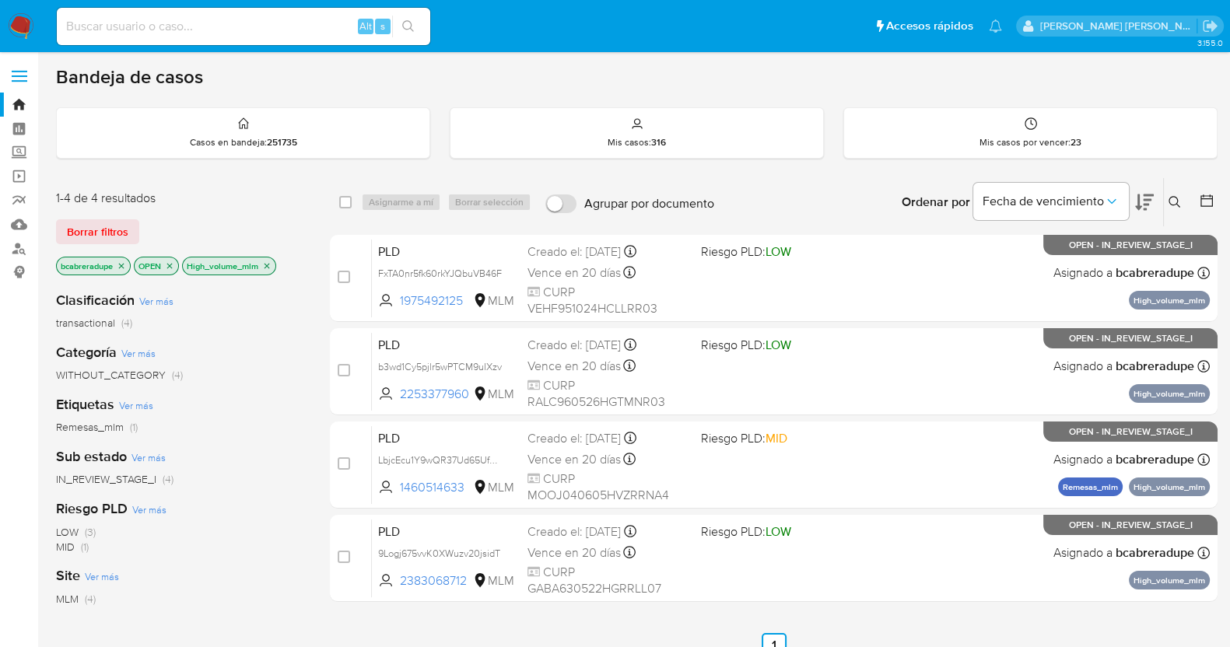
click at [265, 263] on icon "close-filter" at bounding box center [266, 265] width 9 height 9
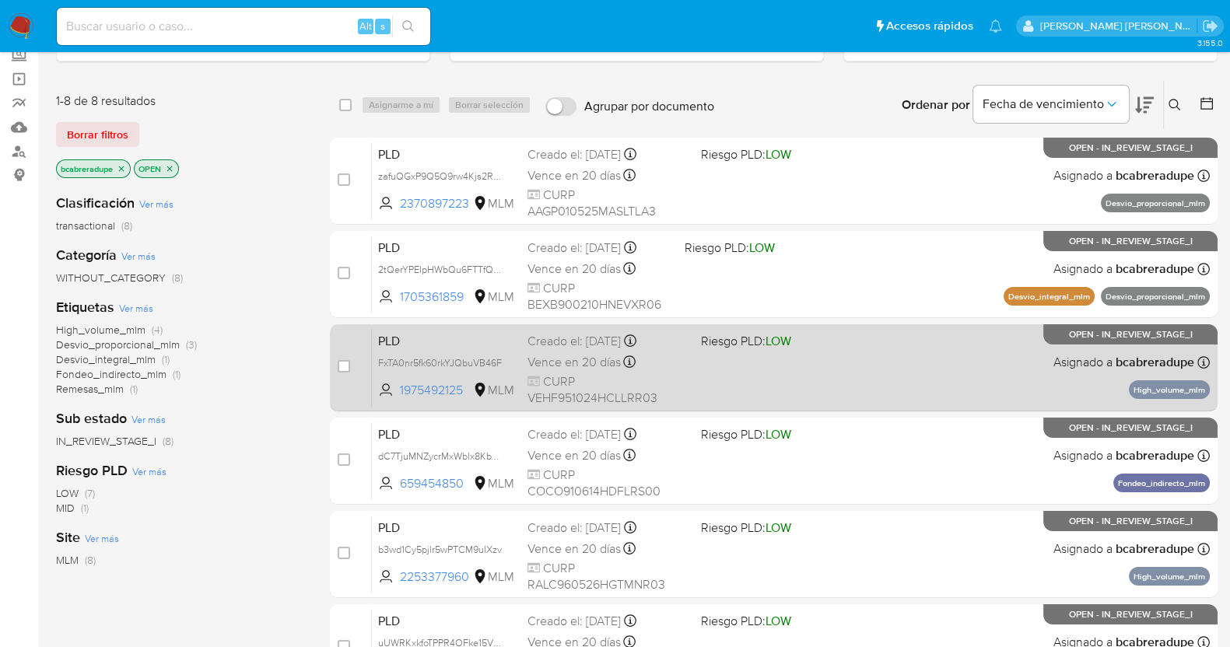
scroll to position [96, 0]
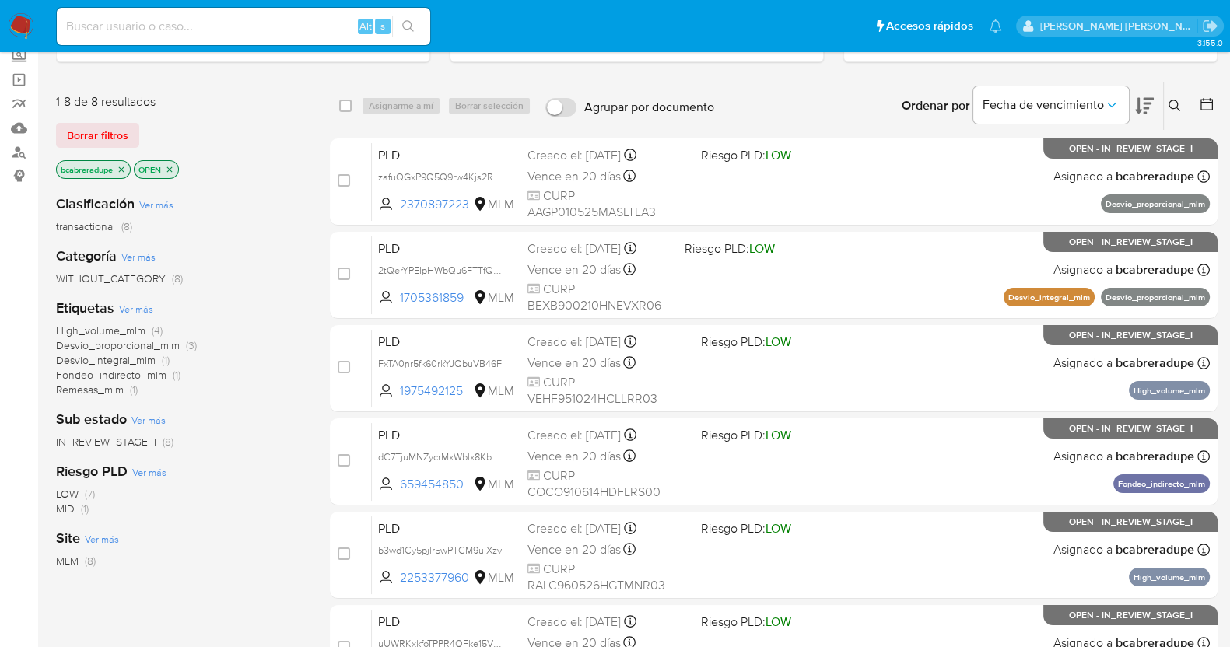
click at [101, 367] on span "Fondeo_indirecto_mlm" at bounding box center [111, 375] width 110 height 16
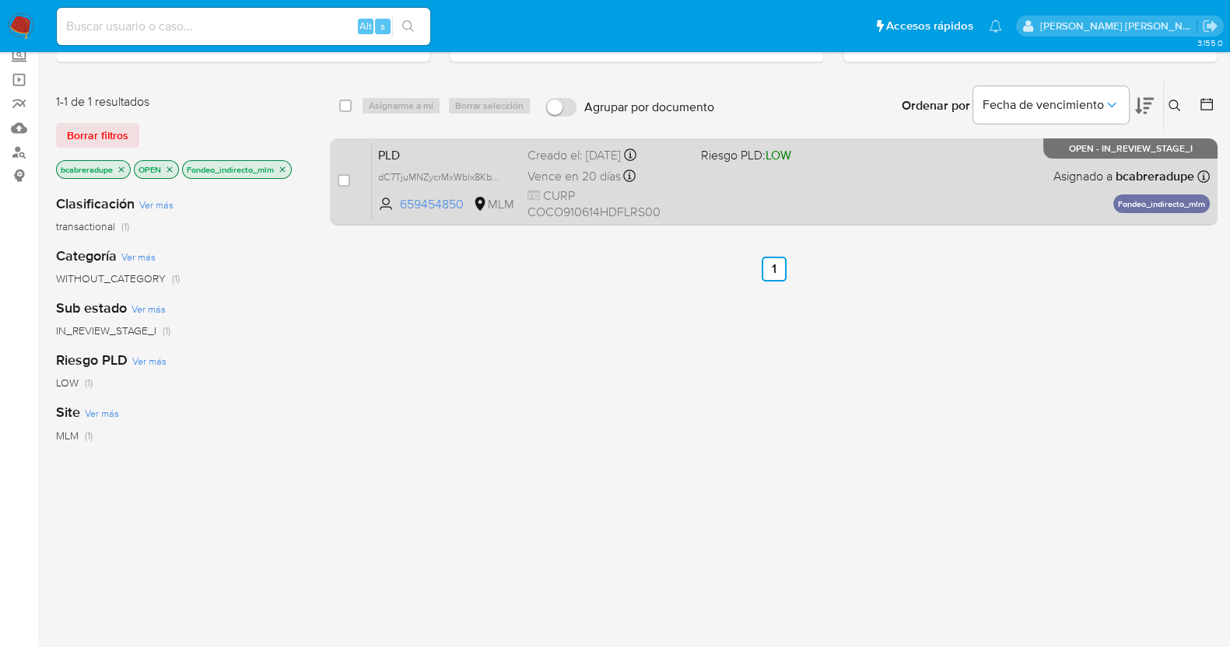
click at [592, 163] on div "PLD dC7TjuMNZycrMxWblx8KbW6w 659454850 MLM Riesgo PLD: LOW Creado el: 12/07/202…" at bounding box center [791, 181] width 838 height 79
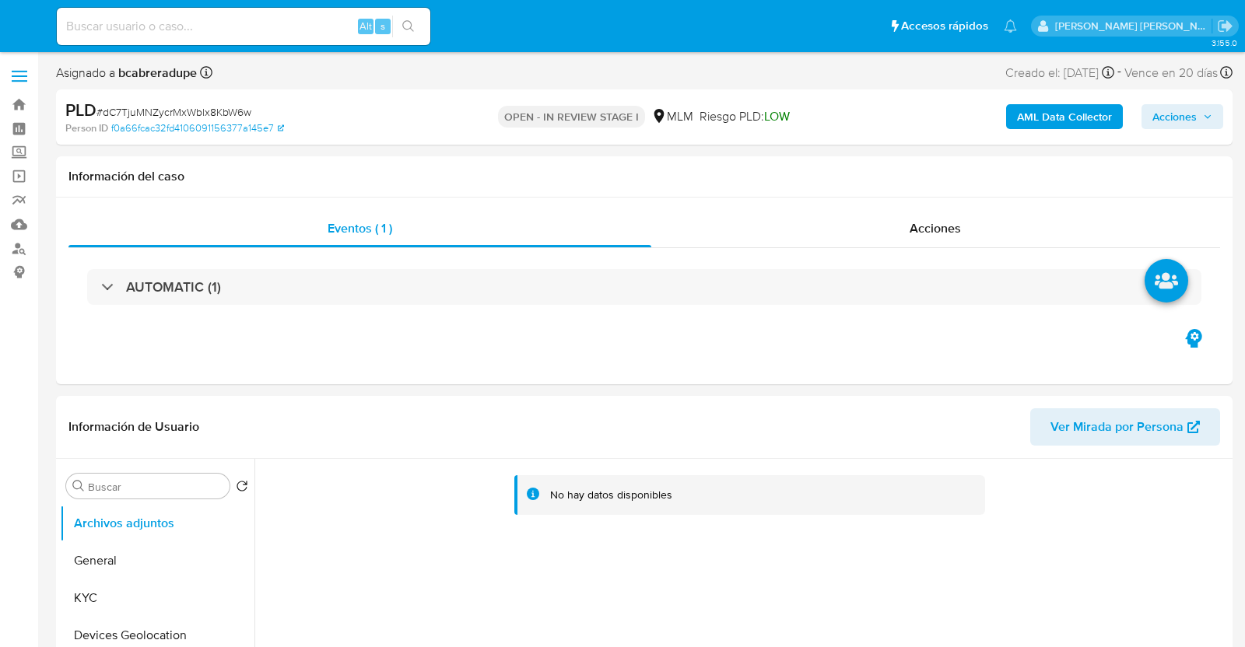
select select "10"
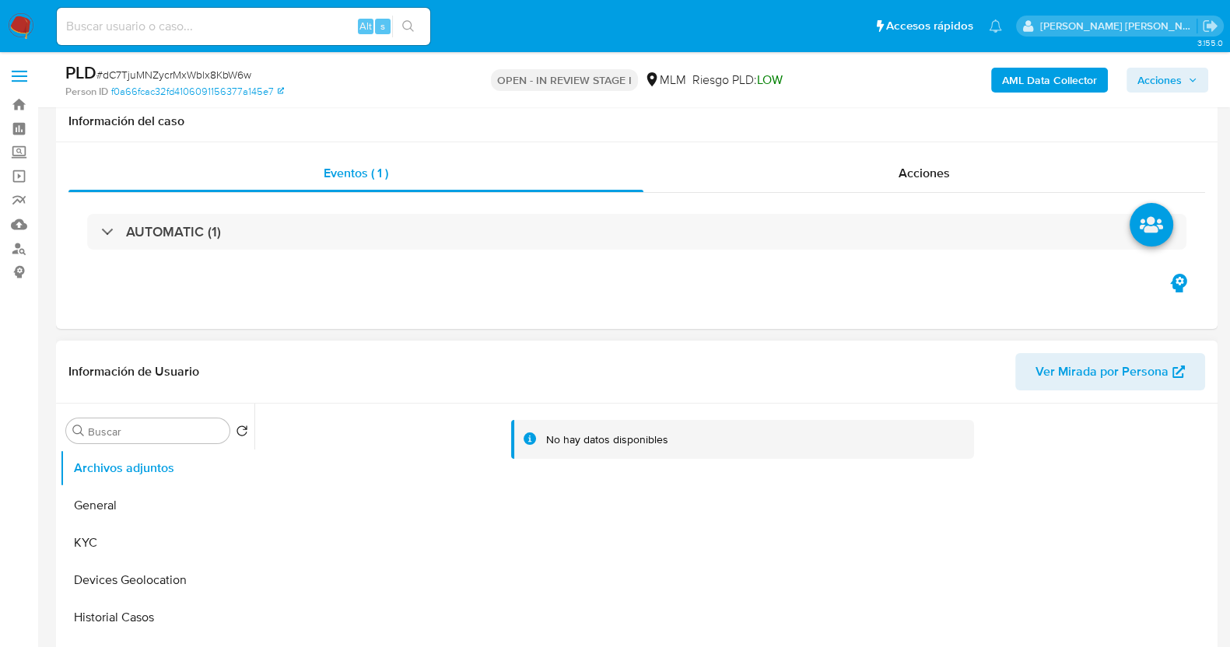
scroll to position [194, 0]
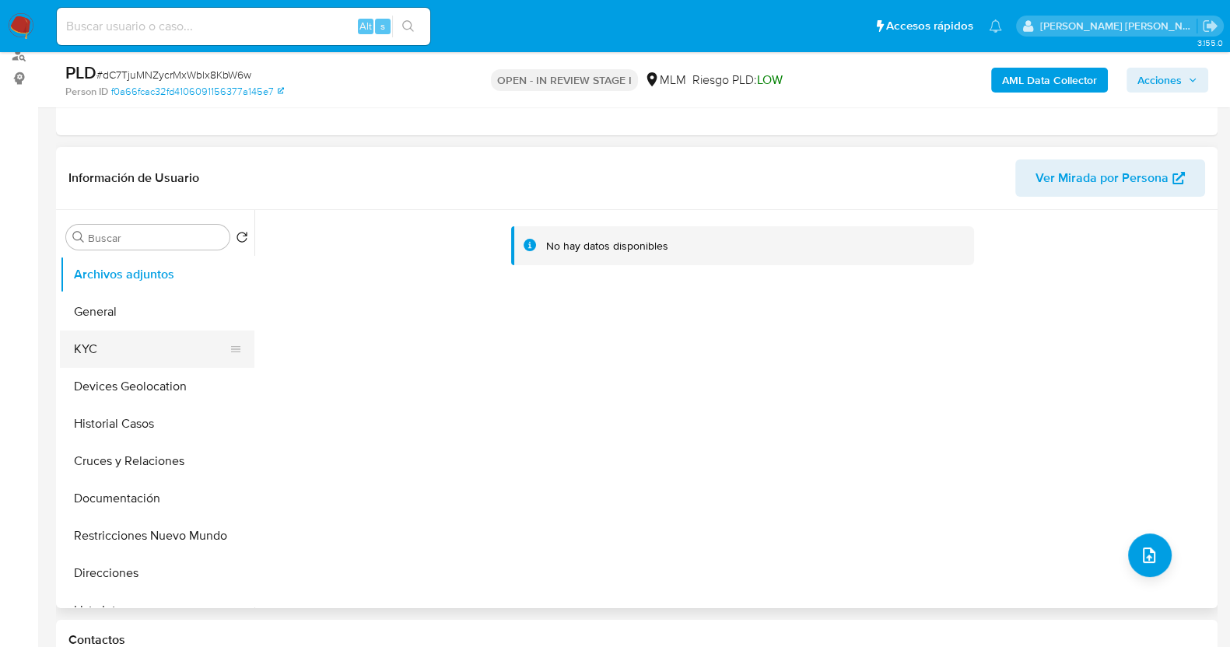
click at [129, 352] on button "KYC" at bounding box center [151, 349] width 182 height 37
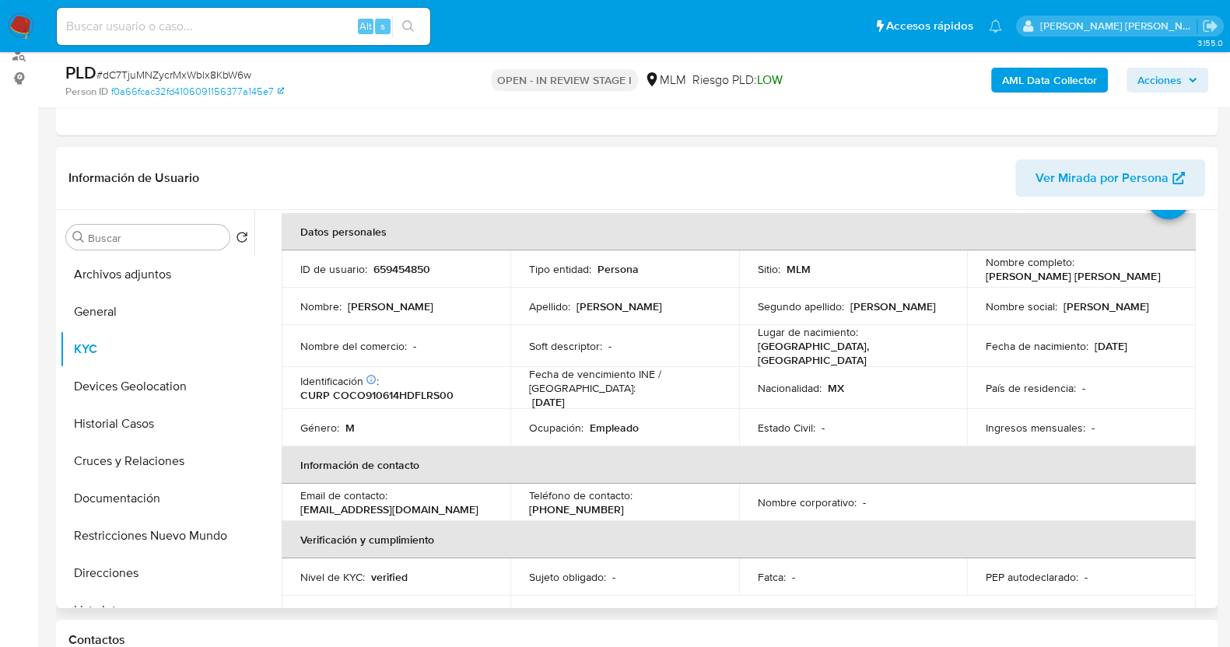
scroll to position [96, 0]
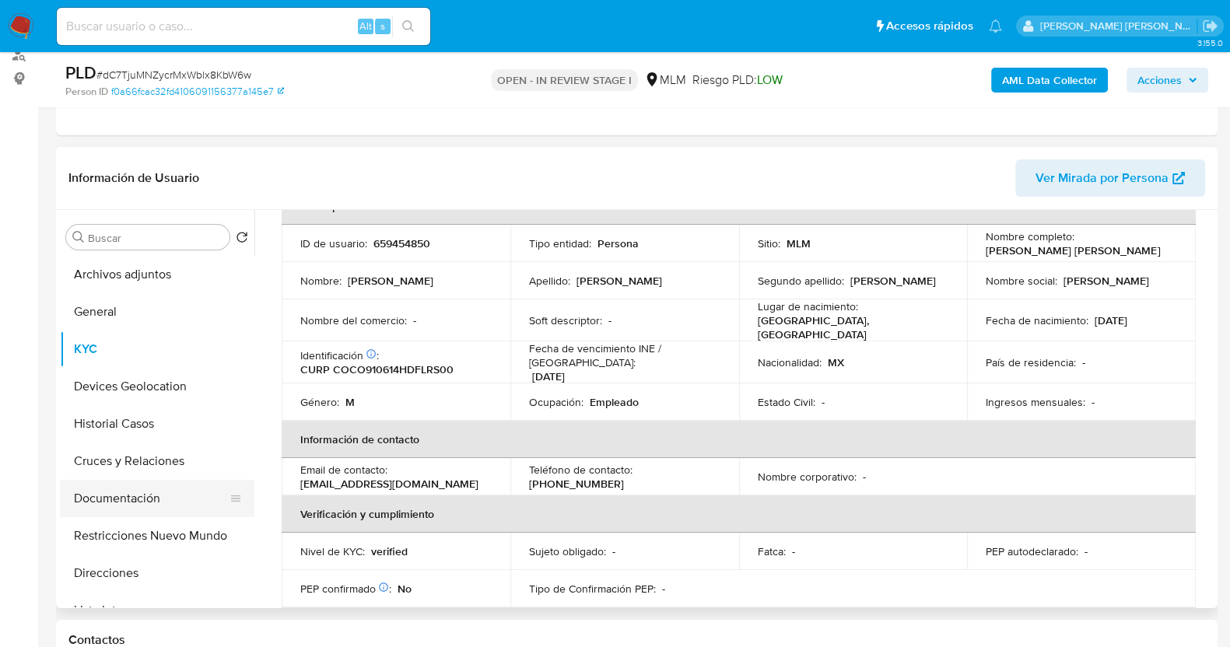
click at [175, 497] on button "Documentación" at bounding box center [151, 498] width 182 height 37
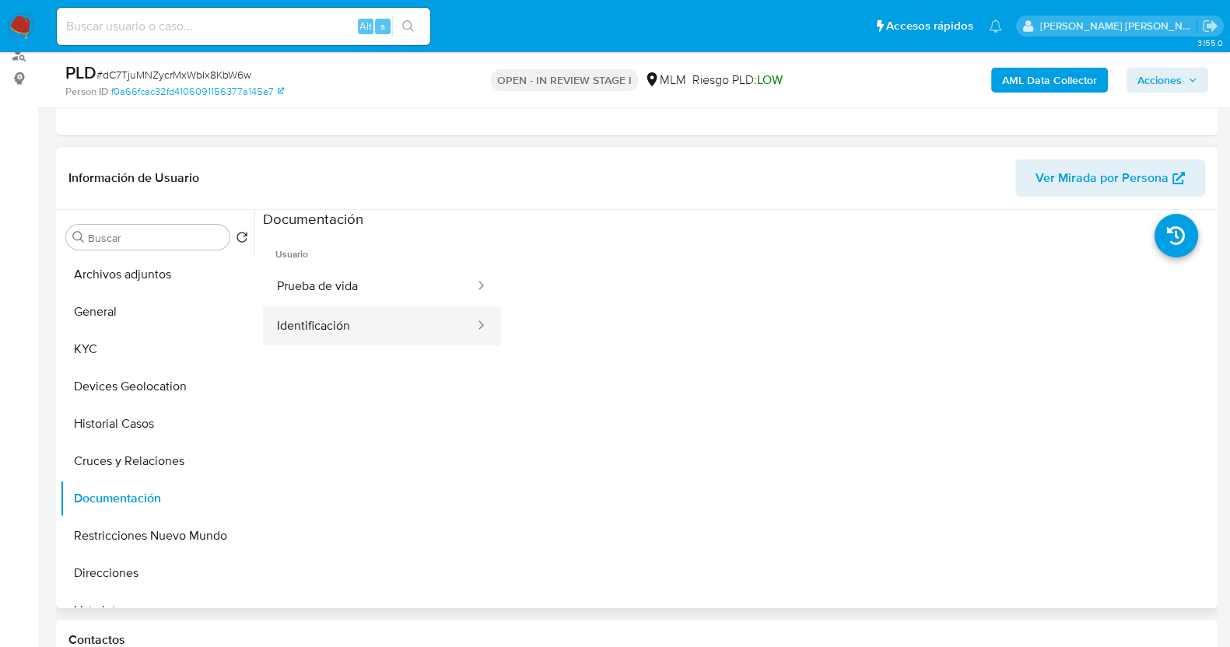
click at [410, 328] on button "Identificación" at bounding box center [369, 327] width 213 height 40
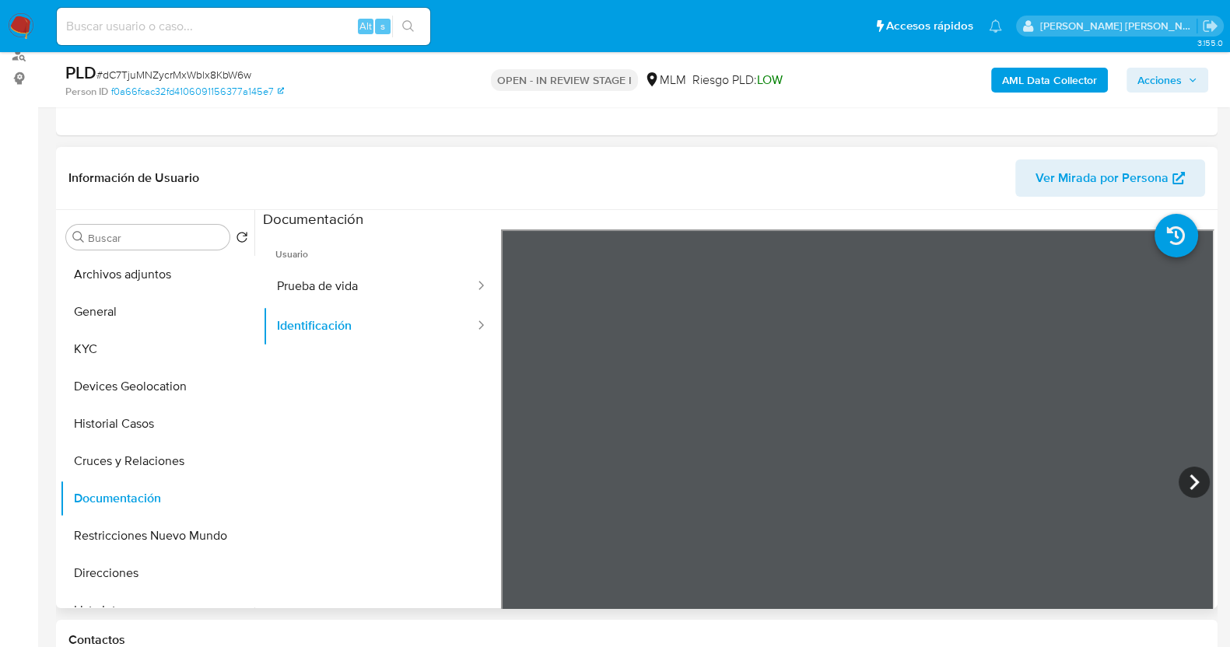
scroll to position [96, 0]
click at [391, 286] on button "Prueba de vida" at bounding box center [369, 287] width 213 height 40
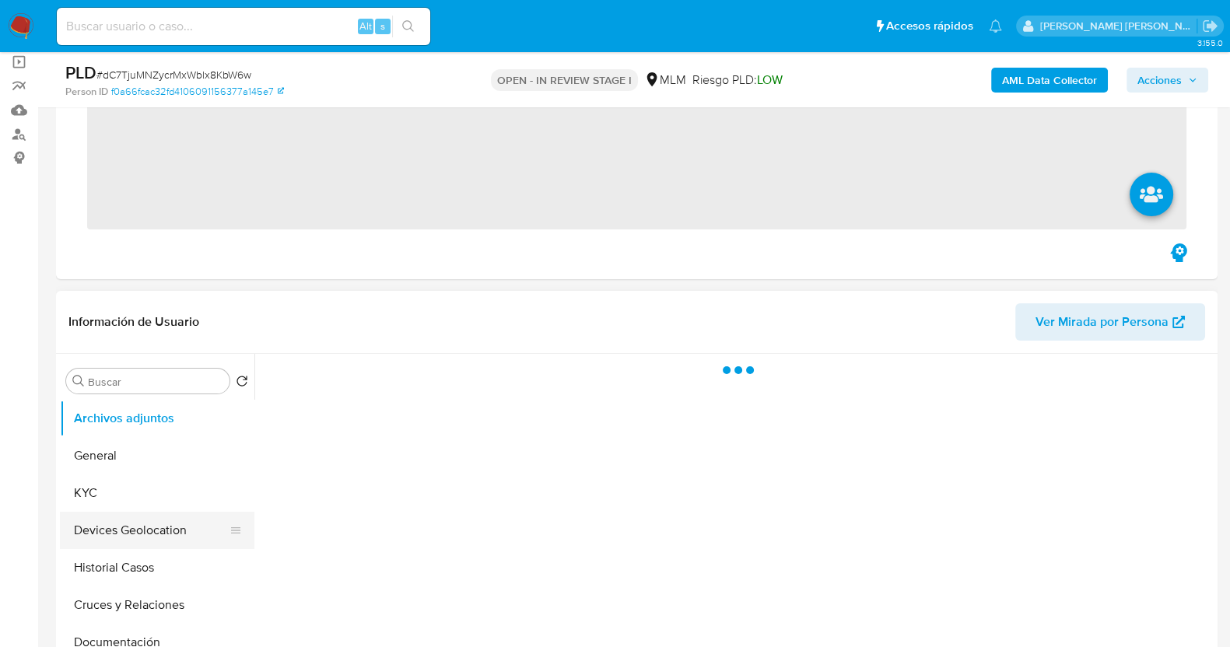
scroll to position [292, 0]
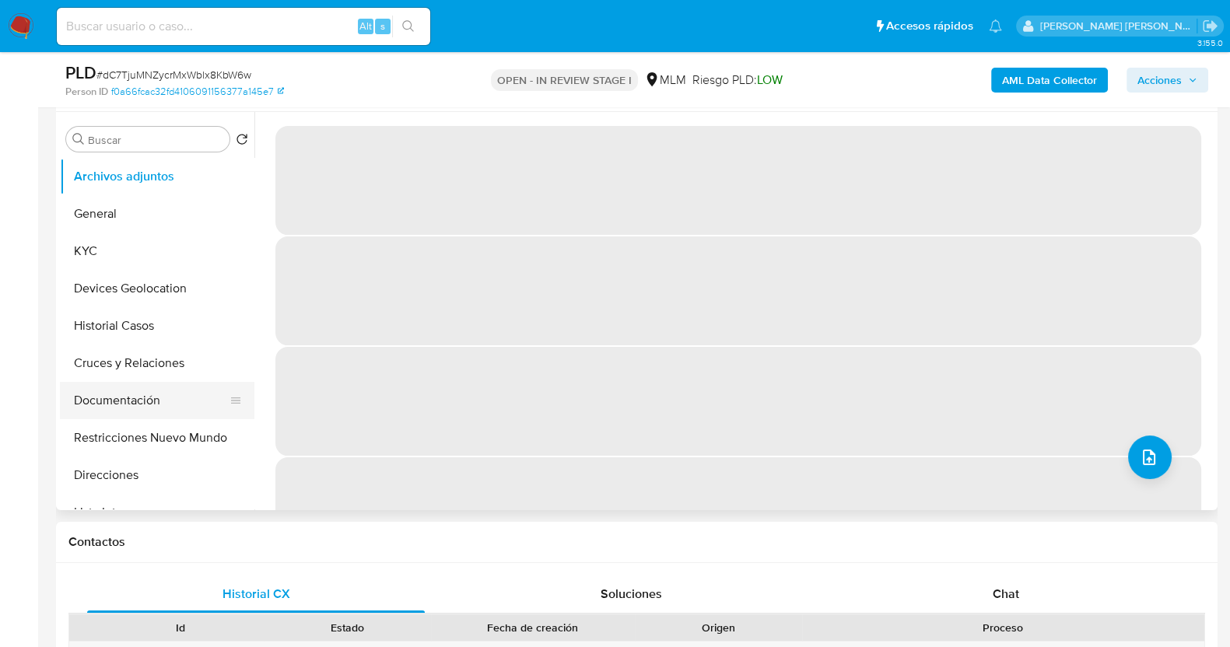
click at [166, 405] on button "Documentación" at bounding box center [151, 400] width 182 height 37
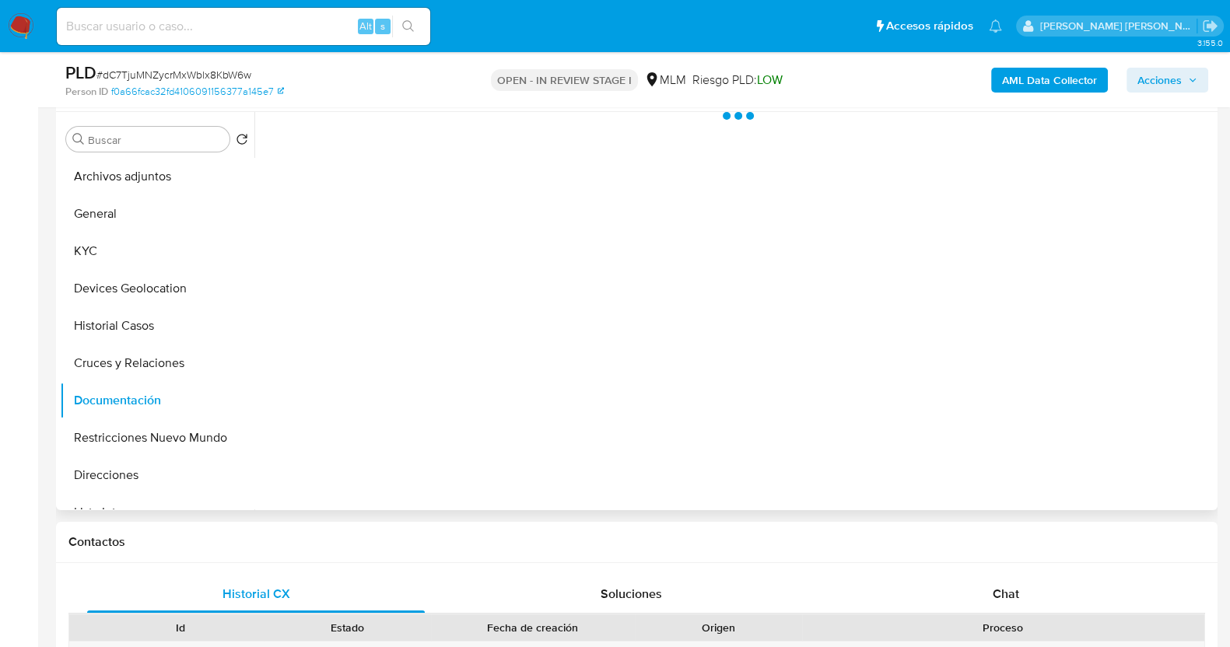
select select "10"
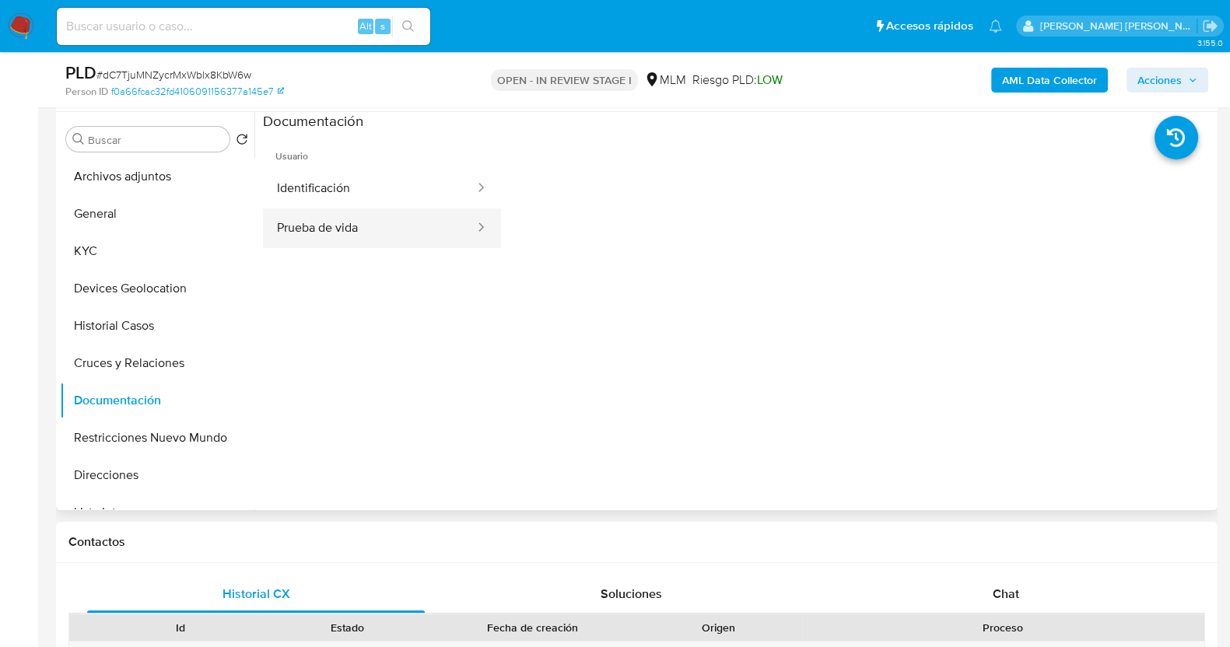
click at [343, 235] on button "Prueba de vida" at bounding box center [369, 229] width 213 height 40
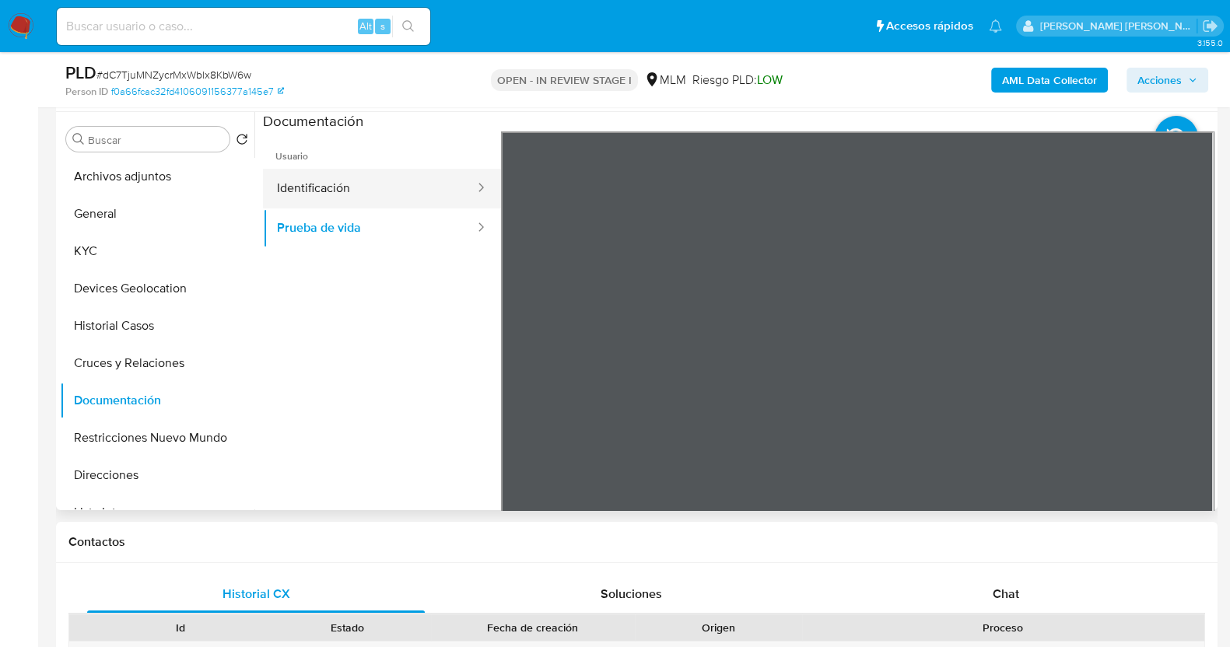
click at [377, 178] on button "Identificación" at bounding box center [369, 189] width 213 height 40
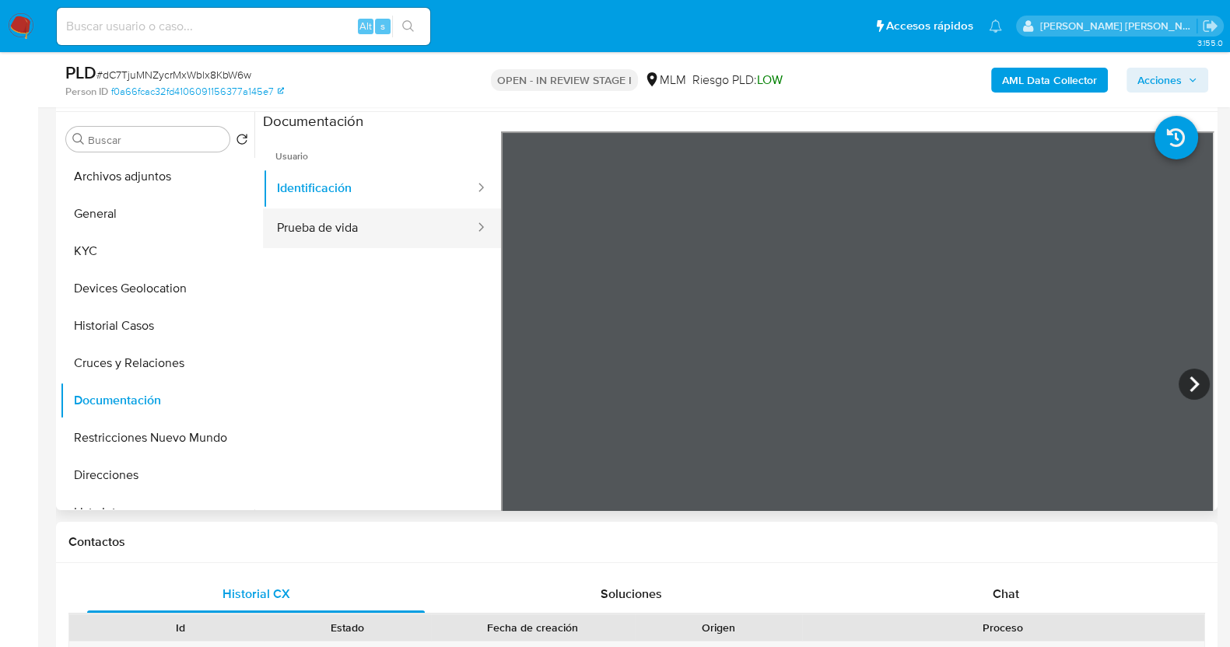
click at [346, 223] on button "Prueba de vida" at bounding box center [369, 229] width 213 height 40
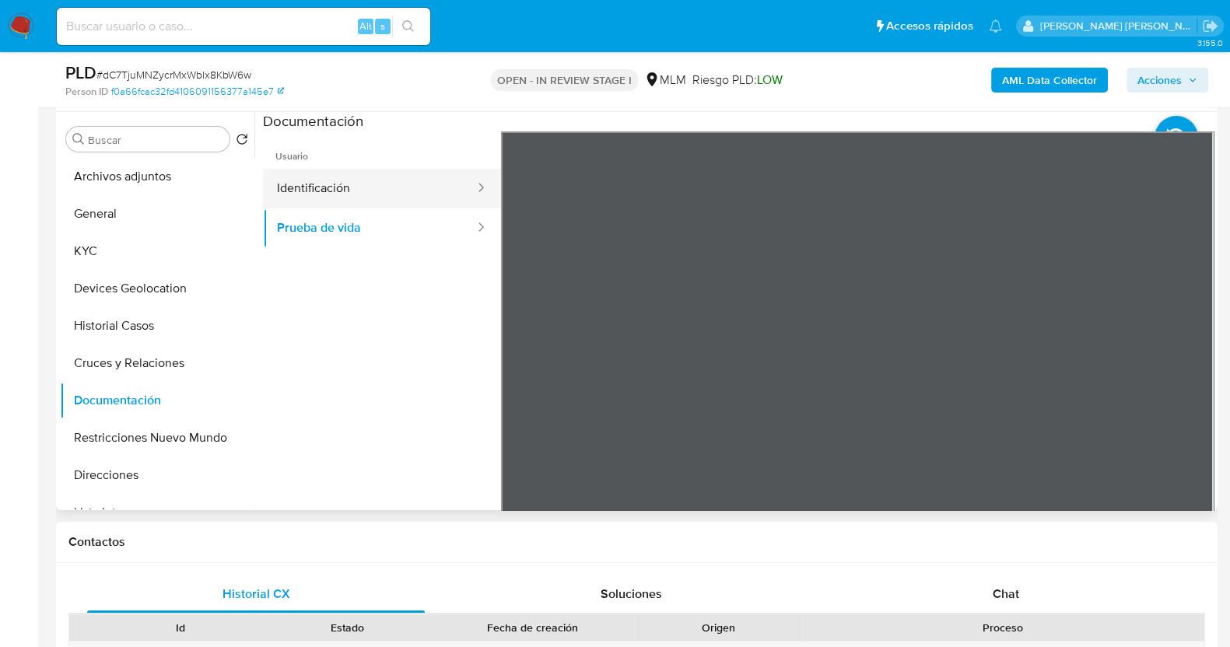
click at [384, 192] on button "Identificación" at bounding box center [369, 189] width 213 height 40
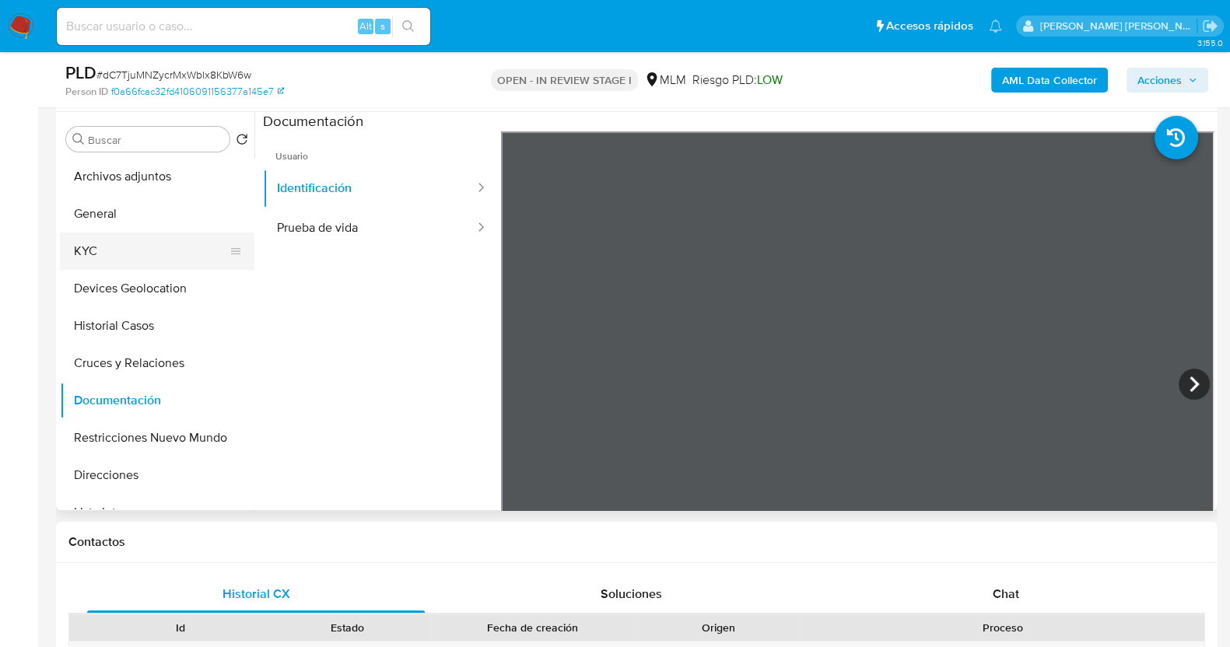
click at [132, 243] on button "KYC" at bounding box center [151, 251] width 182 height 37
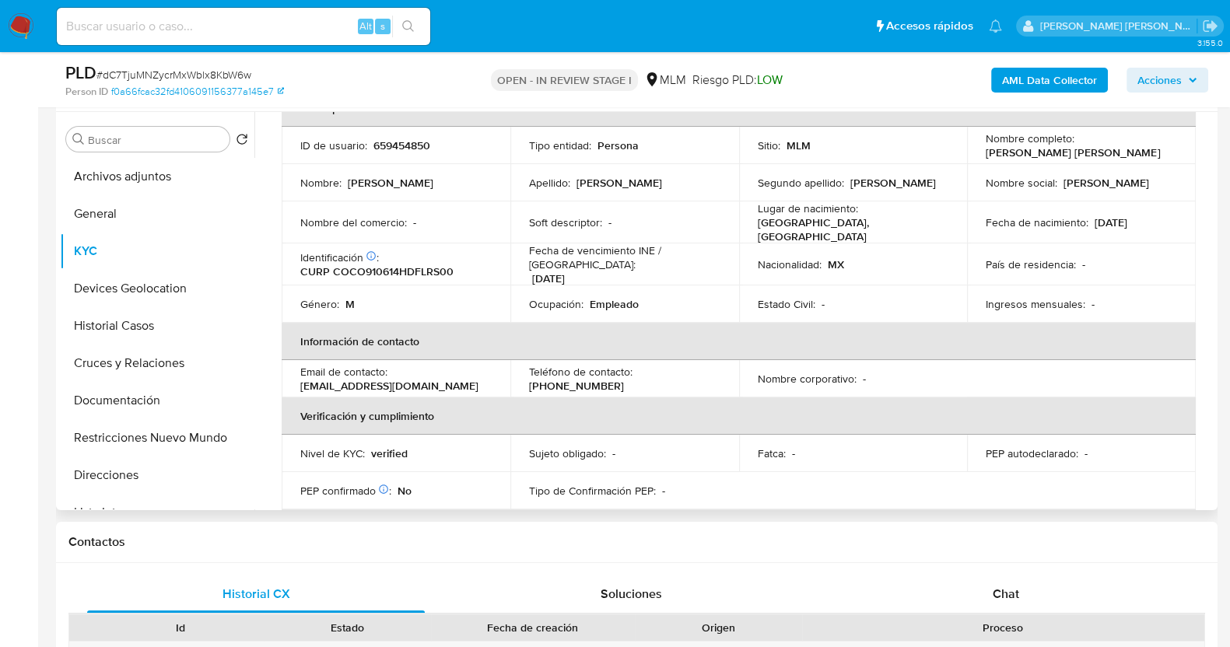
scroll to position [0, 0]
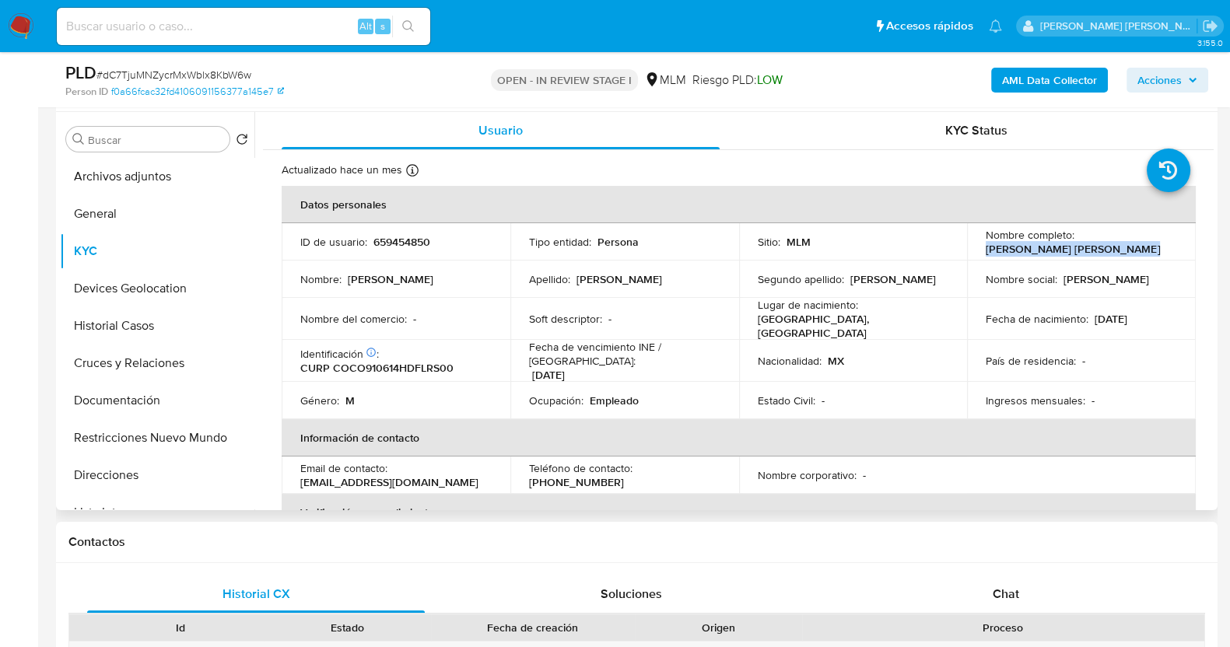
drag, startPoint x: 980, startPoint y: 243, endPoint x: 1138, endPoint y: 251, distance: 158.1
click at [1138, 251] on td "Nombre completo : Osmar Misael Colmenero Cruz" at bounding box center [1081, 241] width 229 height 37
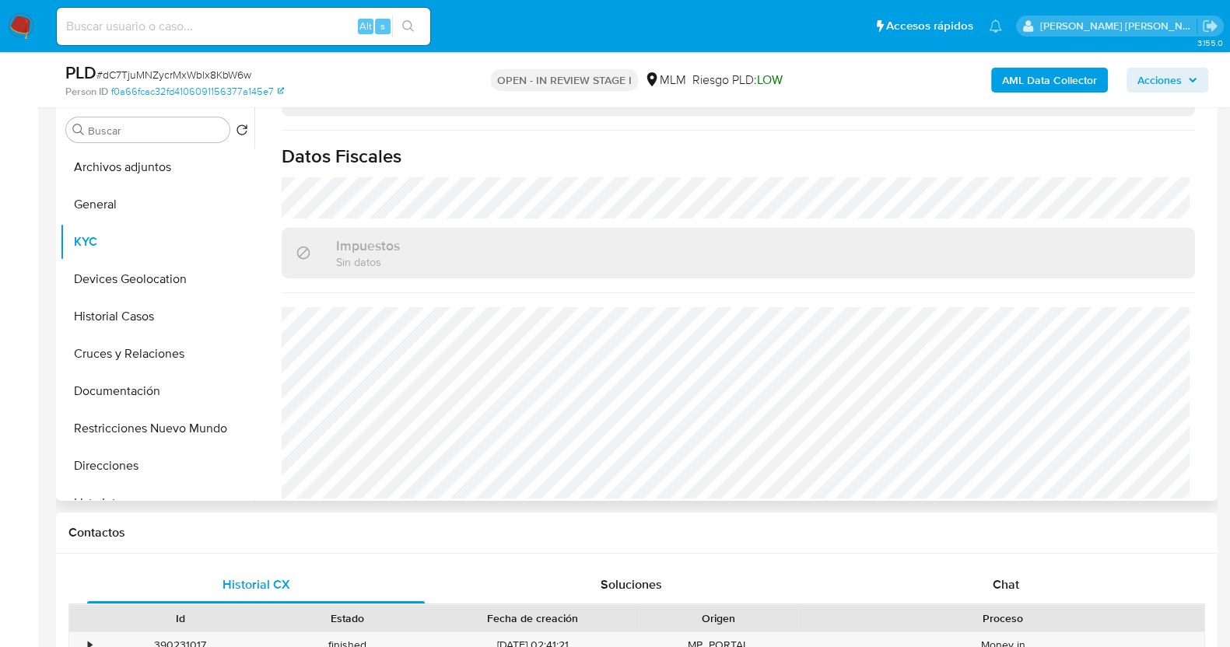
scroll to position [292, 0]
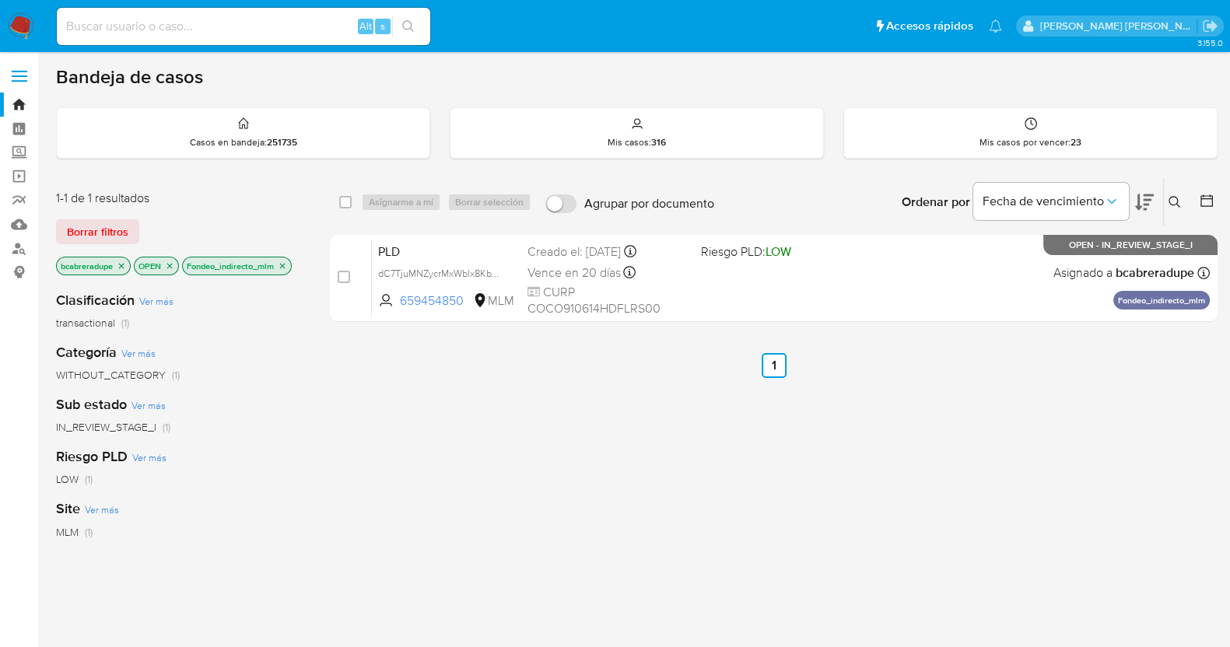
click at [286, 266] on icon "close-filter" at bounding box center [282, 265] width 5 height 5
